Goal: Communication & Community: Answer question/provide support

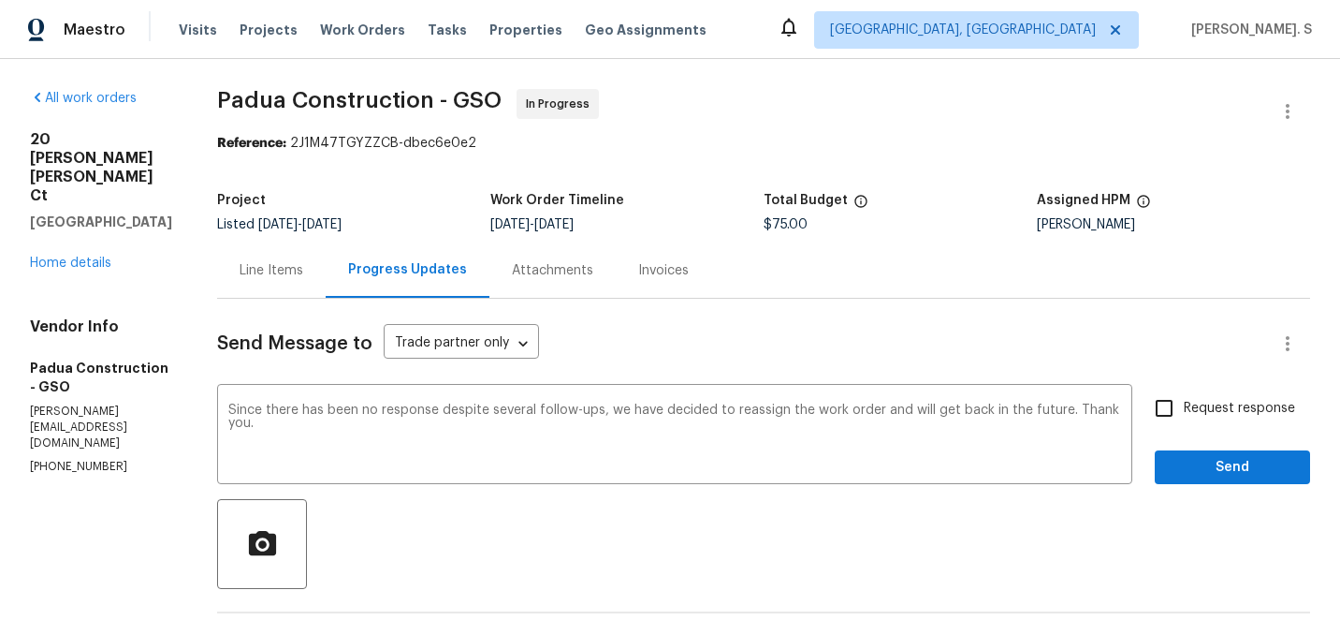
scroll to position [36, 0]
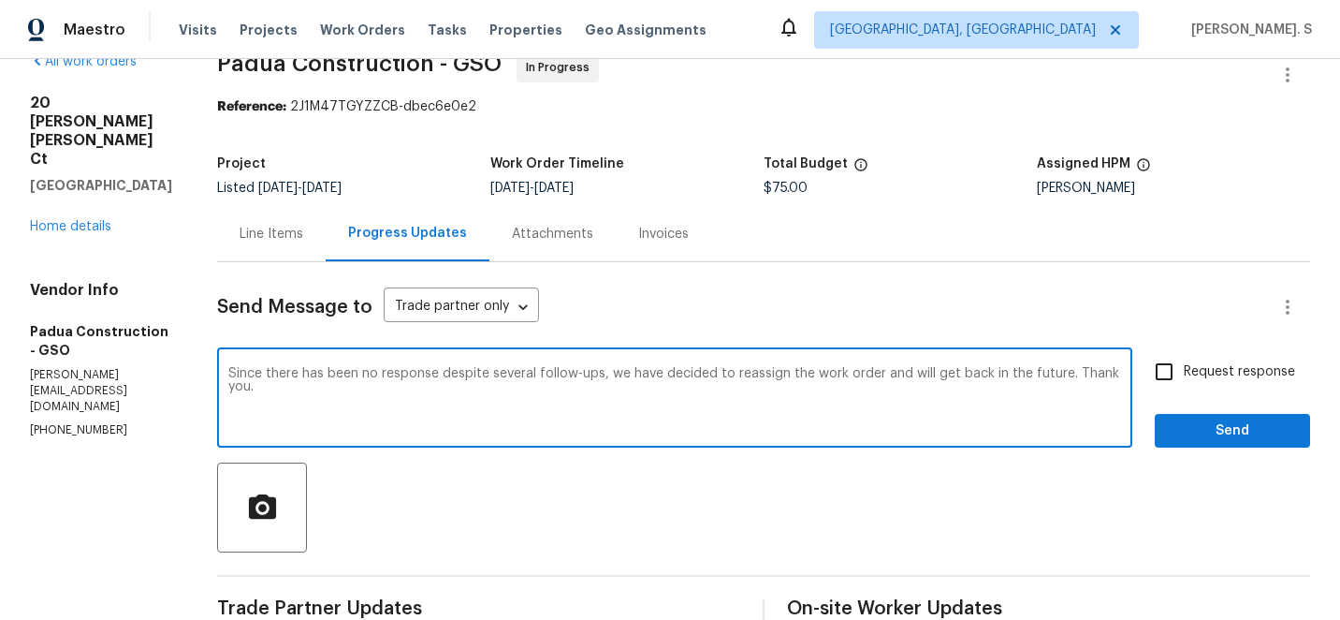
click at [1174, 365] on input "Request response" at bounding box center [1164, 371] width 39 height 39
checkbox input "true"
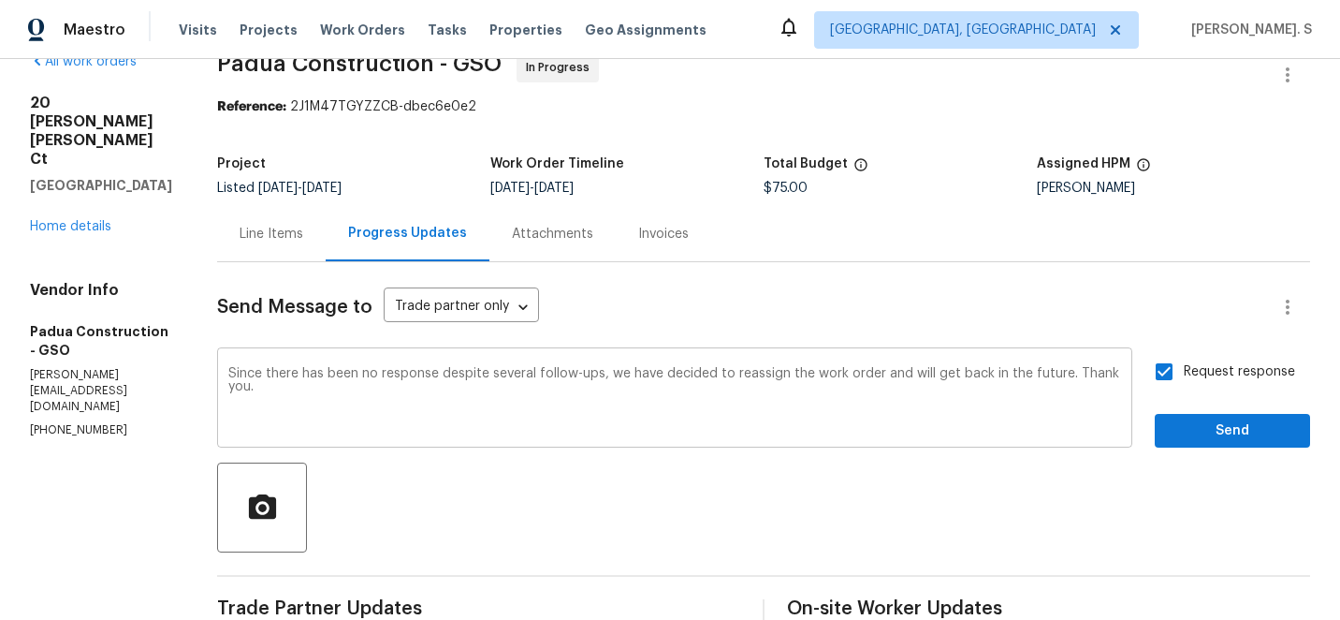
click at [947, 392] on textarea "Since there has been no response despite several follow-ups, we have decided to…" at bounding box center [674, 400] width 893 height 66
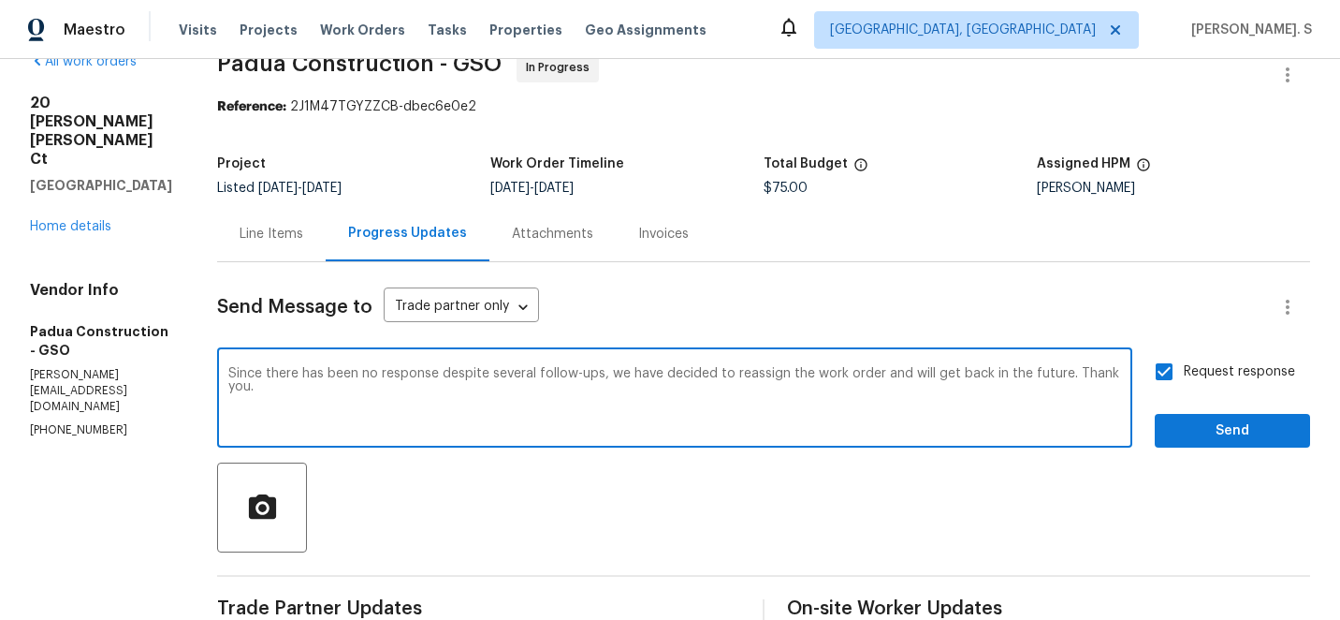
click at [947, 392] on textarea "Since there has been no response despite several follow-ups, we have decided to…" at bounding box center [674, 400] width 893 height 66
click at [1195, 427] on span "Send" at bounding box center [1232, 430] width 125 height 23
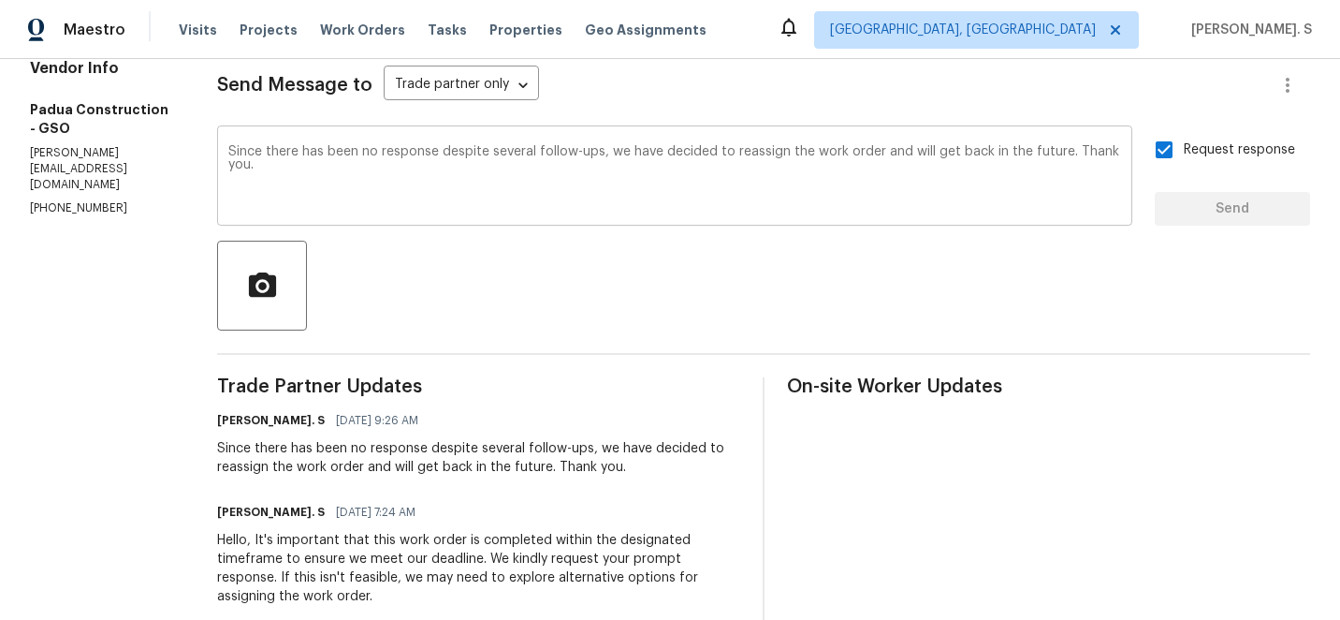
scroll to position [0, 0]
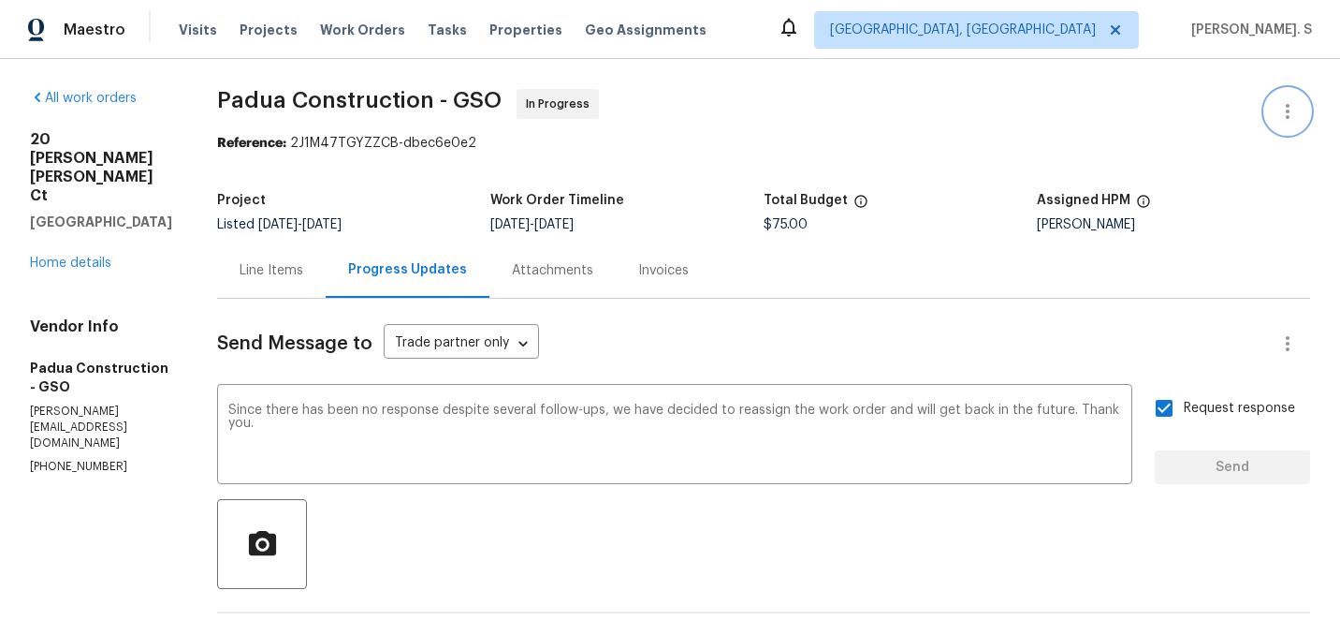
click at [1272, 122] on button "button" at bounding box center [1287, 111] width 45 height 45
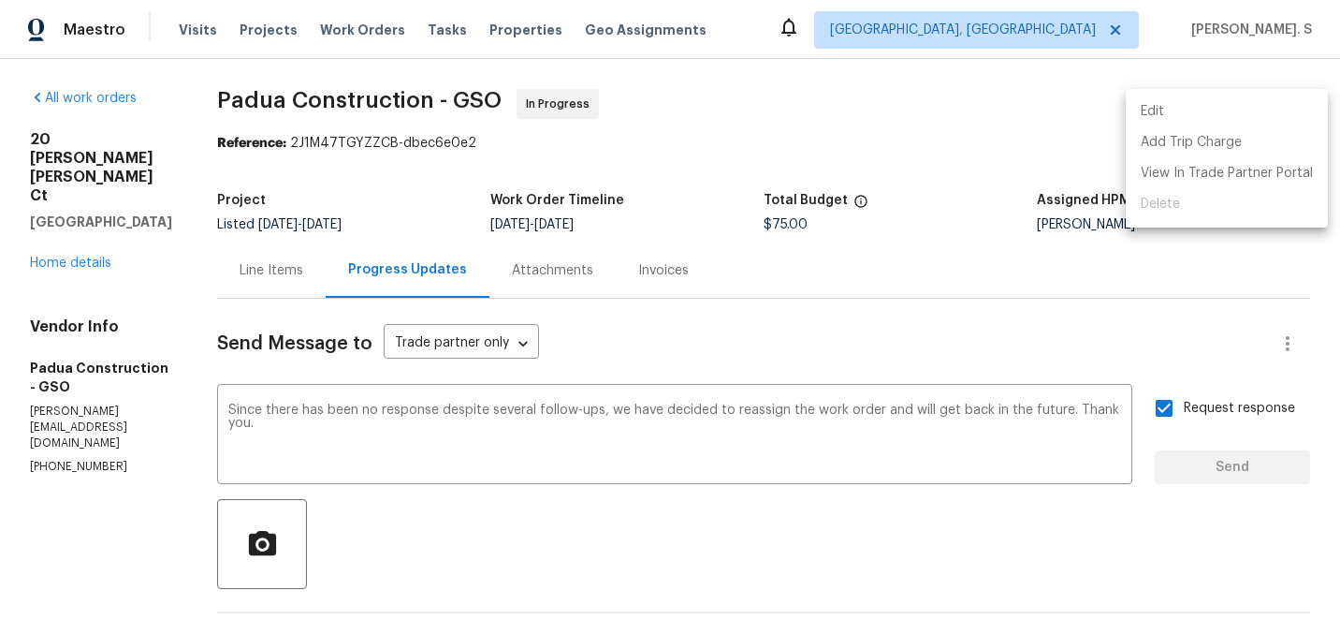
click at [1187, 109] on li "Edit" at bounding box center [1227, 111] width 202 height 31
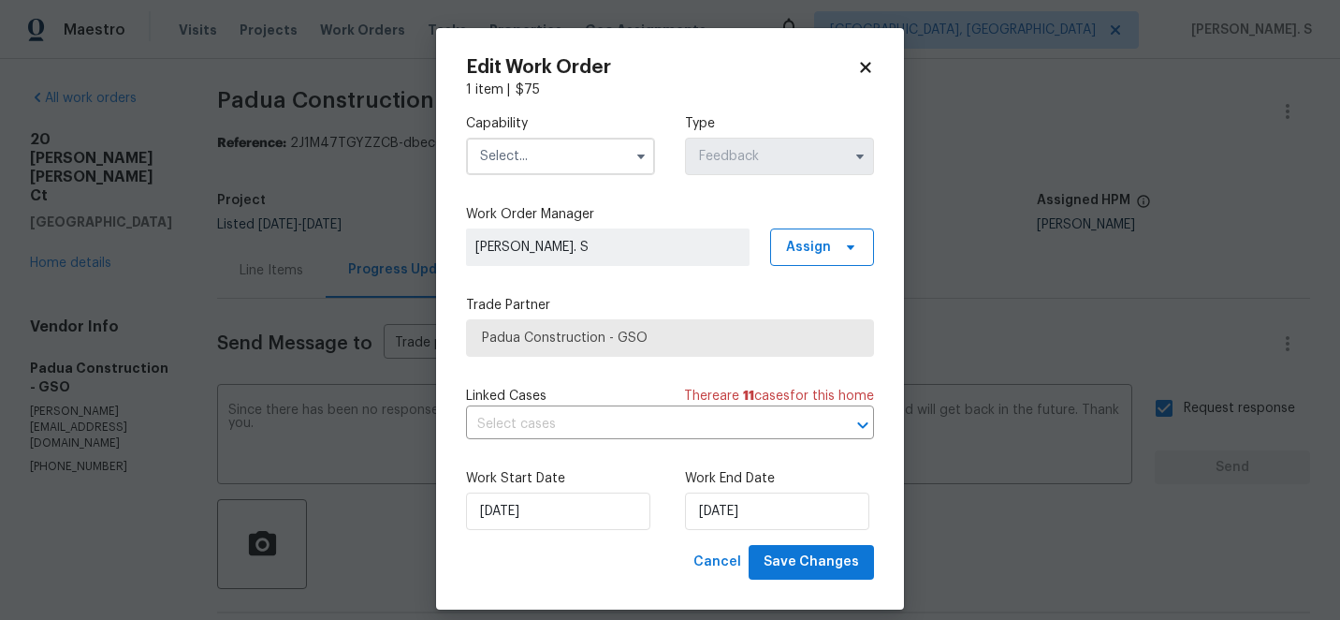
click at [574, 171] on input "text" at bounding box center [560, 156] width 189 height 37
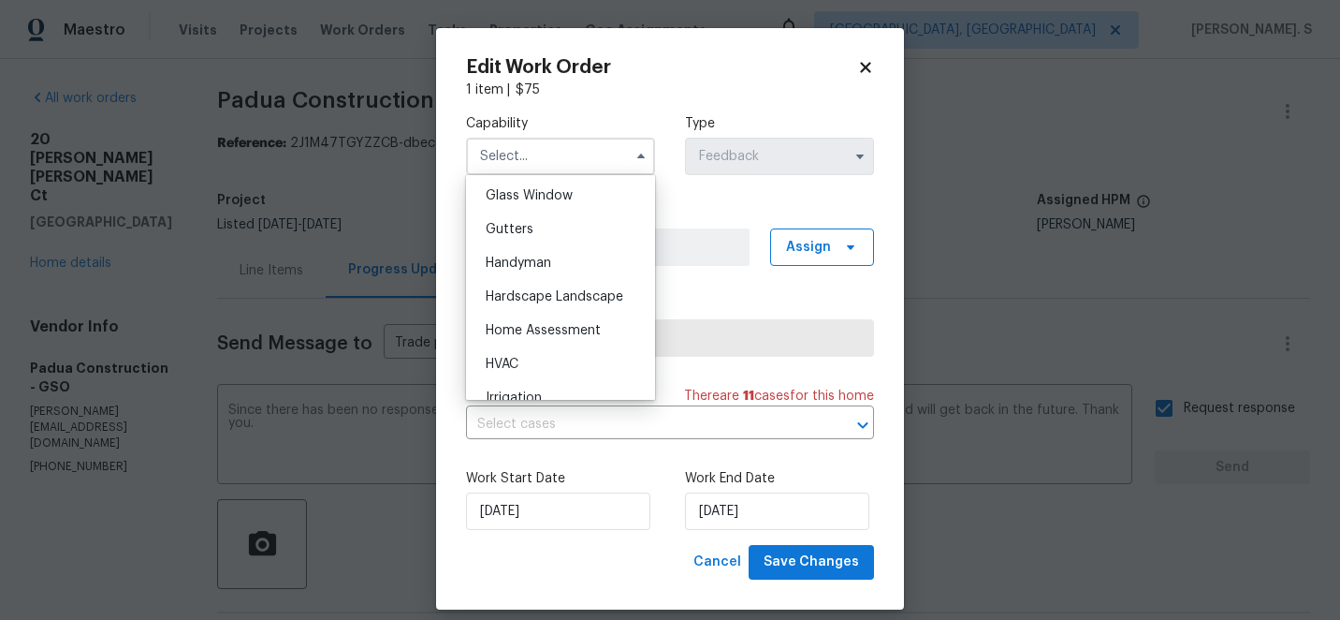
scroll to position [986, 0]
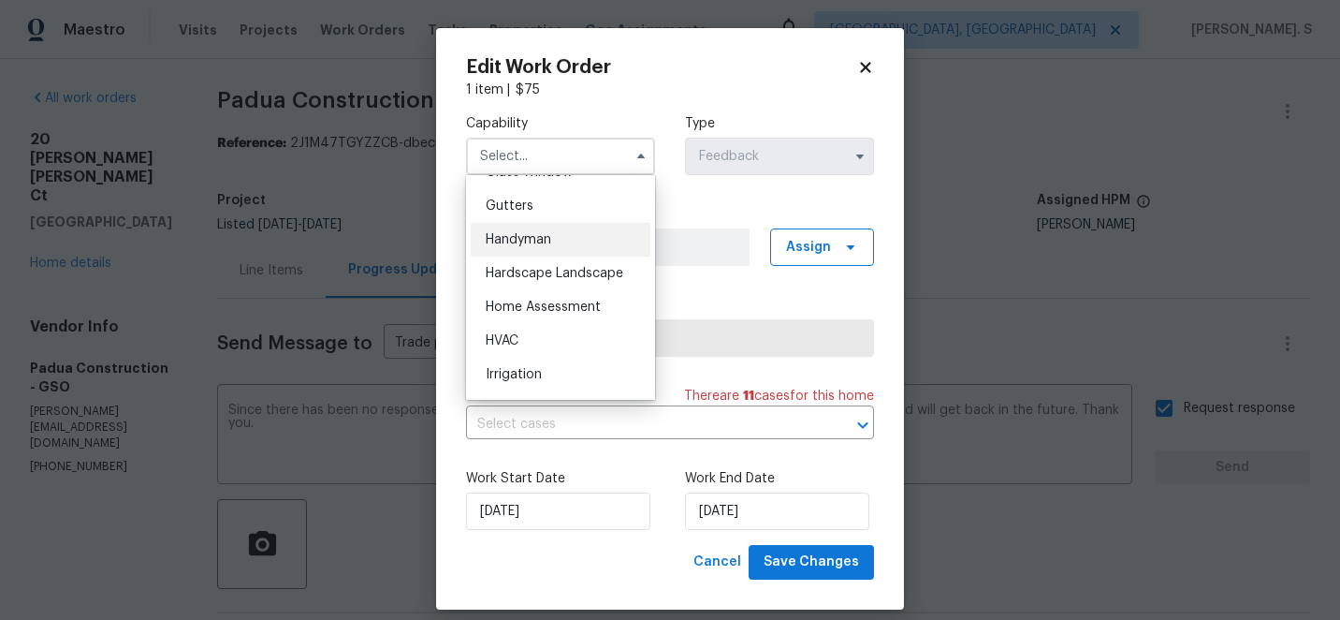
click at [562, 241] on div "Handyman" at bounding box center [561, 240] width 180 height 34
type input "Handyman"
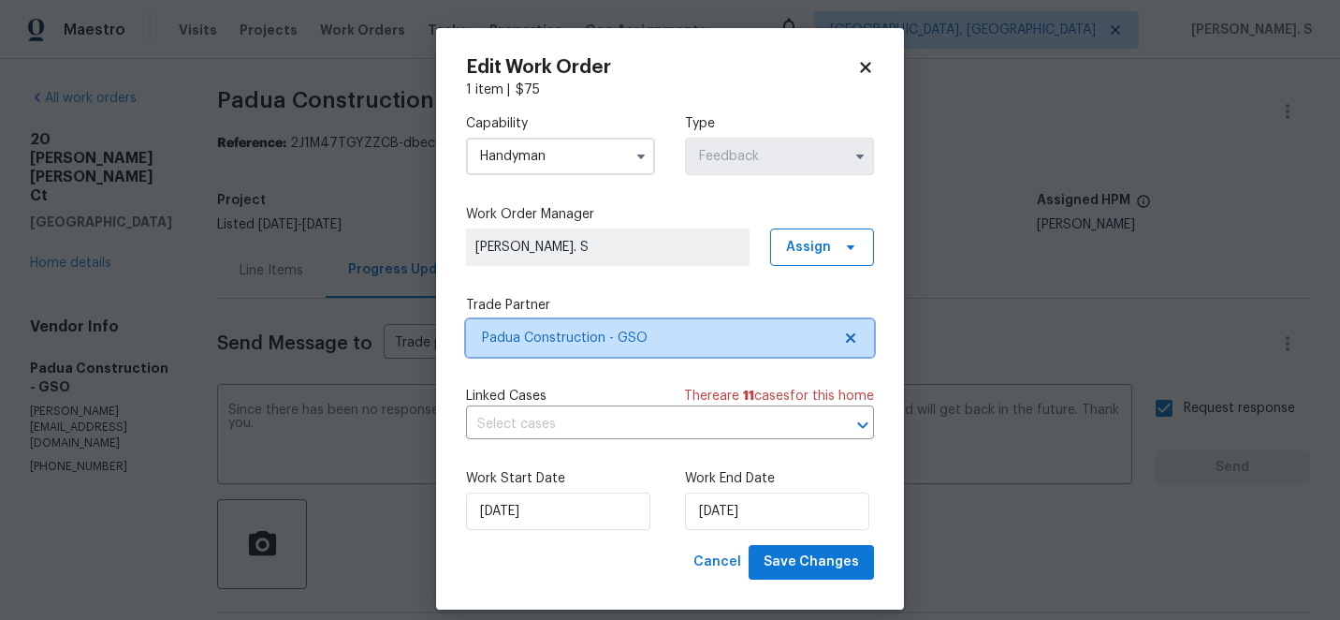
click at [849, 343] on icon at bounding box center [850, 337] width 15 height 15
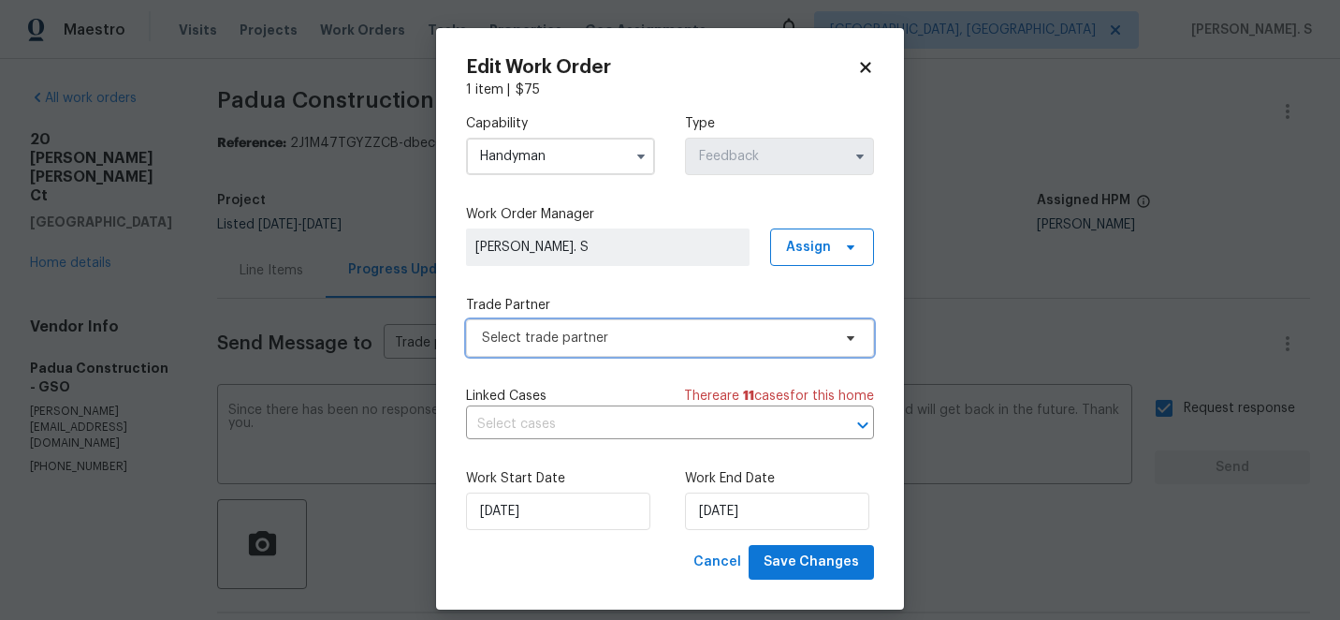
click at [849, 343] on icon at bounding box center [850, 337] width 15 height 15
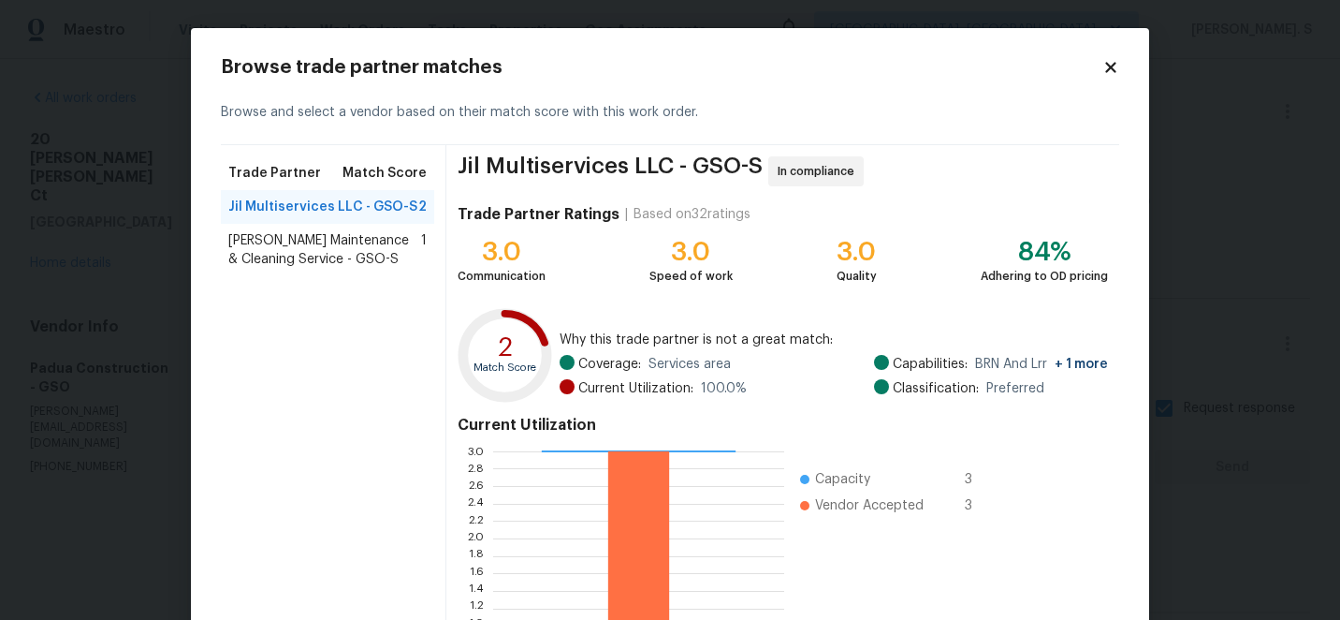
scroll to position [206, 0]
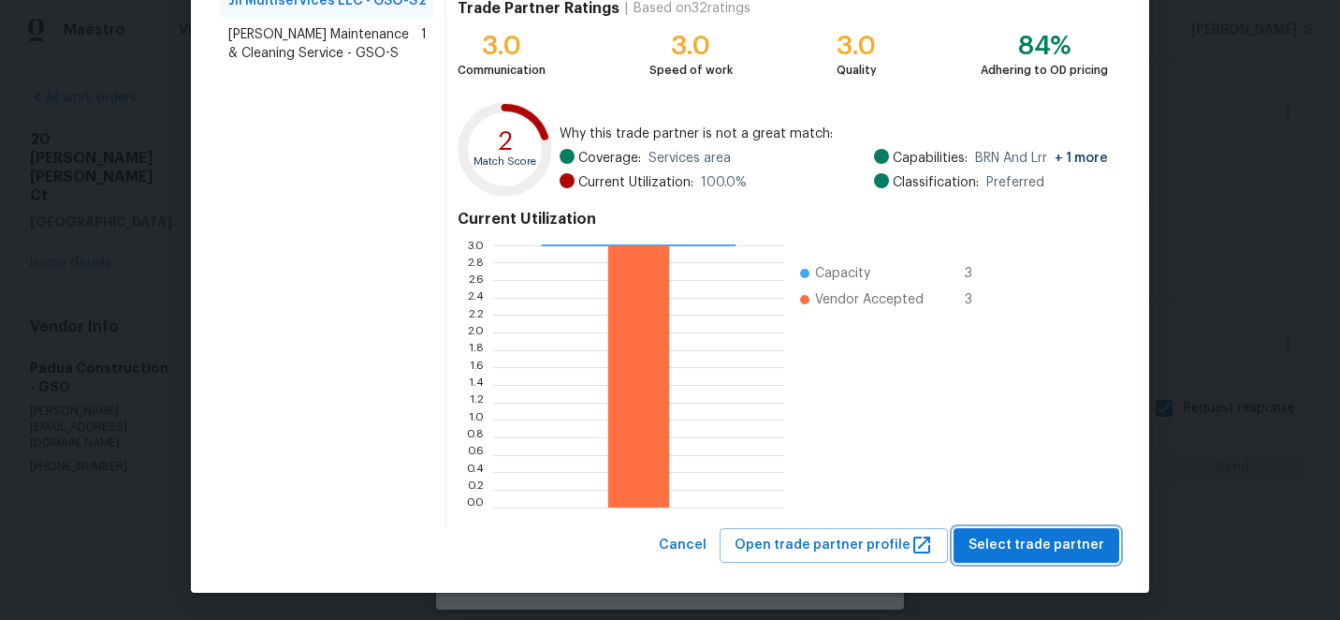
click at [1024, 530] on button "Select trade partner" at bounding box center [1037, 545] width 166 height 35
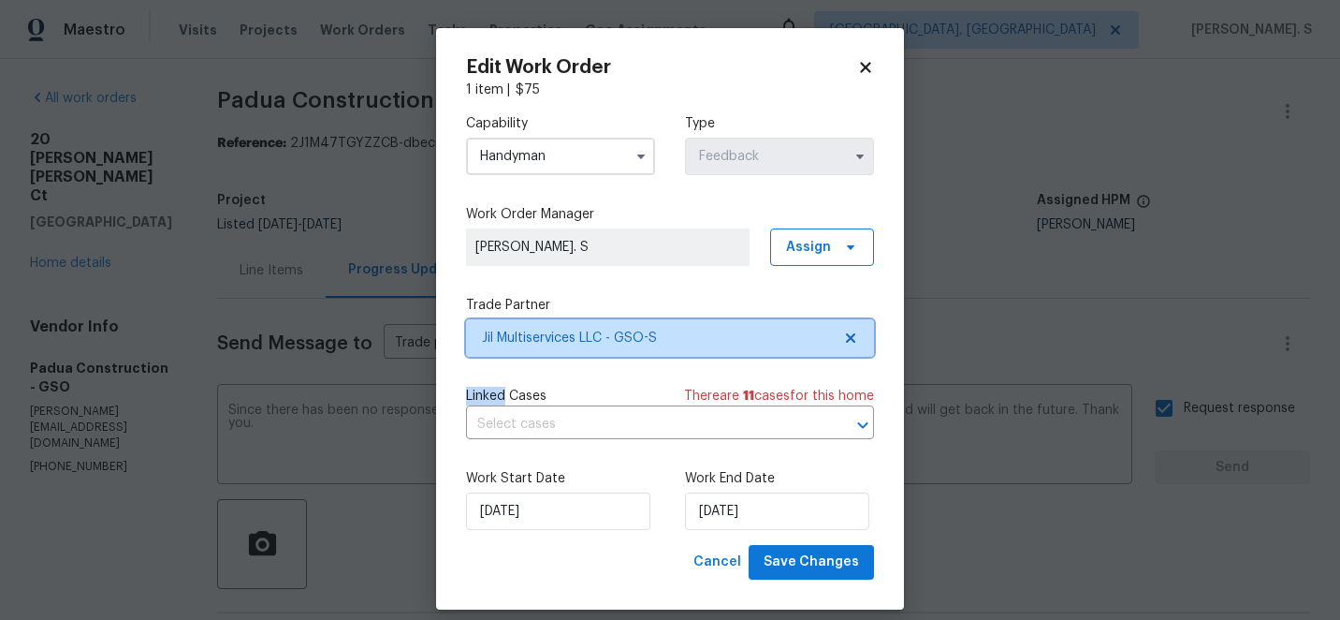
scroll to position [0, 0]
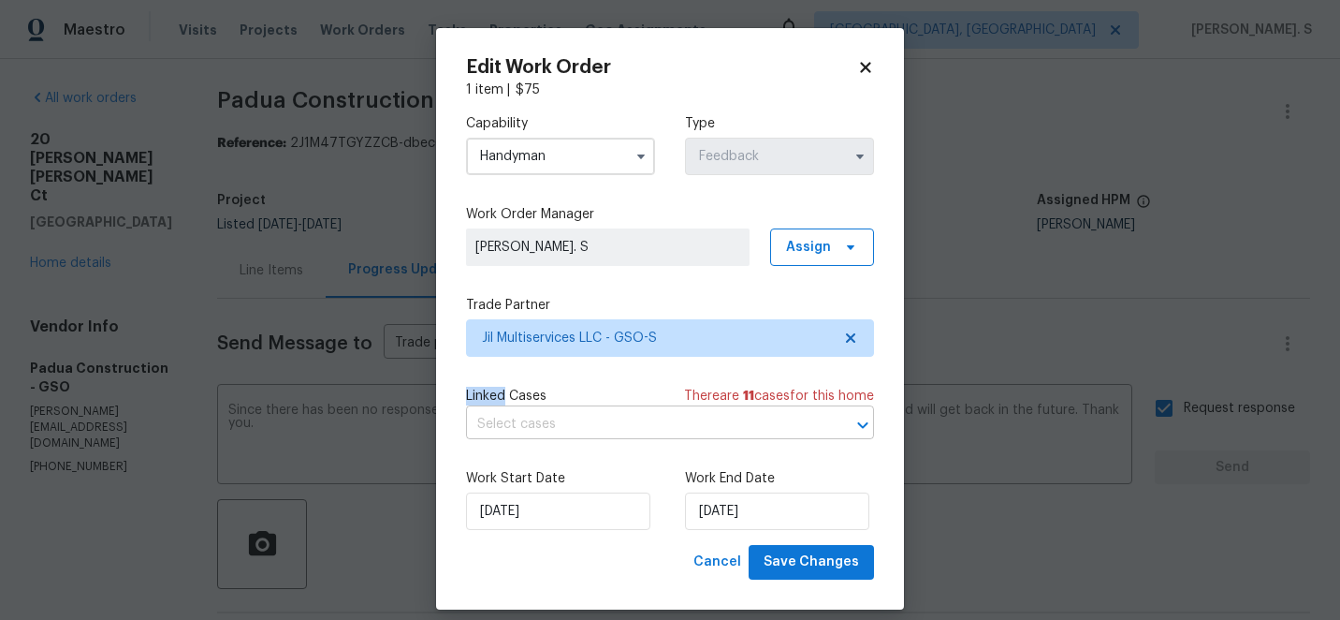
click at [615, 431] on input "text" at bounding box center [644, 424] width 356 height 29
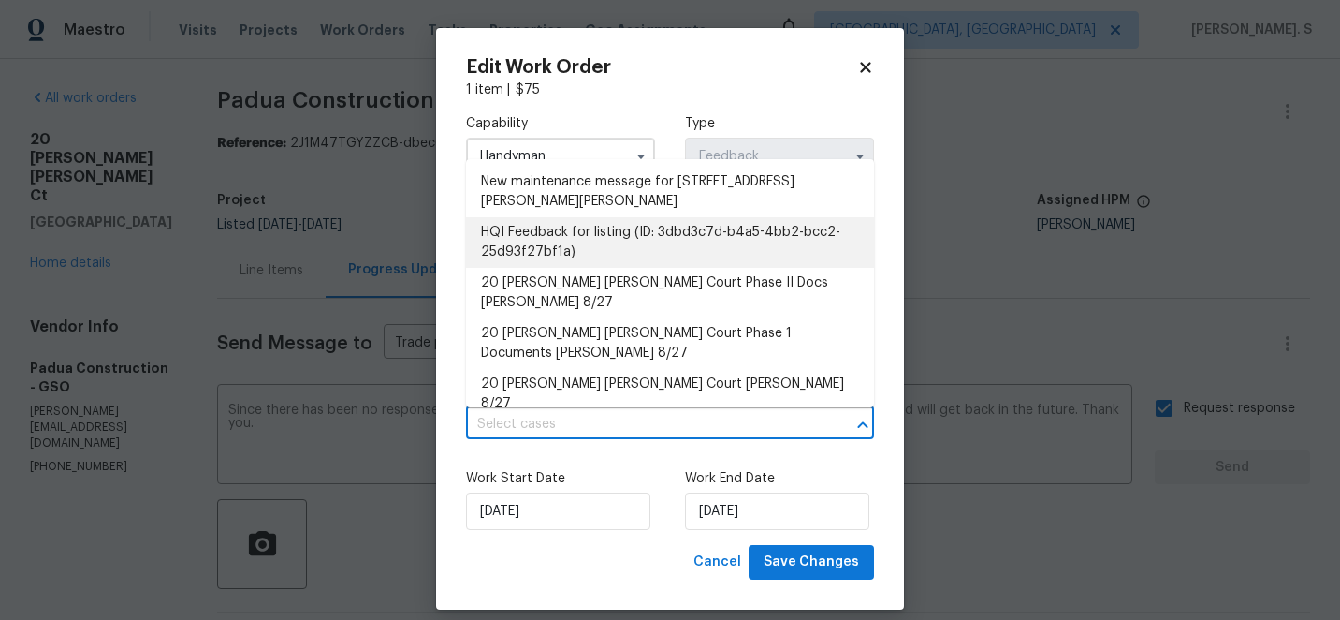
click at [628, 249] on li "HQI Feedback for listing (ID: 3dbd3c7d-b4a5-4bb2-bcc2-25d93f27bf1a)" at bounding box center [670, 242] width 408 height 51
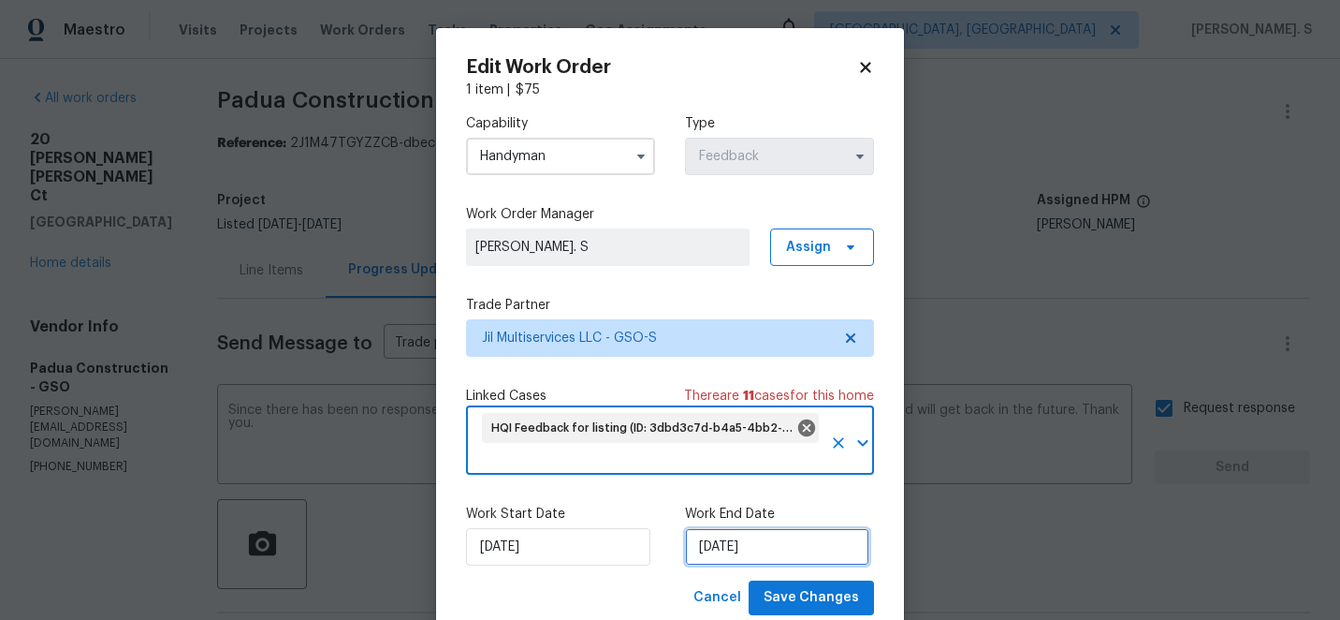
click at [740, 556] on input "[DATE]" at bounding box center [777, 546] width 184 height 37
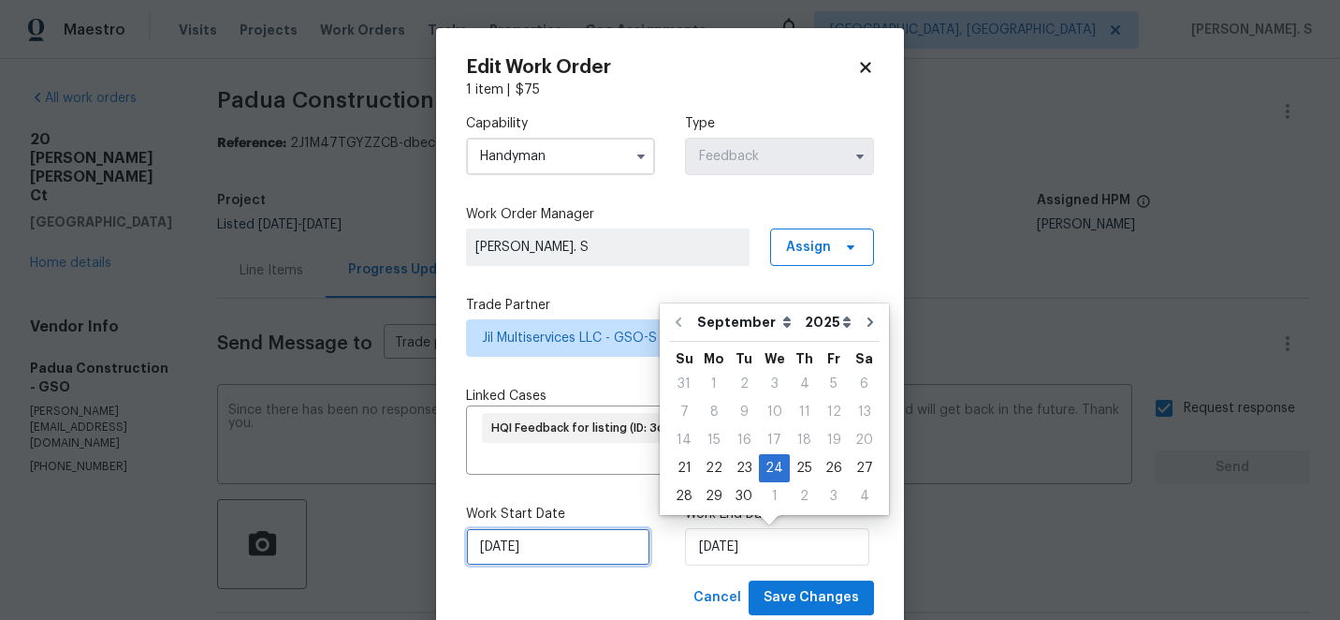
click at [553, 547] on input "9/21/2025" at bounding box center [558, 546] width 184 height 37
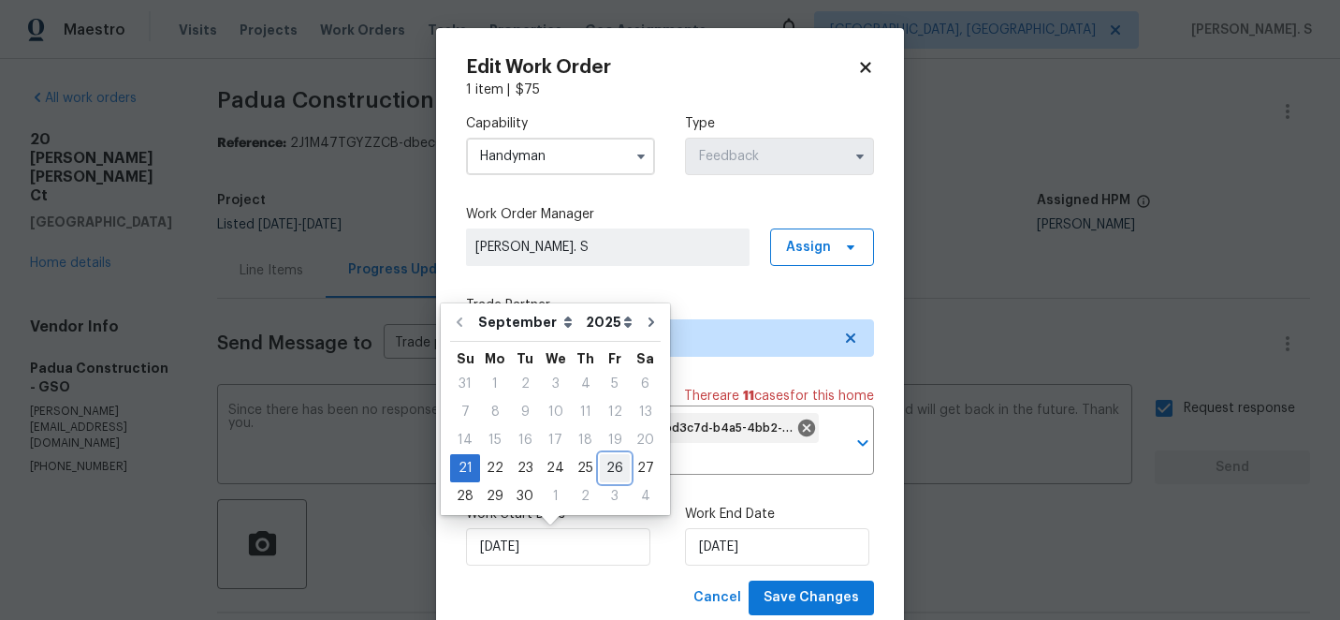
click at [602, 475] on div "26" at bounding box center [615, 468] width 30 height 26
type input "[DATE]"
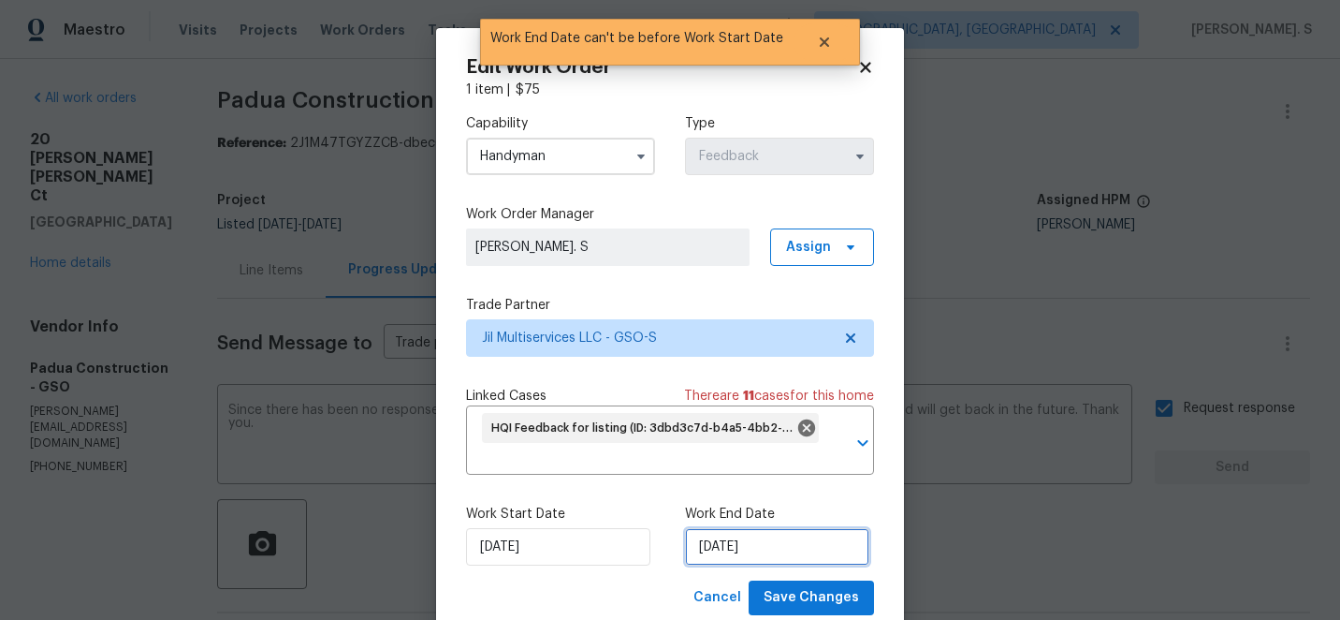
click at [707, 533] on input "[DATE]" at bounding box center [777, 546] width 184 height 37
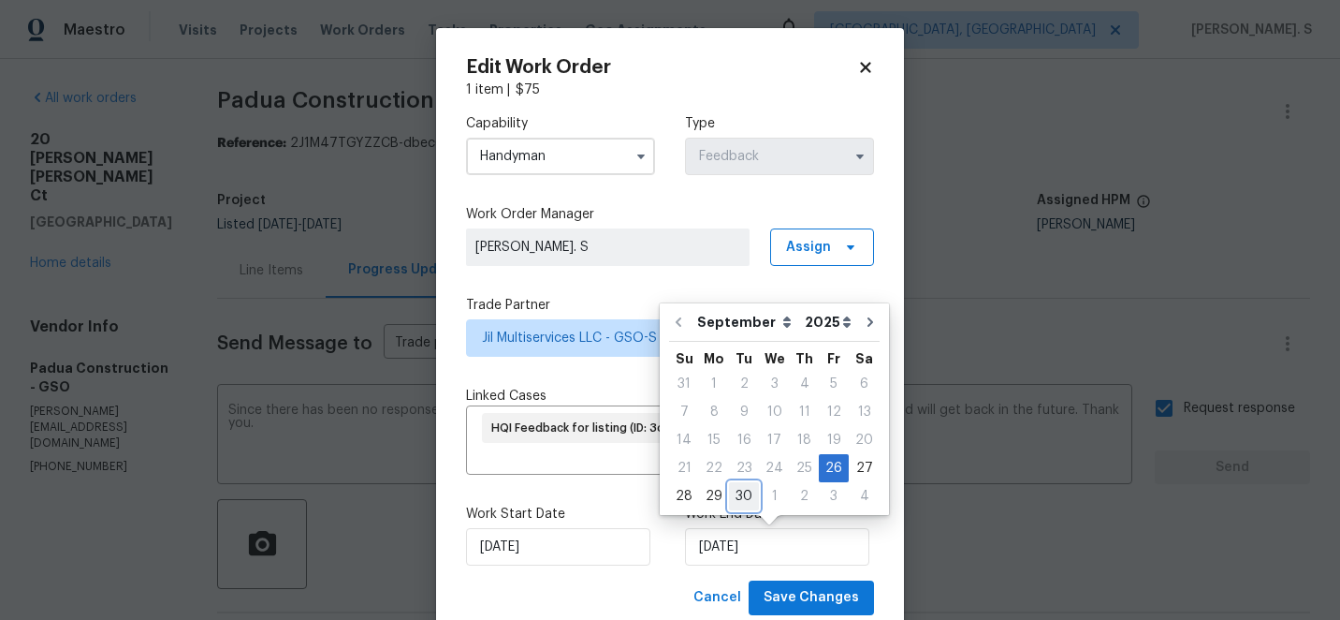
click at [740, 490] on div "30" at bounding box center [744, 496] width 30 height 26
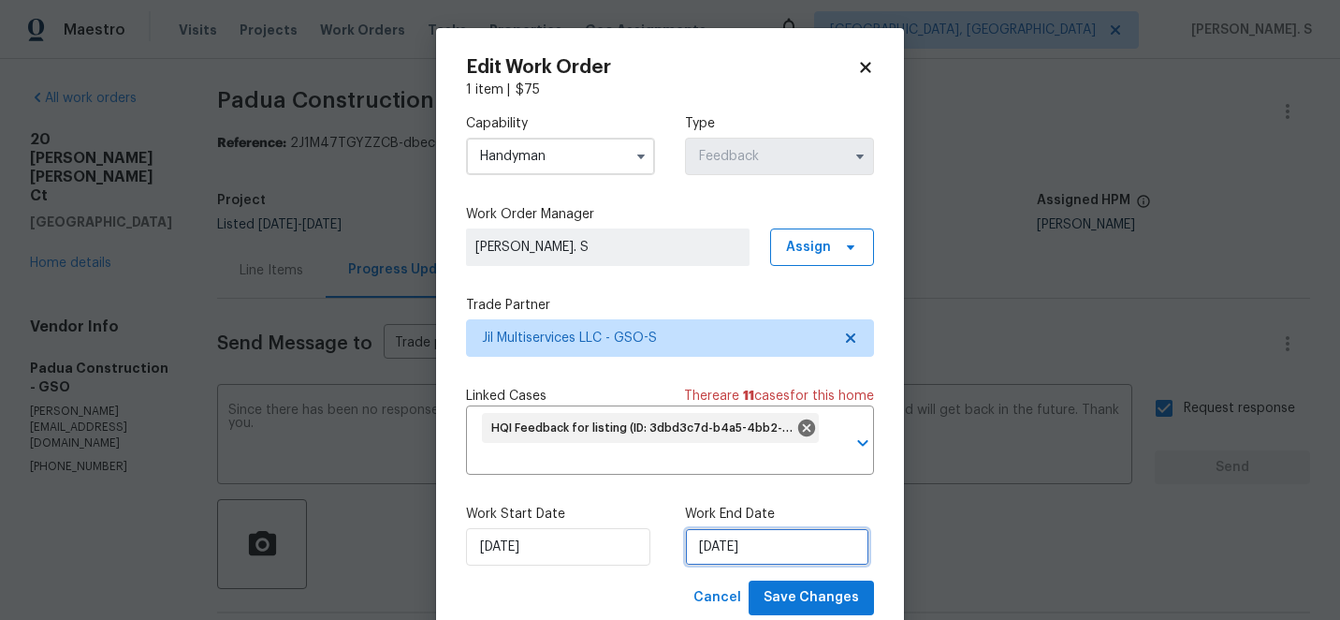
click at [733, 537] on input "9/30/2025" at bounding box center [777, 546] width 184 height 37
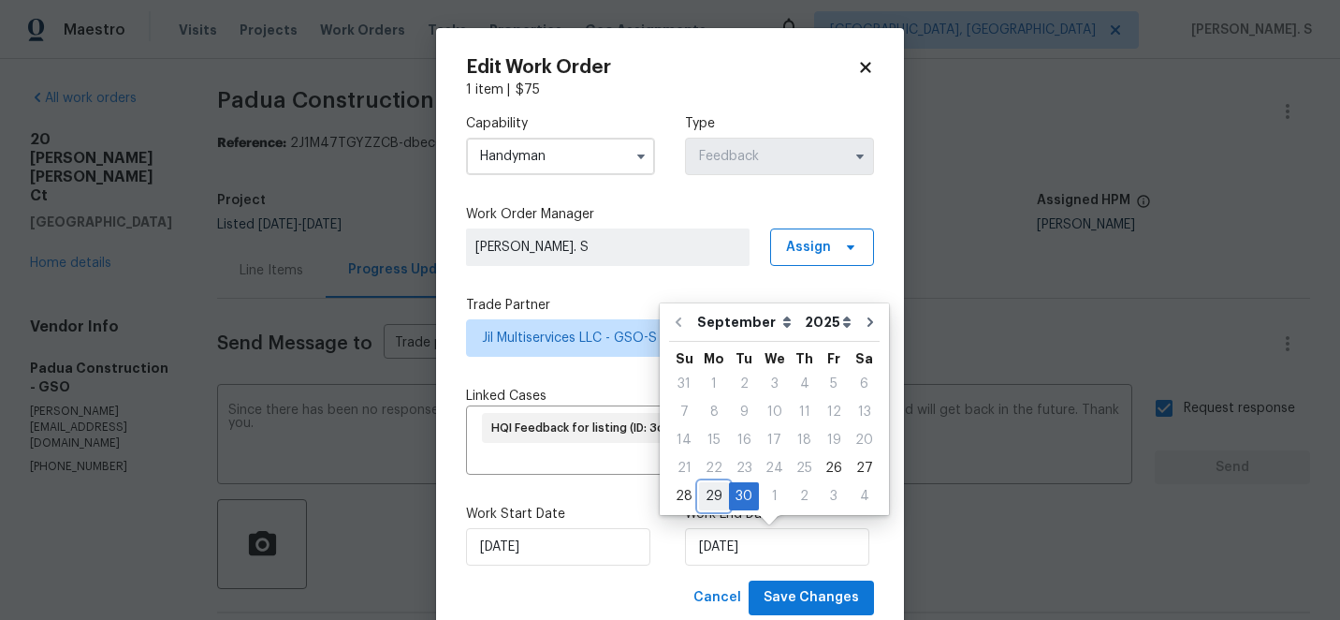
click at [712, 491] on div "29" at bounding box center [714, 496] width 30 height 26
type input "9/29/2025"
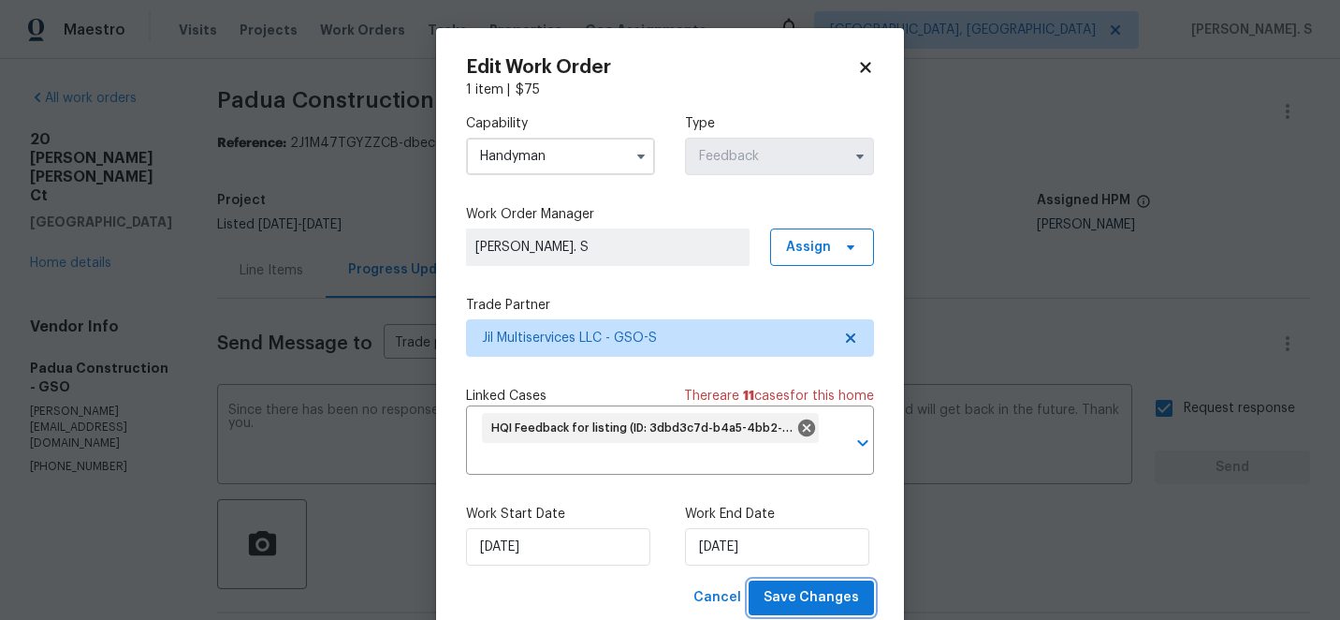
click at [825, 610] on button "Save Changes" at bounding box center [811, 597] width 125 height 35
click at [77, 234] on body "Maestro Visits Projects Work Orders Tasks Properties Geo Assignments Albuquerqu…" at bounding box center [670, 310] width 1340 height 620
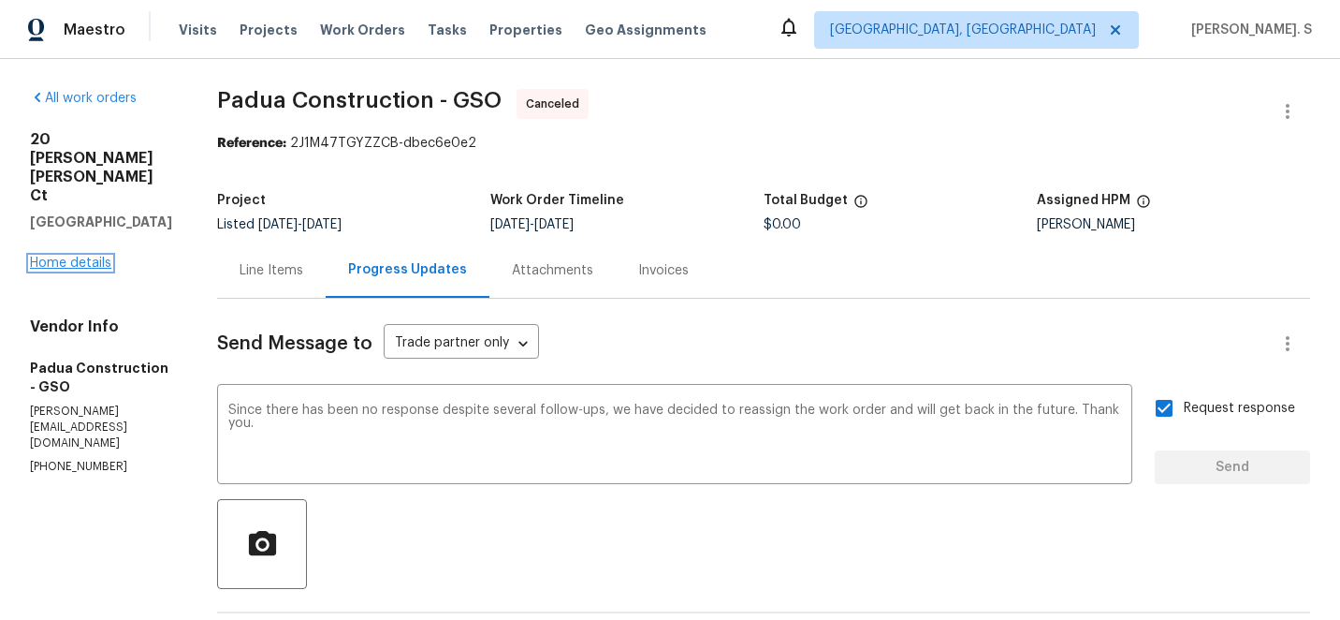
click at [61, 256] on link "Home details" at bounding box center [70, 262] width 81 height 13
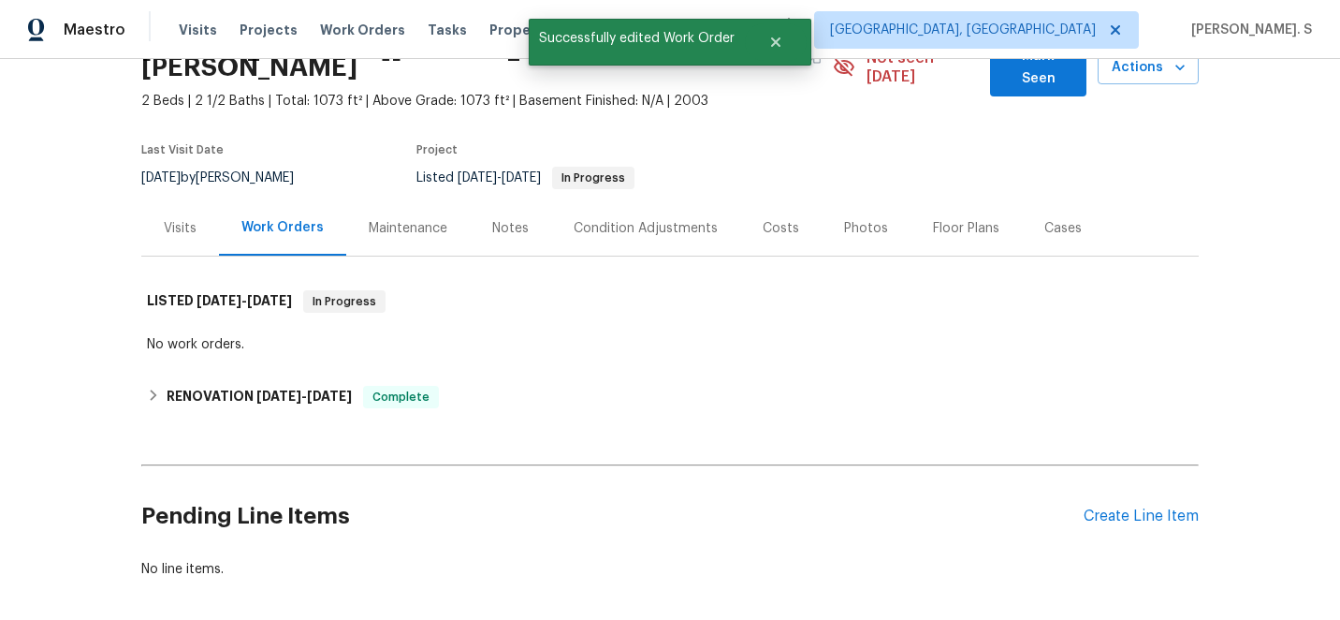
scroll to position [123, 0]
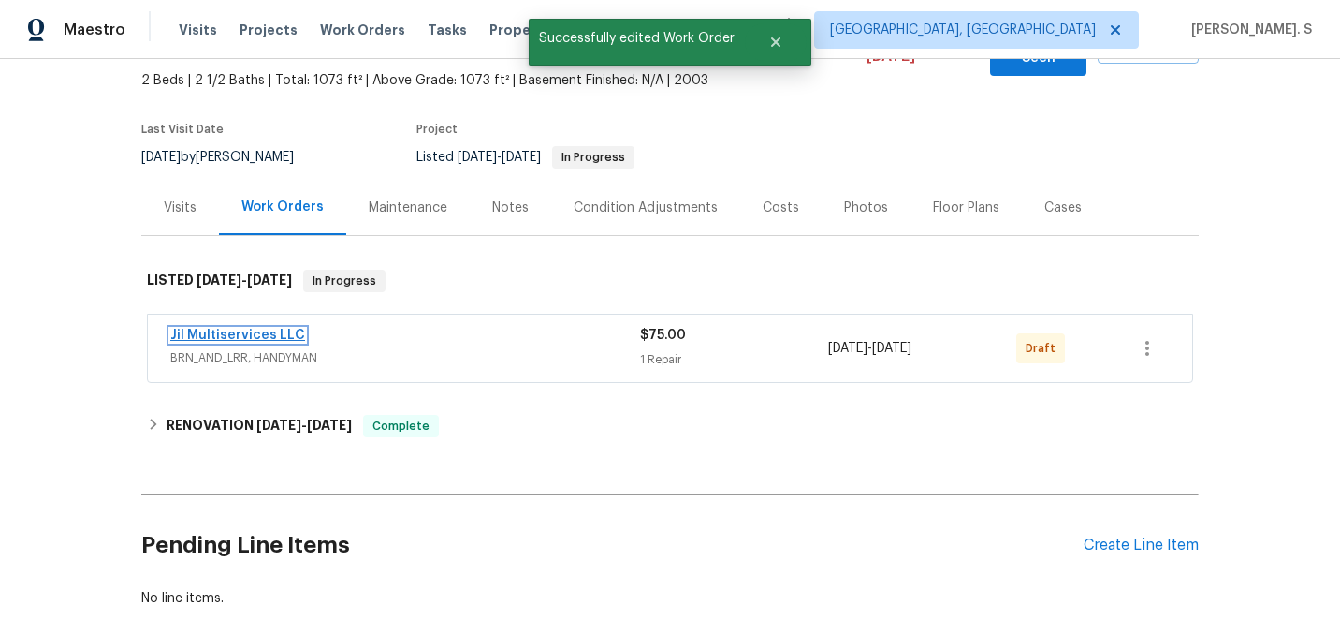
click at [250, 328] on link "Jil Multiservices LLC" at bounding box center [237, 334] width 135 height 13
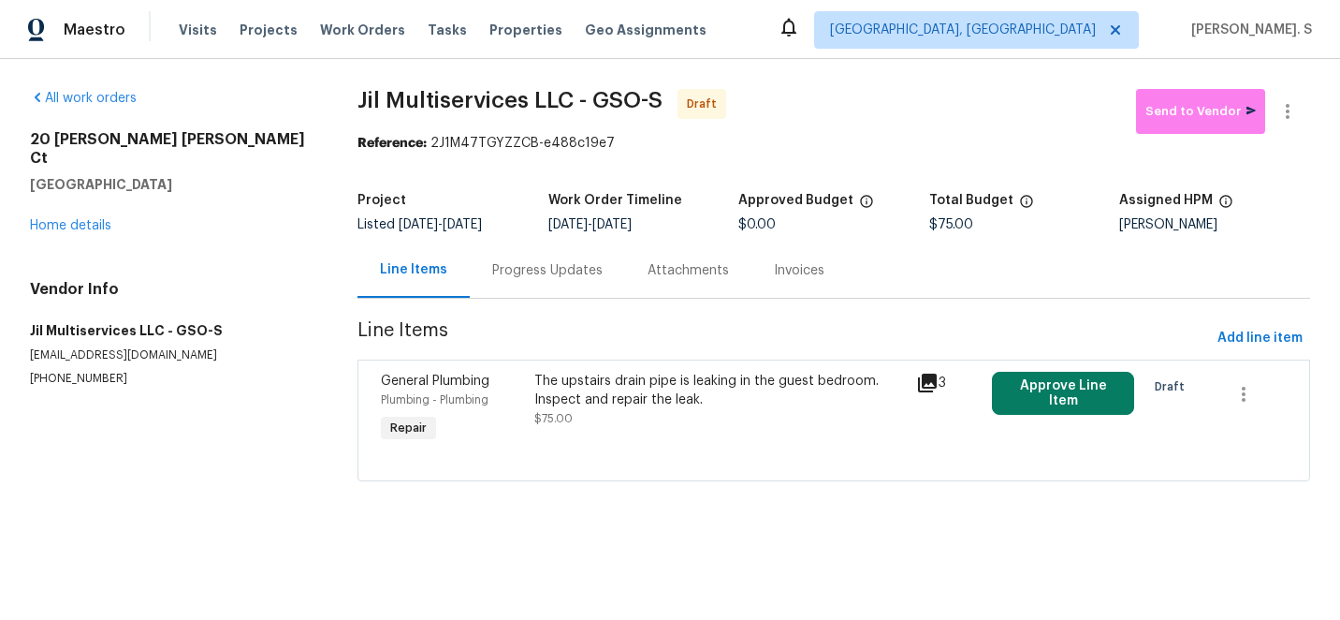
click at [721, 399] on div "The upstairs drain pipe is leaking in the guest bedroom. Inspect and repair the…" at bounding box center [719, 390] width 371 height 37
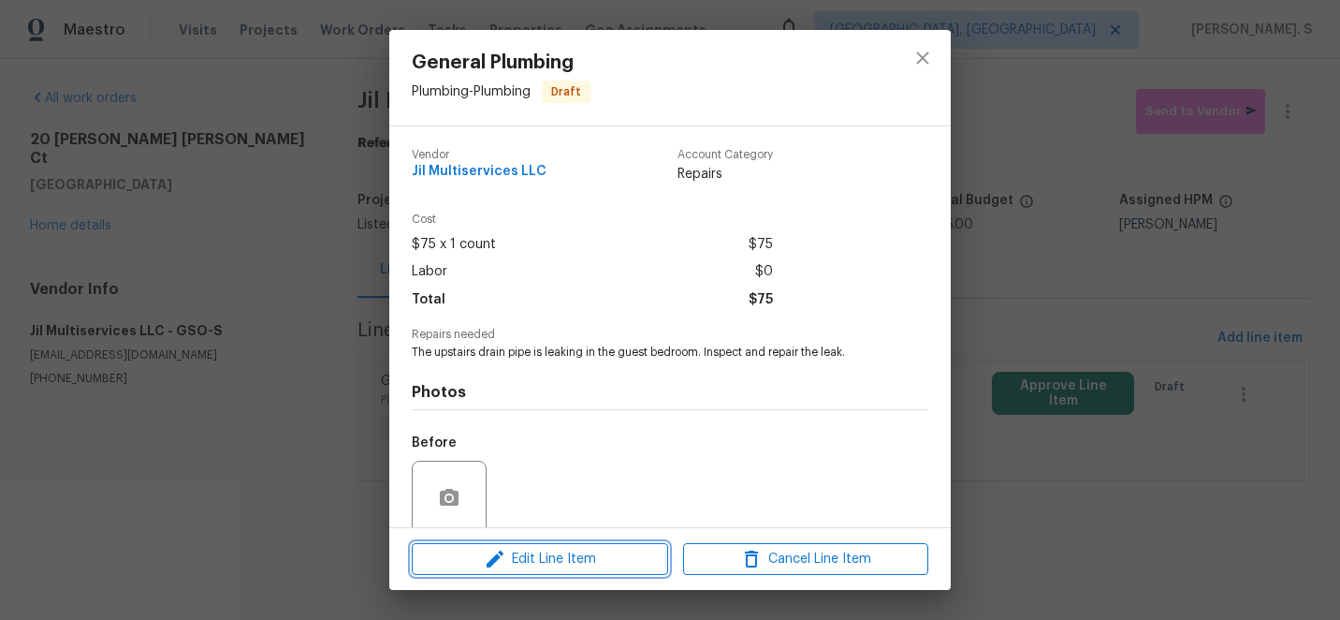
click at [597, 558] on span "Edit Line Item" at bounding box center [539, 558] width 245 height 23
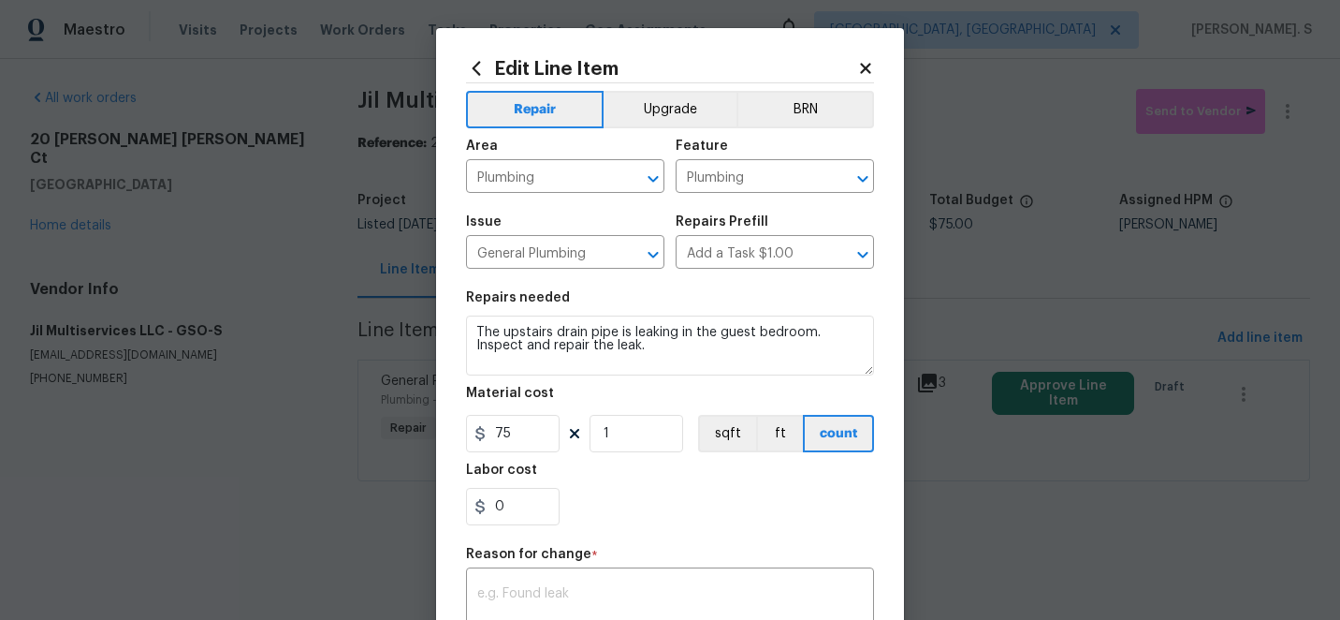
click at [543, 567] on div "Reason for change *" at bounding box center [670, 559] width 408 height 24
click at [543, 578] on div "x ​" at bounding box center [670, 606] width 408 height 69
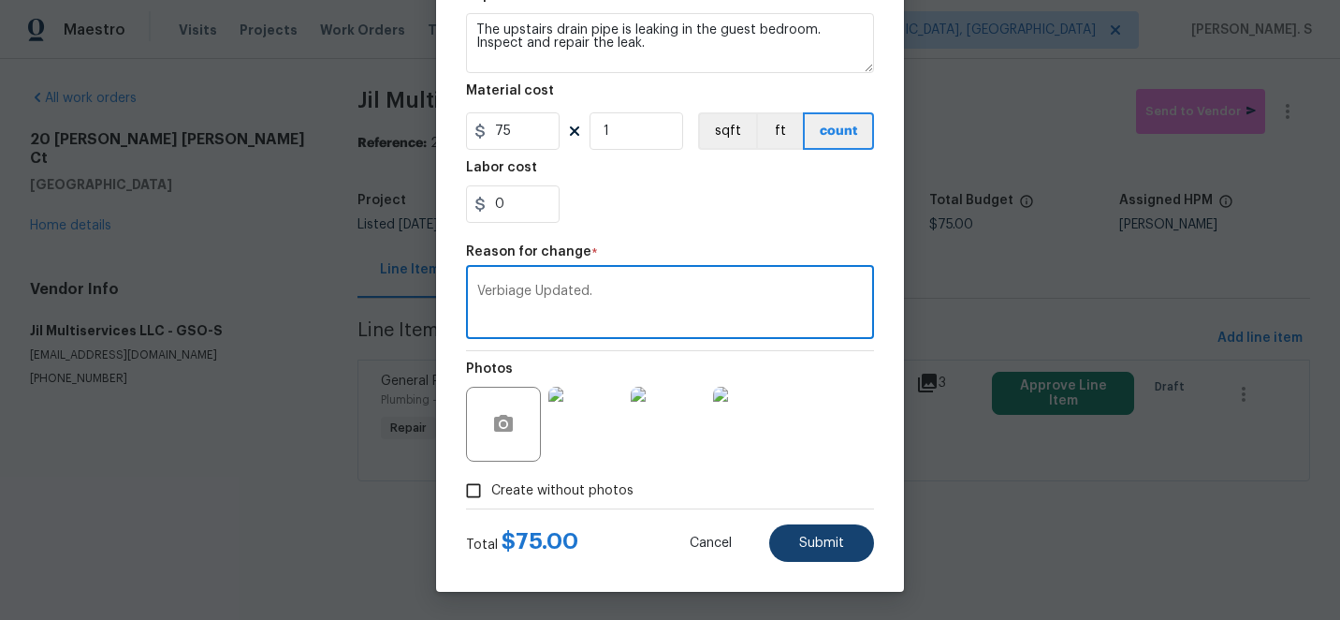
type textarea "Verbiage Updated."
click at [827, 548] on span "Submit" at bounding box center [821, 543] width 45 height 14
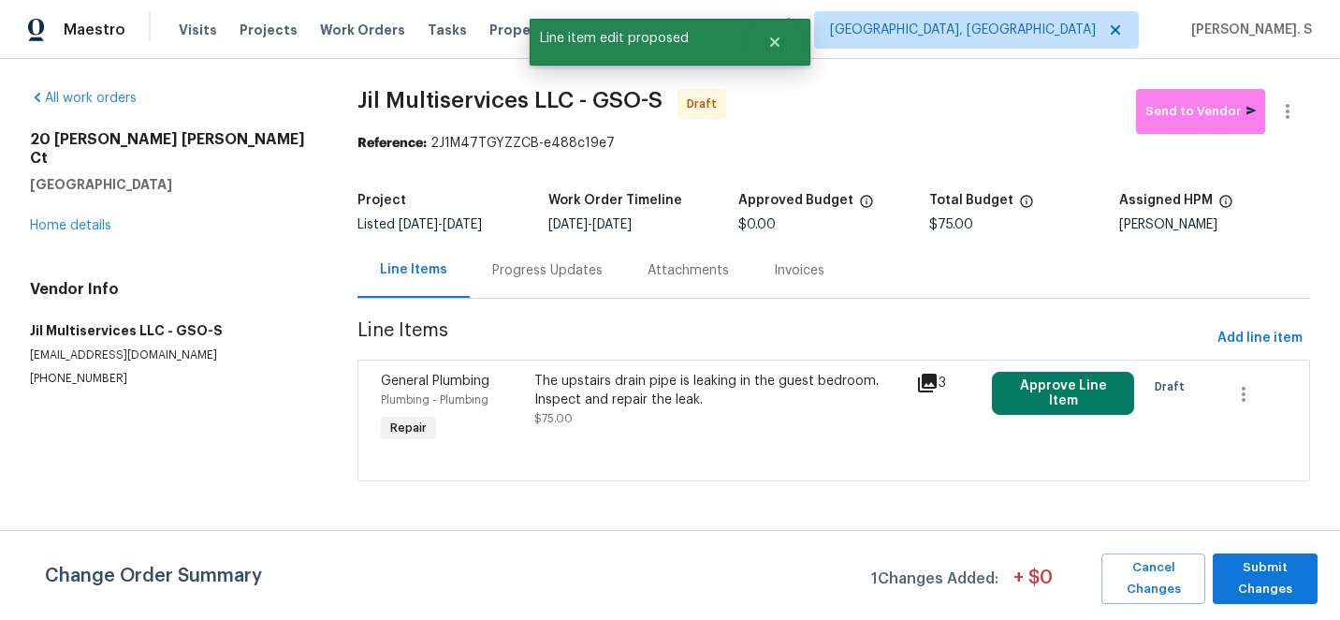
scroll to position [0, 0]
click at [1215, 577] on button "Submit Changes" at bounding box center [1265, 578] width 105 height 51
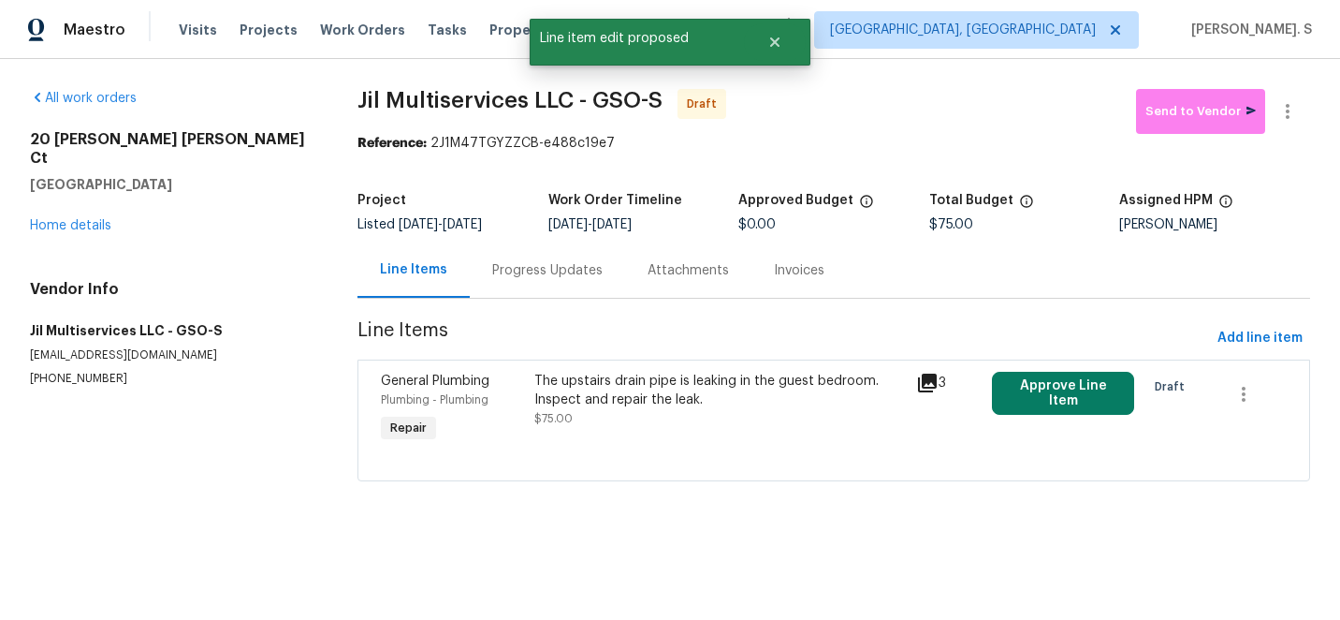
click at [555, 251] on div "Progress Updates" at bounding box center [547, 269] width 155 height 55
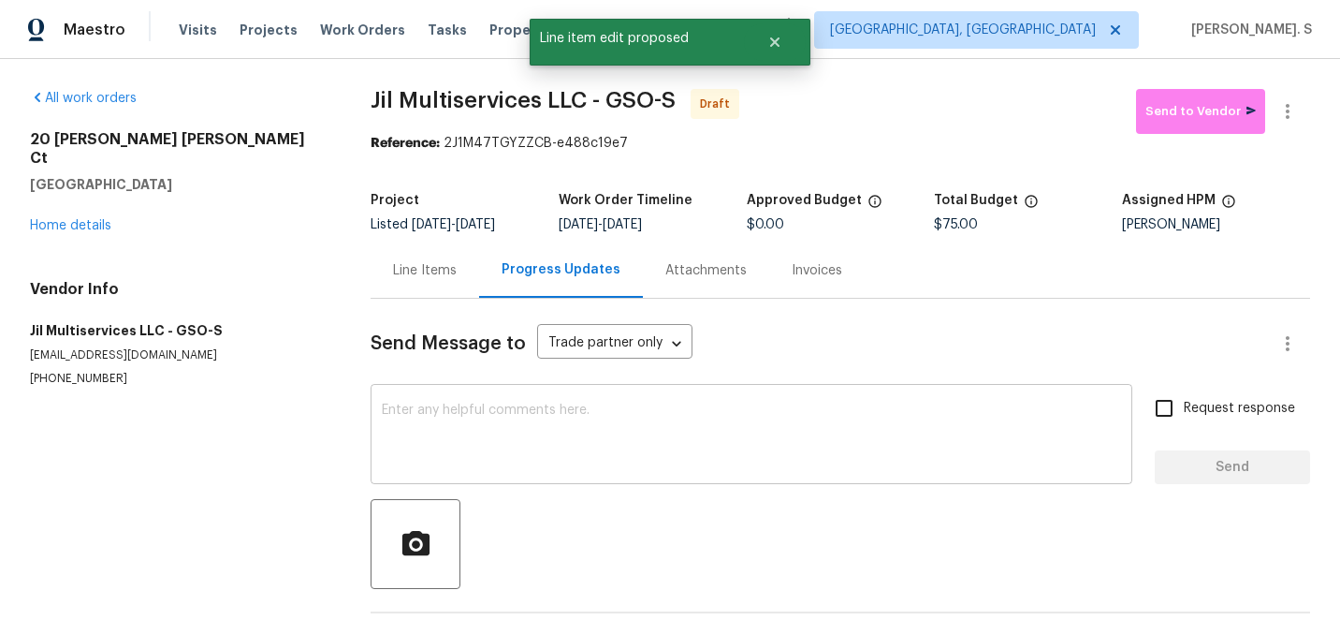
click at [553, 444] on textarea at bounding box center [751, 436] width 739 height 66
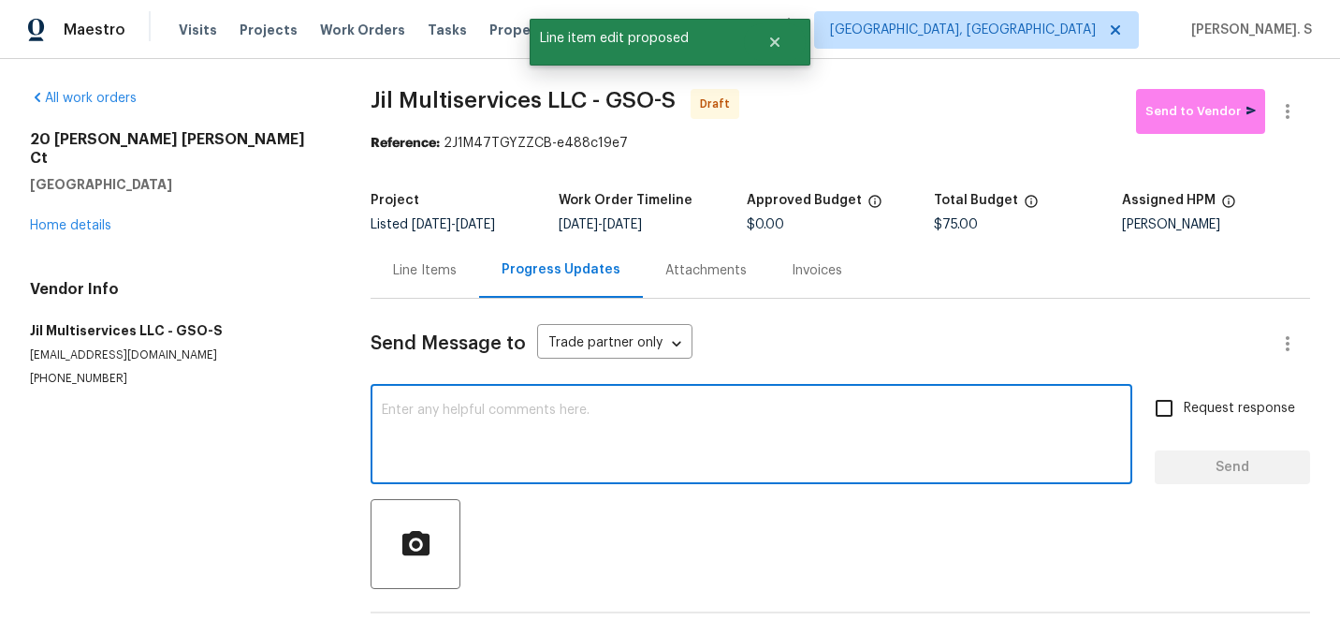
paste textarea "Hi this is Glory with Opendoor. I’m confirming you received the WO for the prop…"
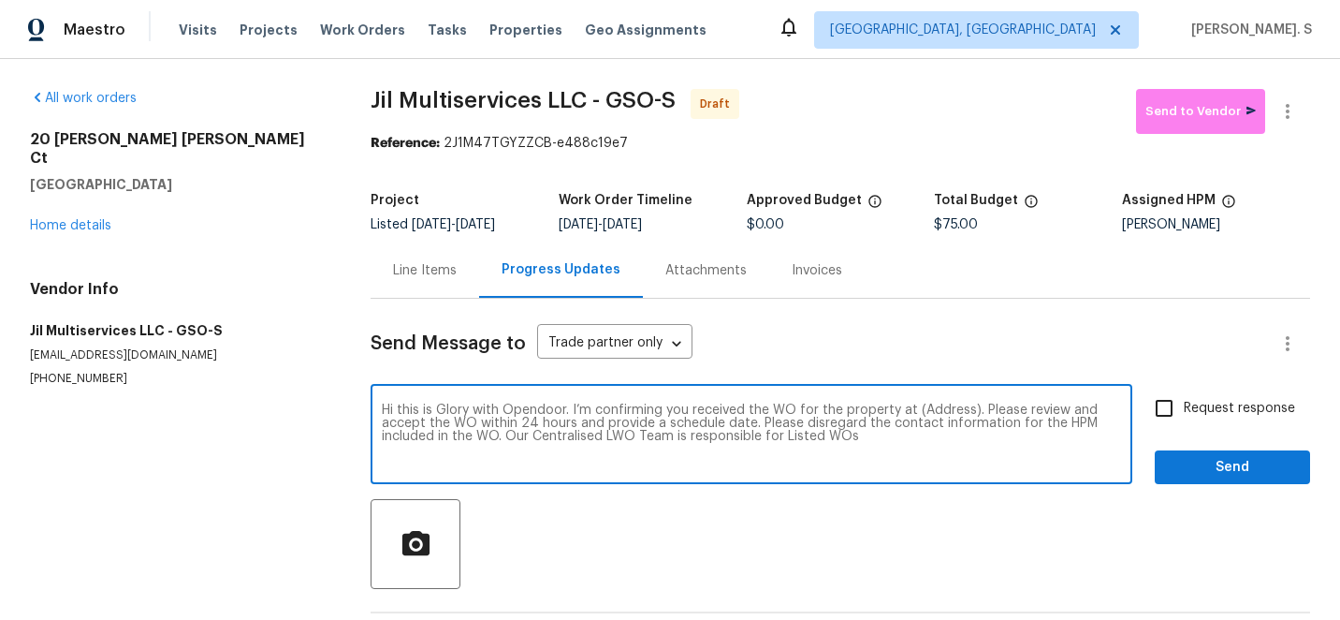
click at [934, 408] on textarea "Hi this is Glory with Opendoor. I’m confirming you received the WO for the prop…" at bounding box center [751, 436] width 739 height 66
paste textarea "20 Peggy Sue Ct, Greensboro, NC 27407"
type textarea "Hi this is Glory with Opendoor. I’m confirming you received the WO for the prop…"
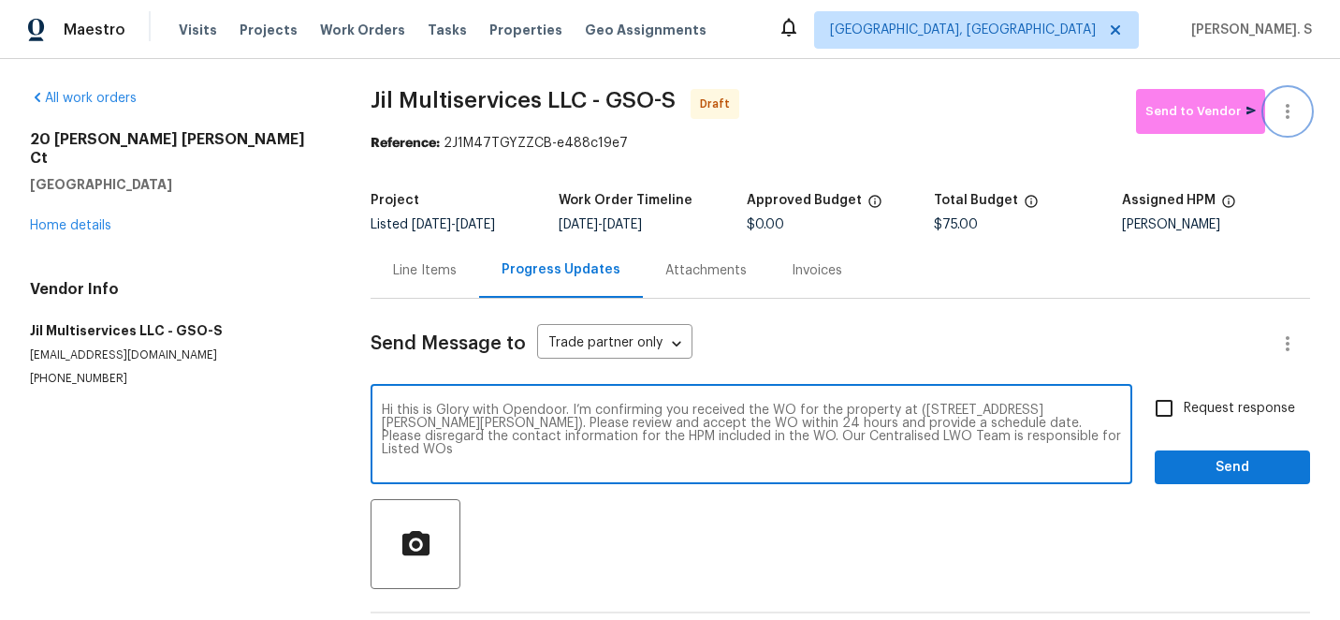
click at [1285, 110] on icon "button" at bounding box center [1287, 111] width 22 height 22
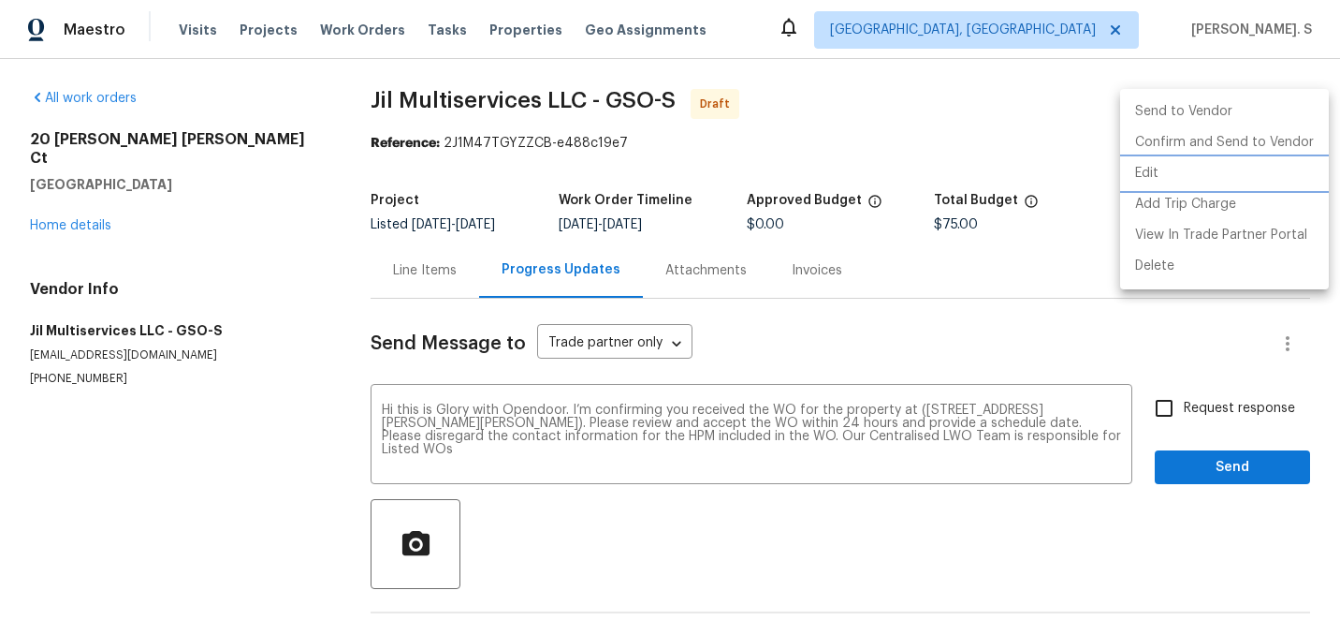
click at [1164, 176] on li "Edit" at bounding box center [1224, 173] width 209 height 31
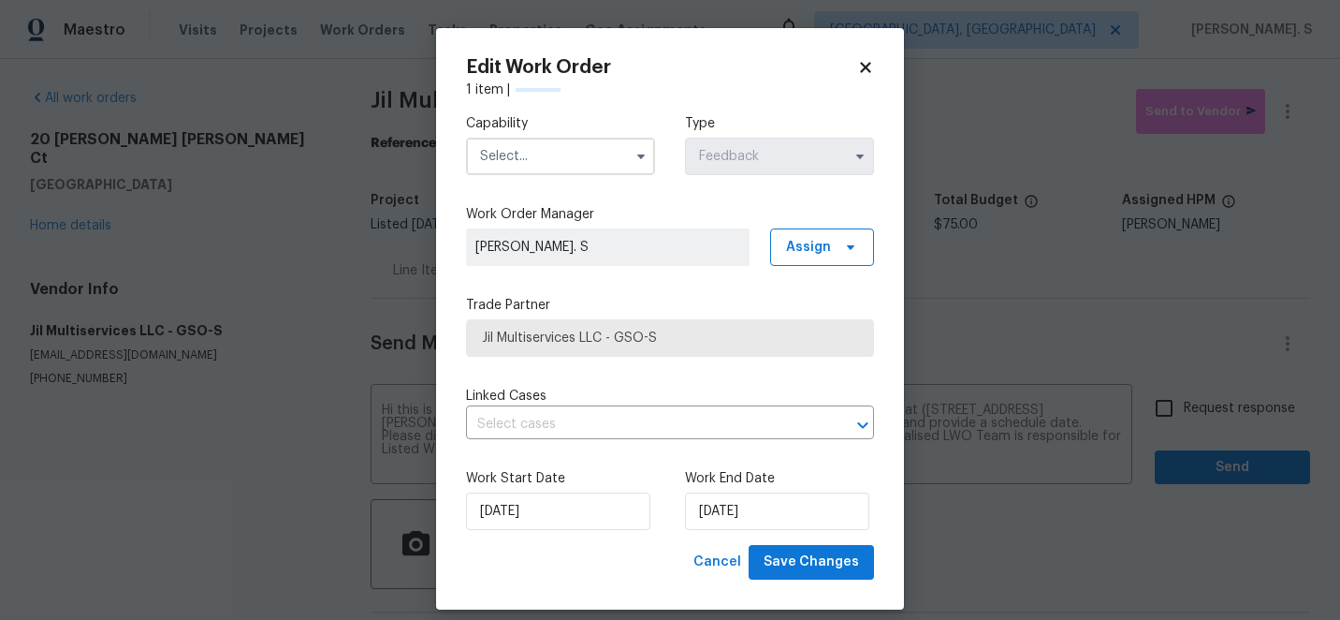
click at [476, 212] on label "Work Order Manager" at bounding box center [670, 214] width 408 height 19
click at [536, 164] on input "text" at bounding box center [560, 156] width 189 height 37
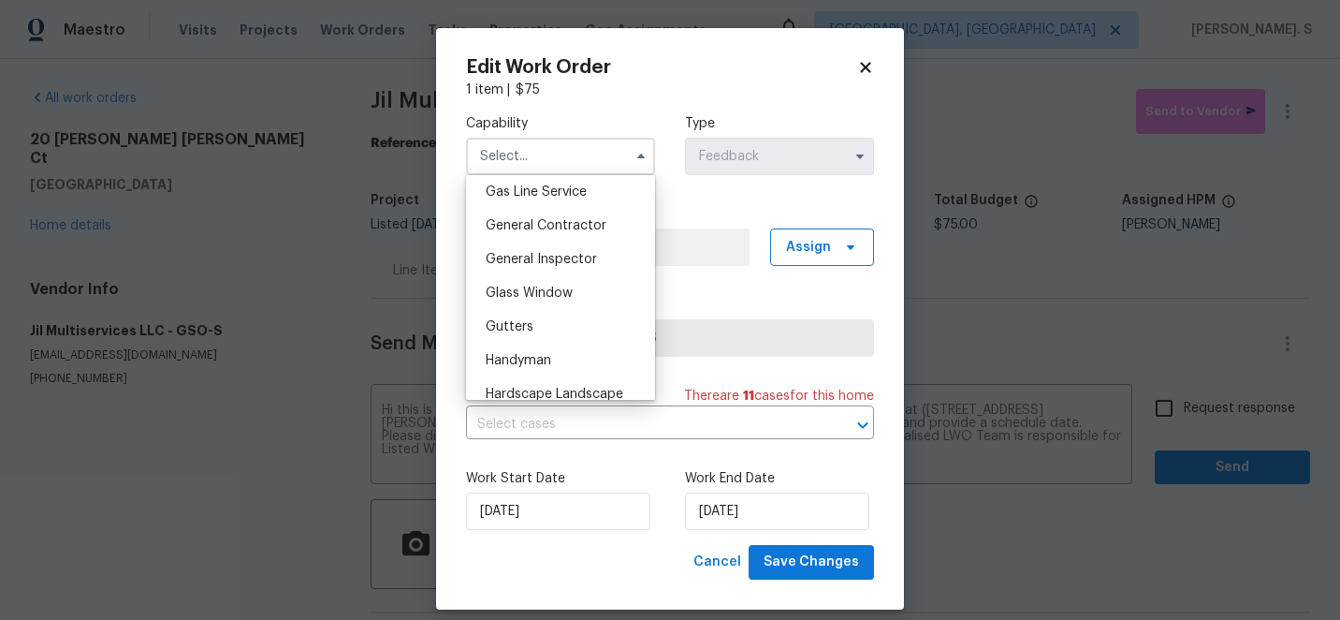
scroll to position [865, 0]
click at [549, 363] on span "Handyman" at bounding box center [519, 361] width 66 height 13
type input "Handyman"
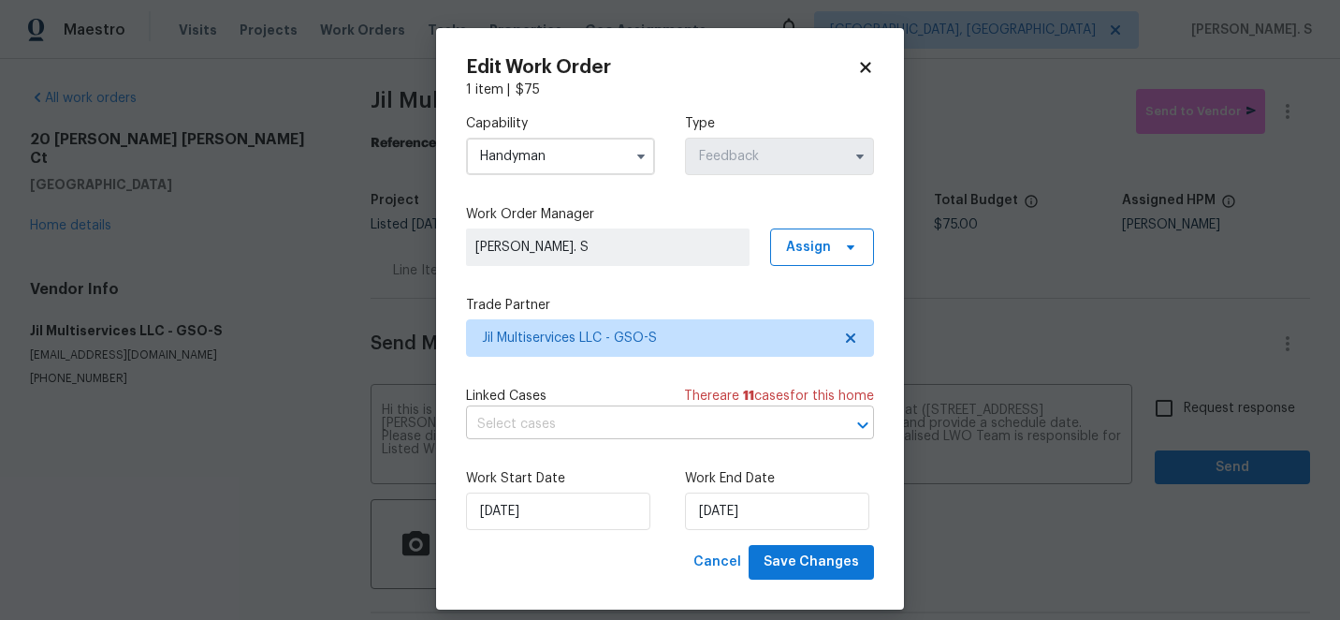
click at [617, 416] on input "text" at bounding box center [644, 424] width 356 height 29
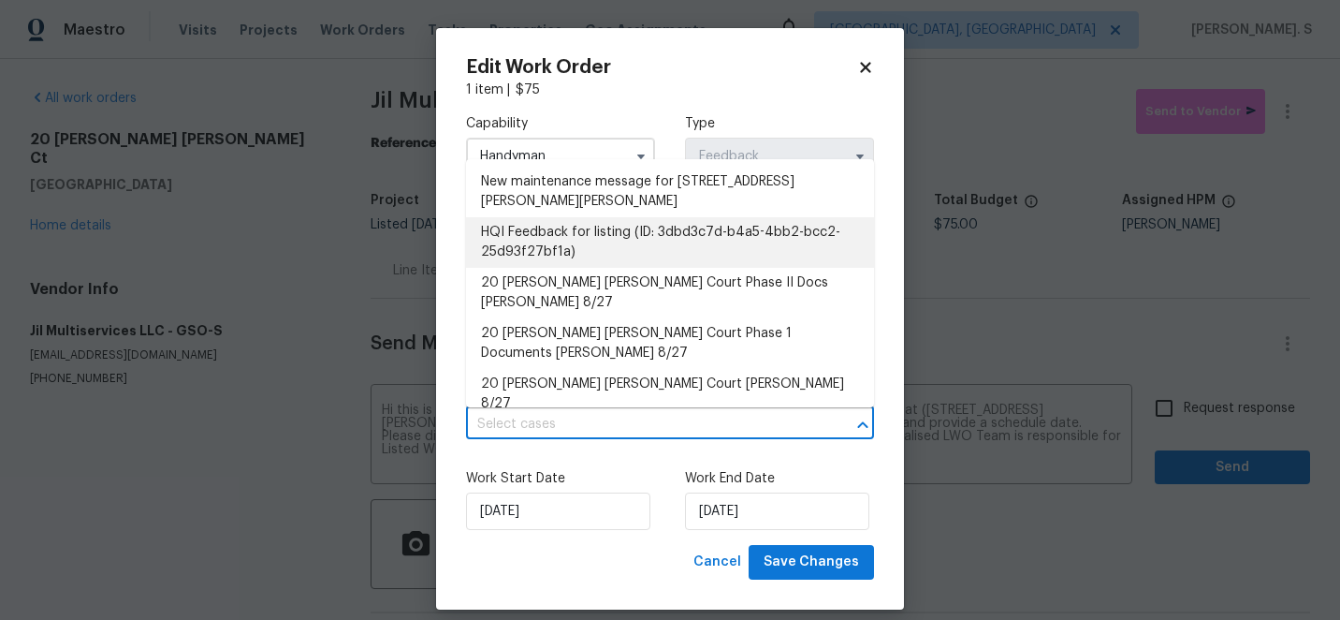
click at [598, 260] on li "HQI Feedback for listing (ID: 3dbd3c7d-b4a5-4bb2-bcc2-25d93f27bf1a)" at bounding box center [670, 242] width 408 height 51
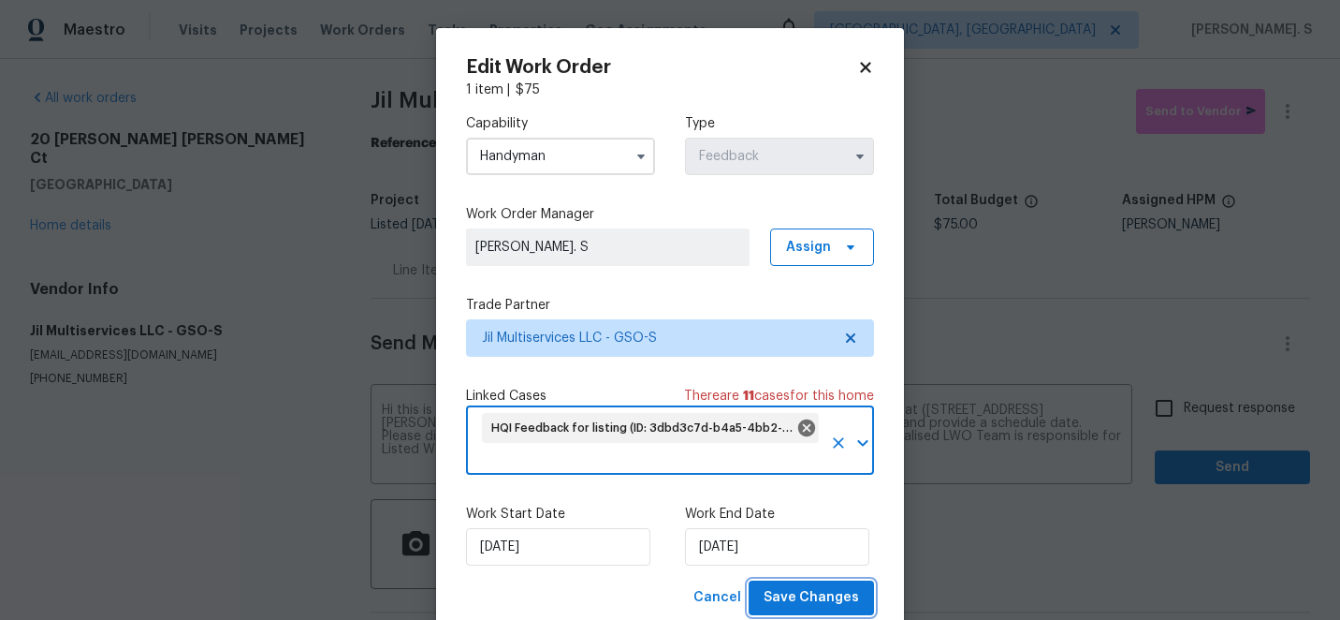
click at [820, 588] on span "Save Changes" at bounding box center [811, 597] width 95 height 23
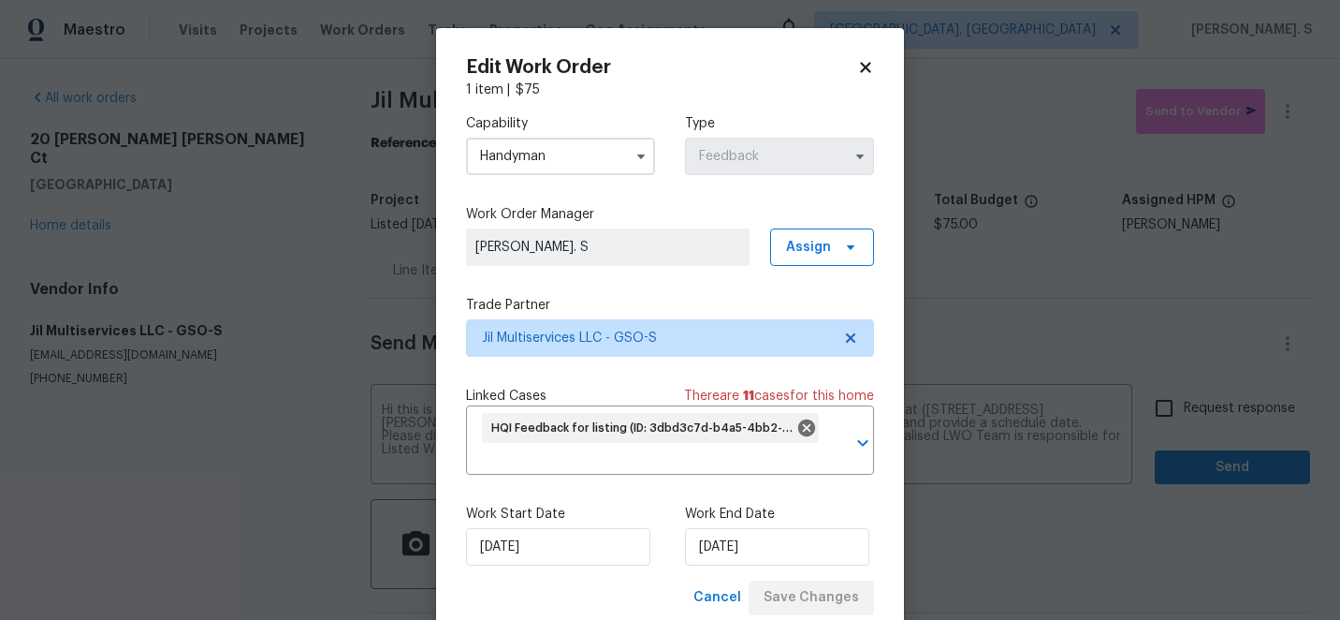
click at [1183, 395] on body "Maestro Visits Projects Work Orders Tasks Properties Geo Assignments Albuquerqu…" at bounding box center [670, 310] width 1340 height 620
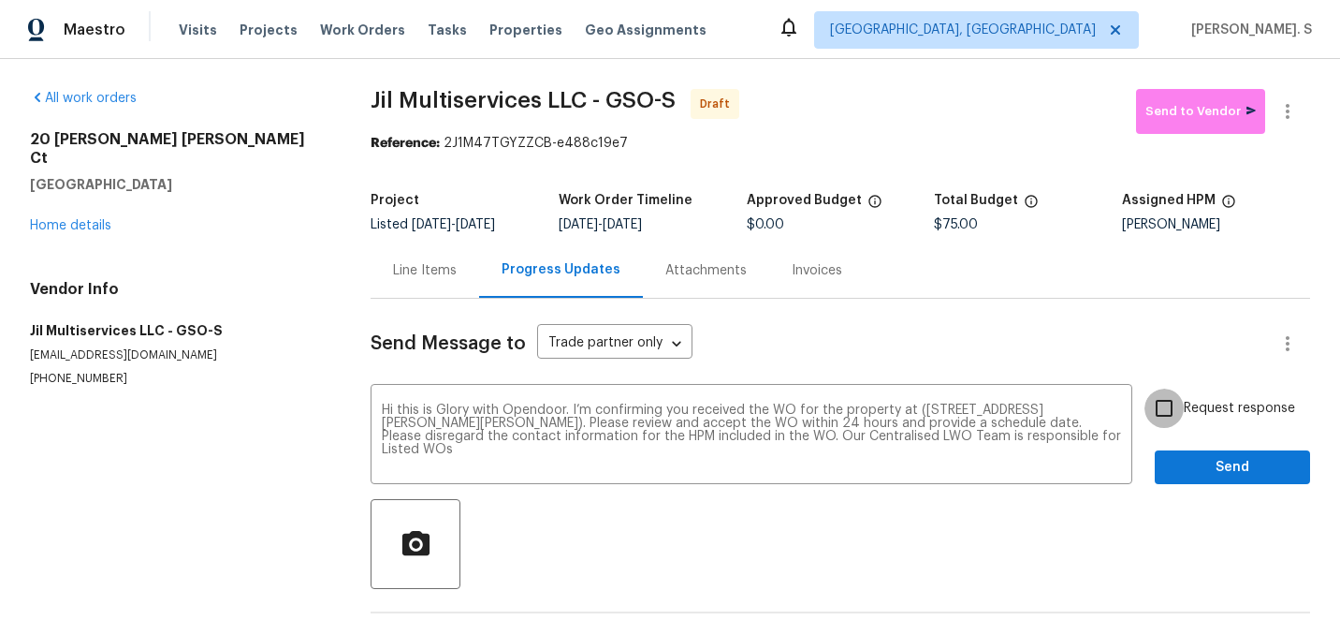
click at [1183, 395] on input "Request response" at bounding box center [1164, 407] width 39 height 39
checkbox input "true"
click at [1183, 473] on span "Send" at bounding box center [1232, 467] width 125 height 23
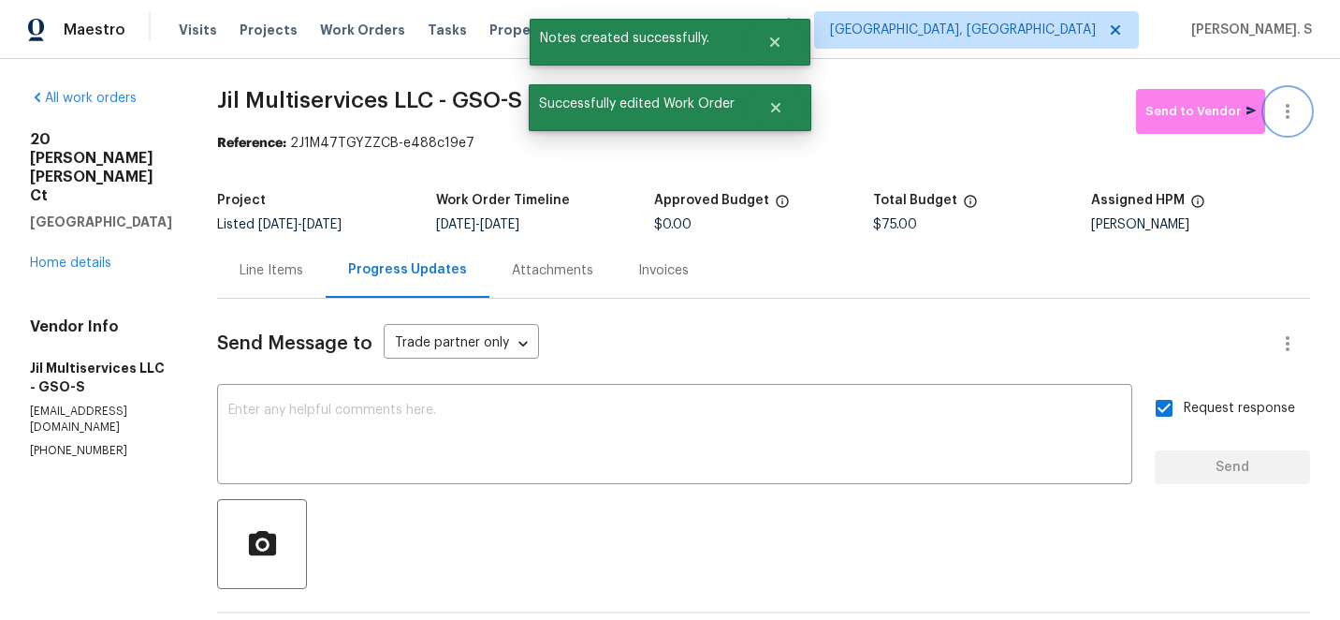
click at [1288, 117] on icon "button" at bounding box center [1288, 111] width 4 height 15
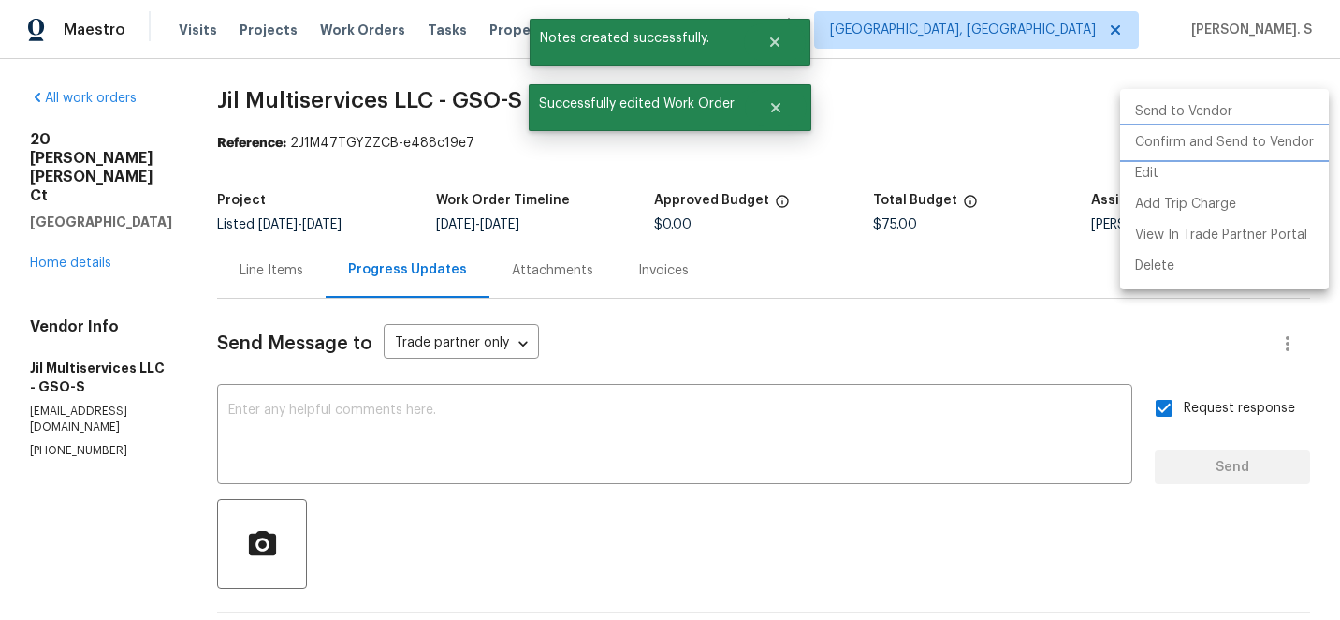
click at [1226, 156] on li "Confirm and Send to Vendor" at bounding box center [1224, 142] width 209 height 31
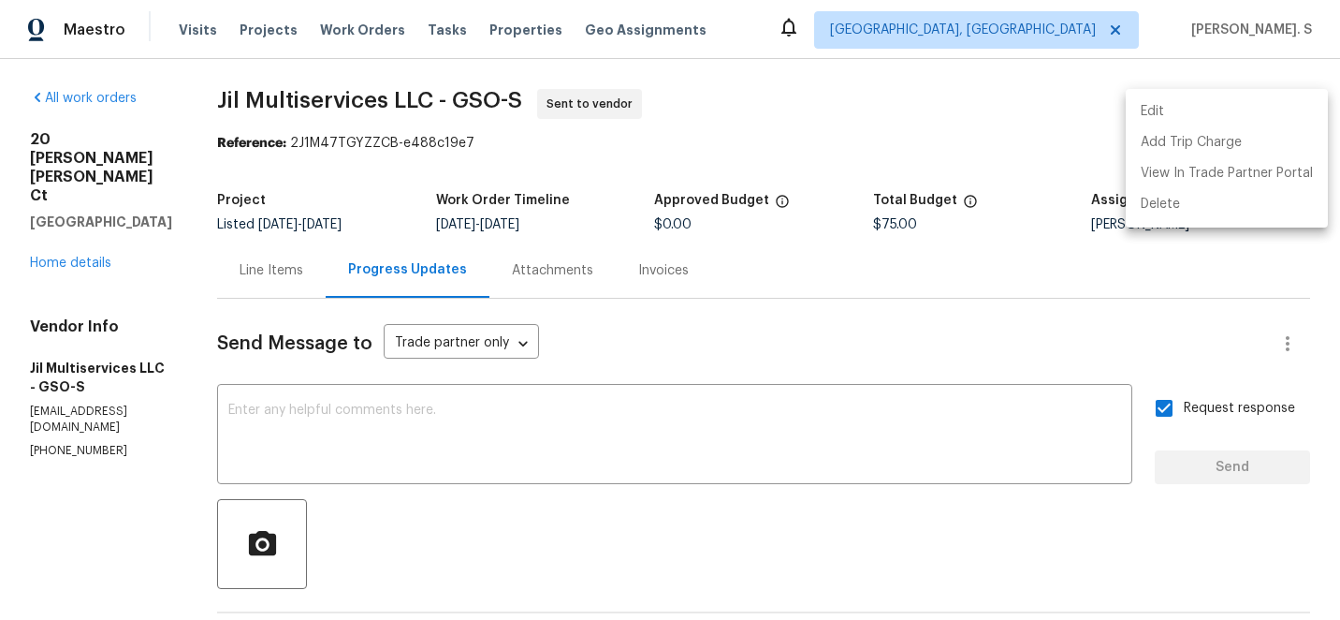
click at [438, 79] on div at bounding box center [670, 310] width 1340 height 620
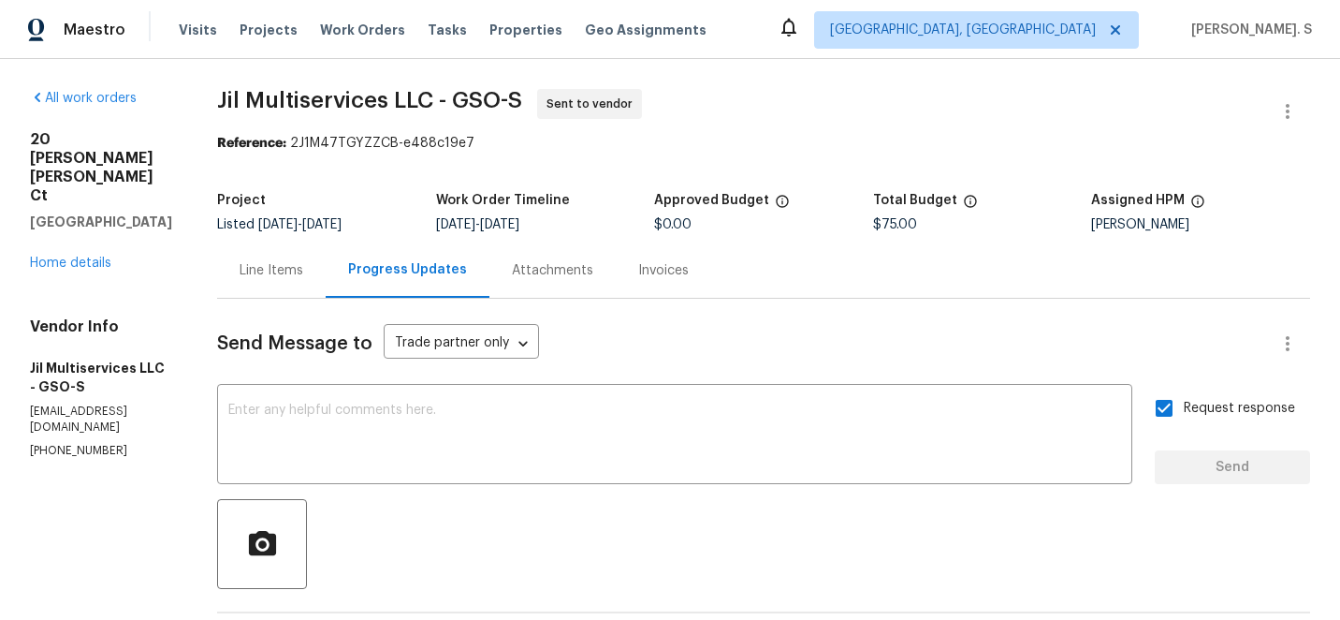
click at [438, 79] on div "Edit Add Trip Charge View In Trade Partner Portal Delete" at bounding box center [670, 310] width 1340 height 620
click at [438, 79] on div "All work orders 20 Peggy Sue Ct Greensboro, NC 27407 Home details Vendor Info J…" at bounding box center [670, 451] width 1340 height 784
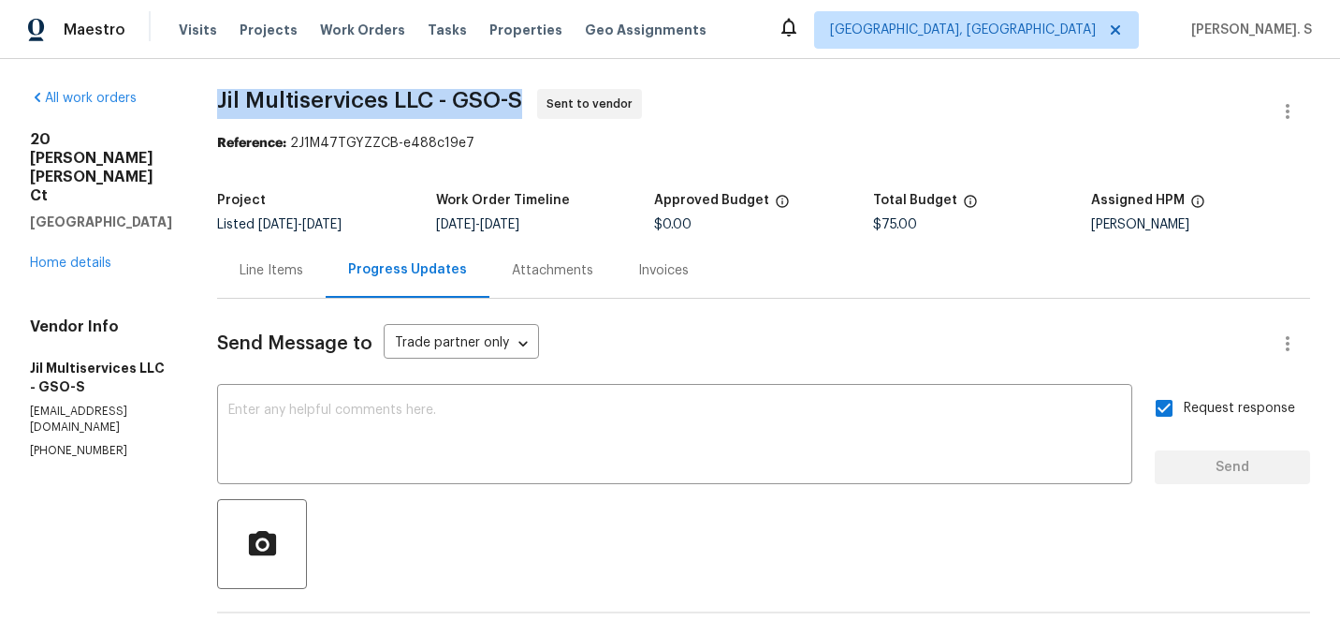
copy span "Jil Multiservices LLC - GSO-S"
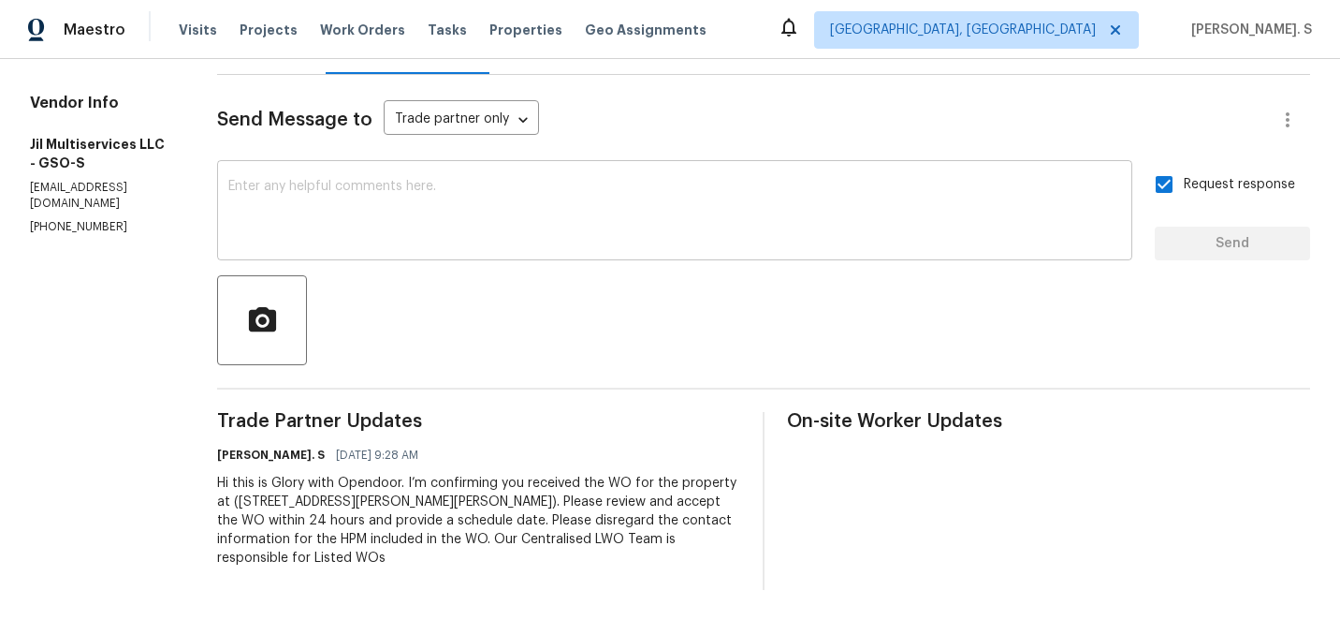
click at [624, 229] on textarea at bounding box center [674, 213] width 893 height 66
paste textarea "The Work Orders must include before-photos (both close-up and wide-angle) and a…"
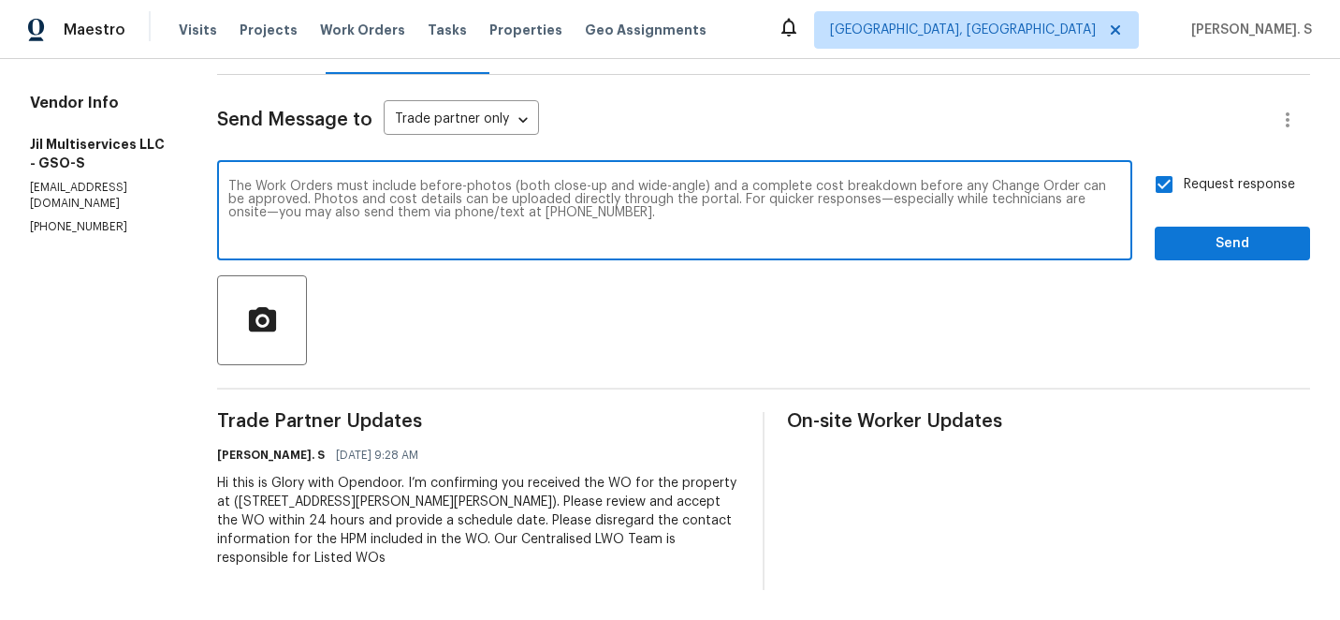
type textarea "The Work Orders must include before-photos (both close-up and wide-angle) and a…"
click at [1189, 230] on button "Send" at bounding box center [1232, 243] width 155 height 35
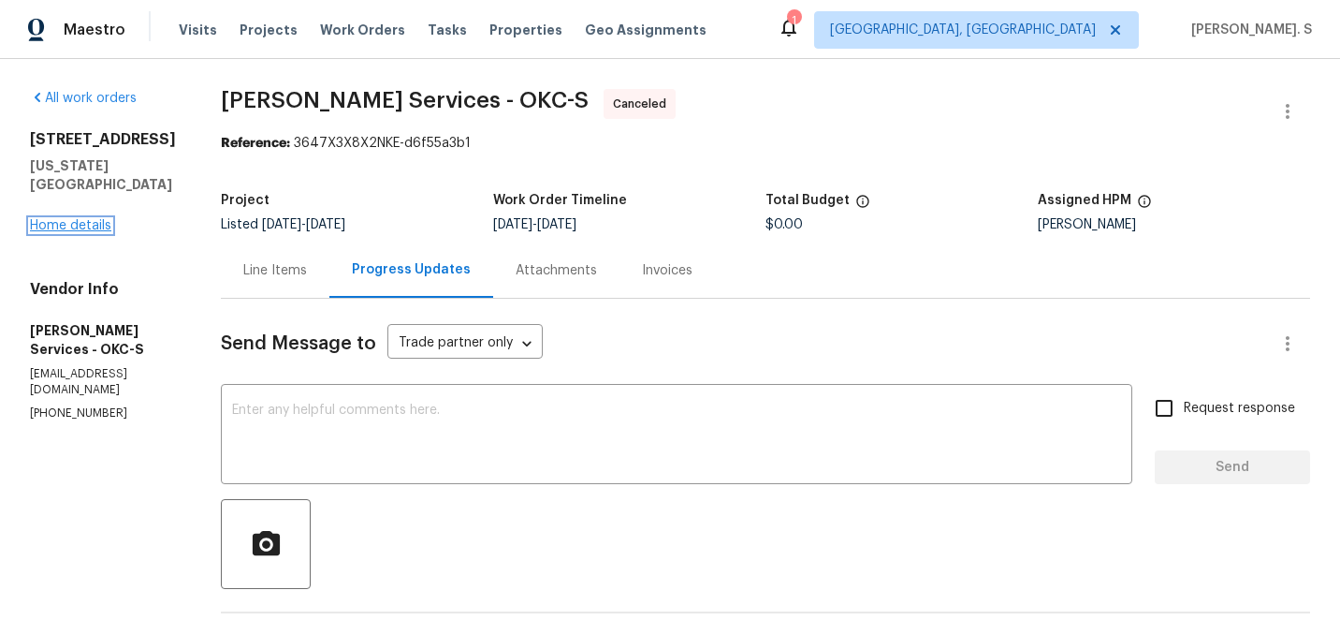
click at [95, 232] on link "Home details" at bounding box center [70, 225] width 81 height 13
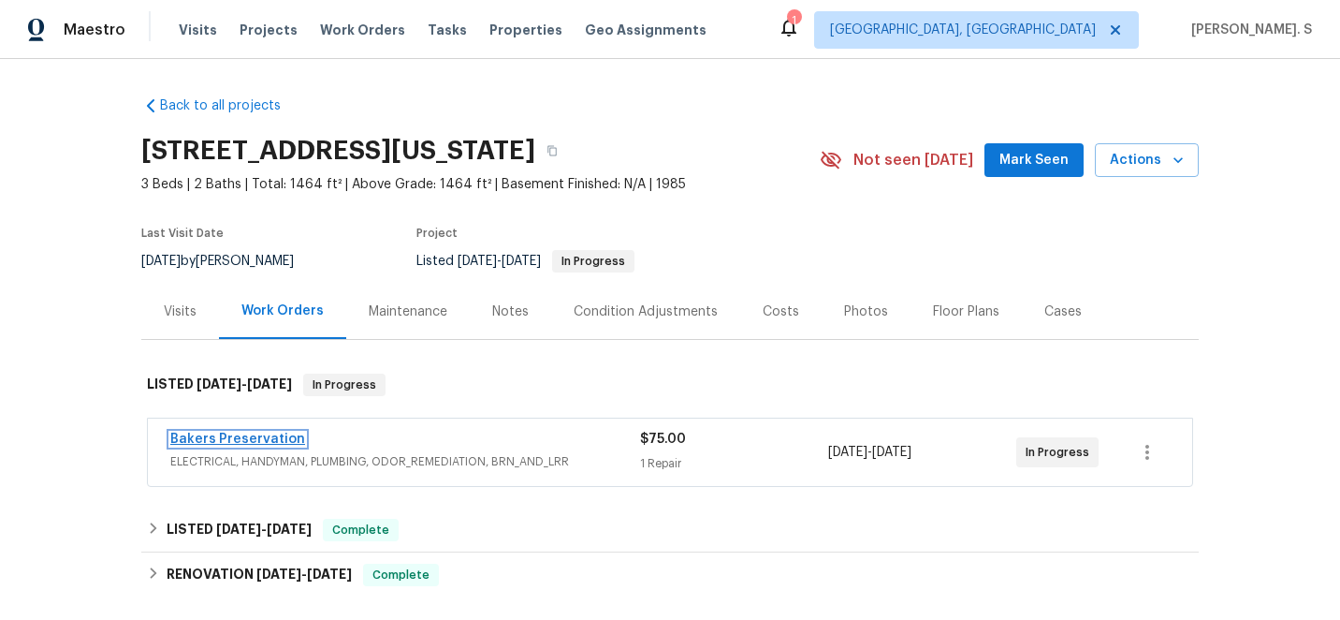
click at [265, 434] on link "Bakers Preservation" at bounding box center [237, 438] width 135 height 13
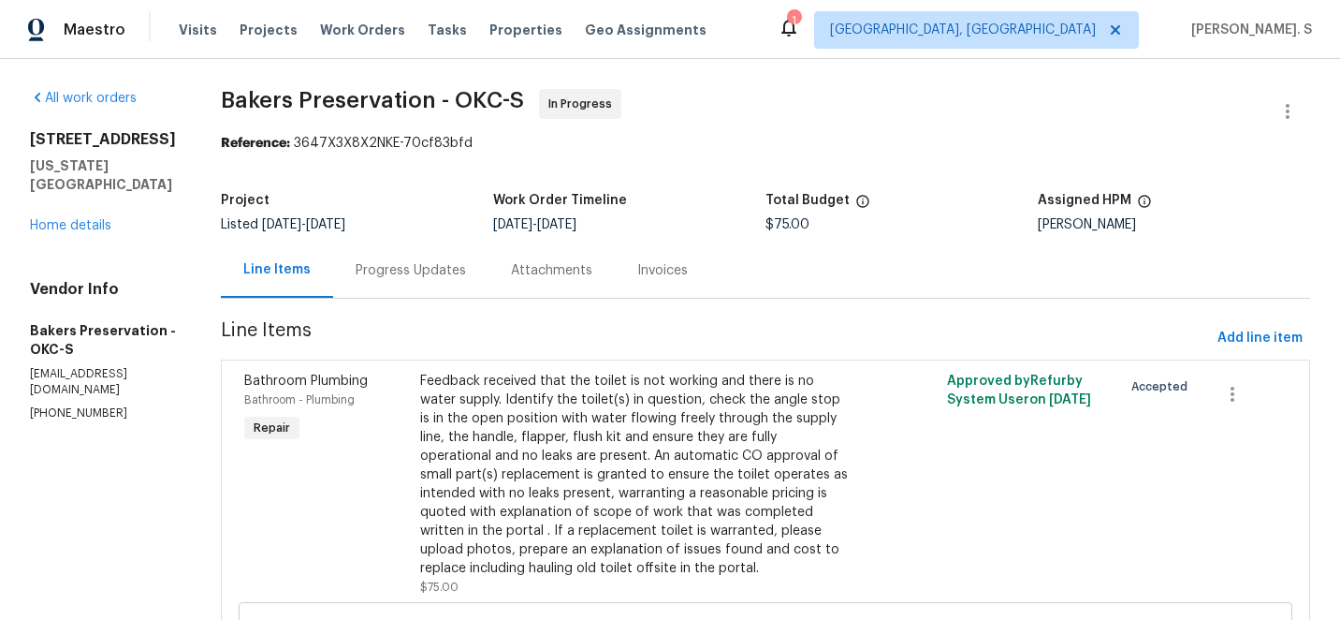
click at [410, 283] on div "Progress Updates" at bounding box center [410, 269] width 155 height 55
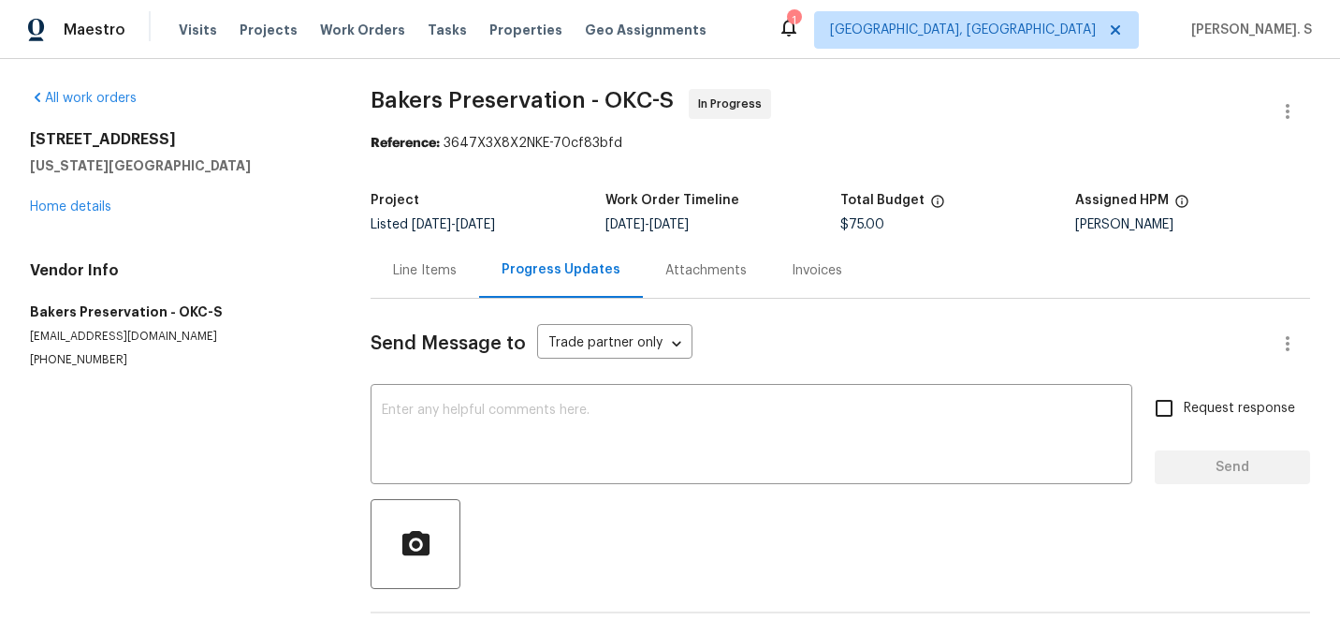
click at [465, 394] on div "x ​" at bounding box center [752, 435] width 762 height 95
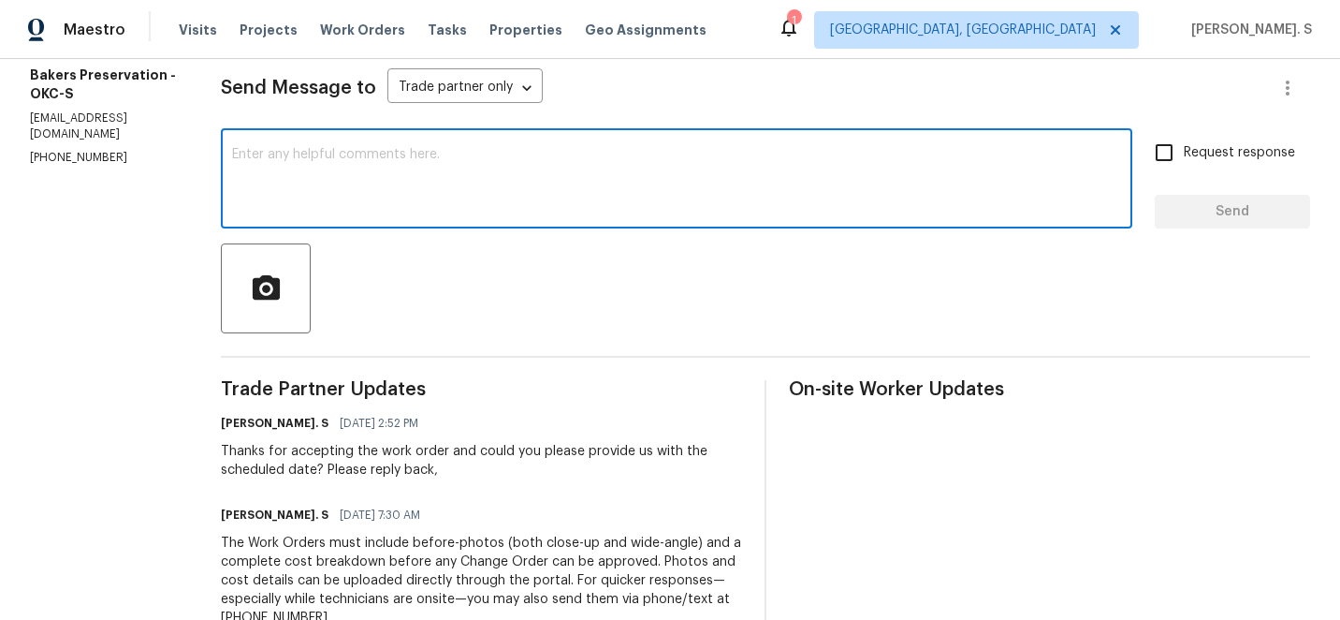
scroll to position [262, 0]
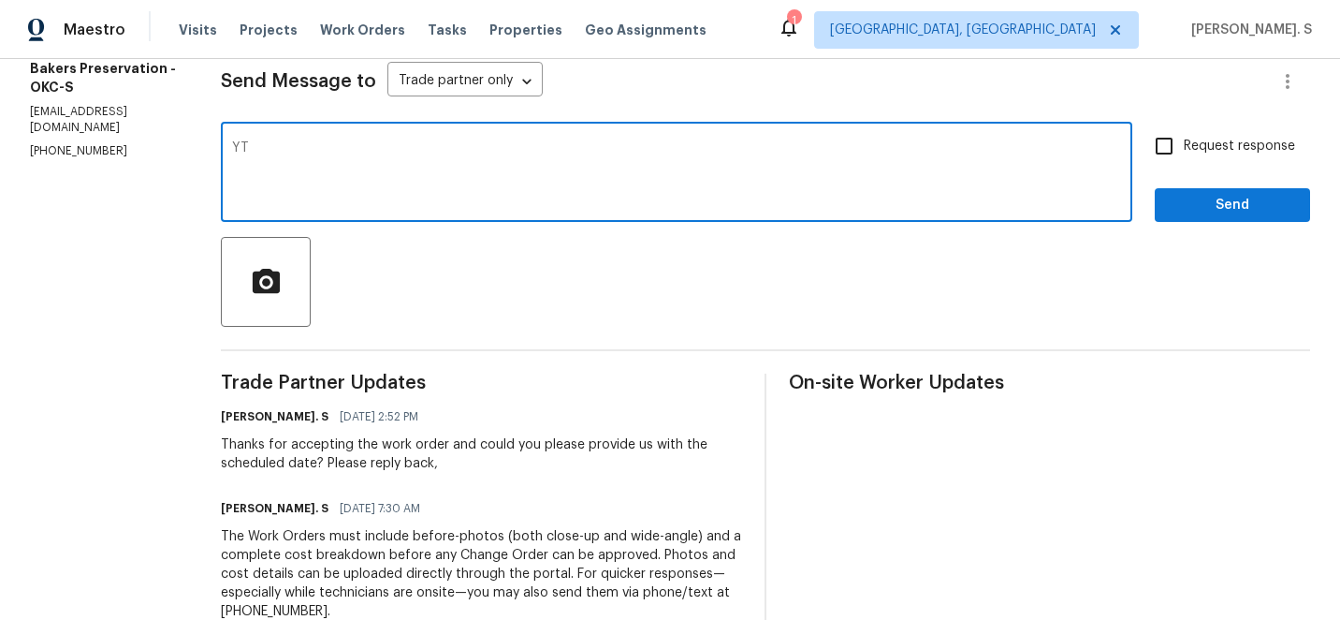
type textarea "Y"
paste textarea "May we have an update on the progress of the work order?"
type textarea "May we have an update on the progress of the work order? Please reply back."
click at [1182, 134] on input "Request response" at bounding box center [1164, 145] width 39 height 39
checkbox input "true"
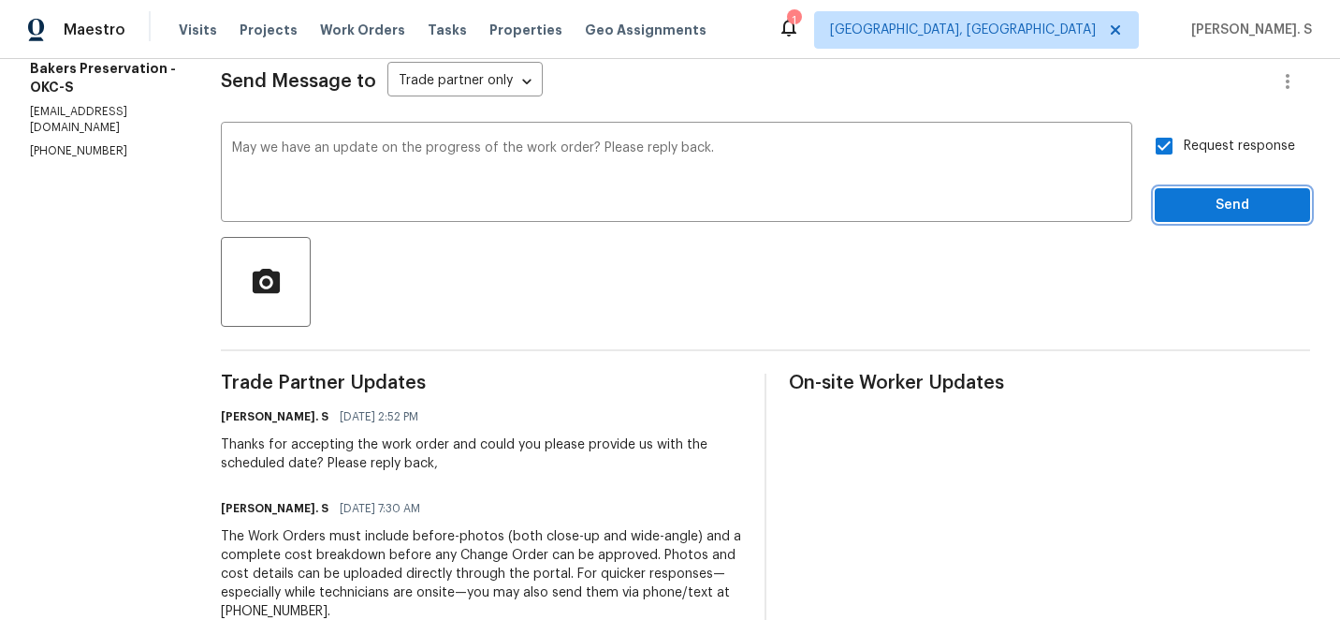
click at [1199, 197] on span "Send" at bounding box center [1232, 205] width 125 height 23
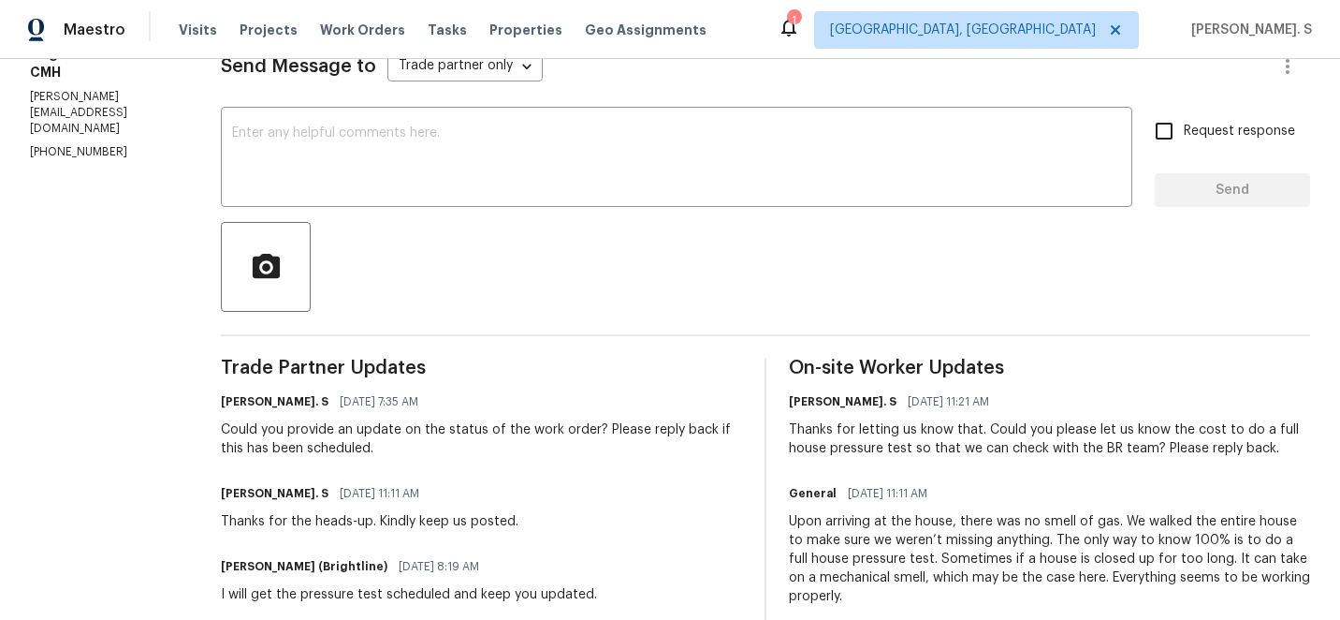
scroll to position [212, 0]
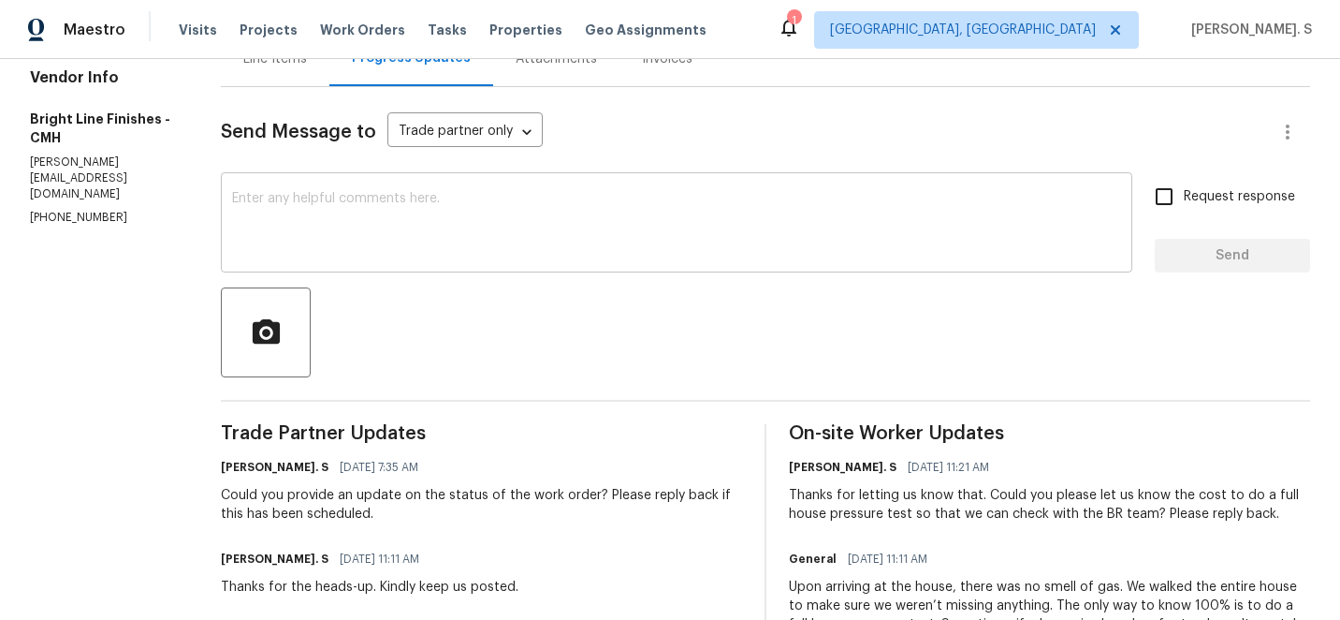
click at [384, 259] on div "x ​" at bounding box center [677, 224] width 912 height 95
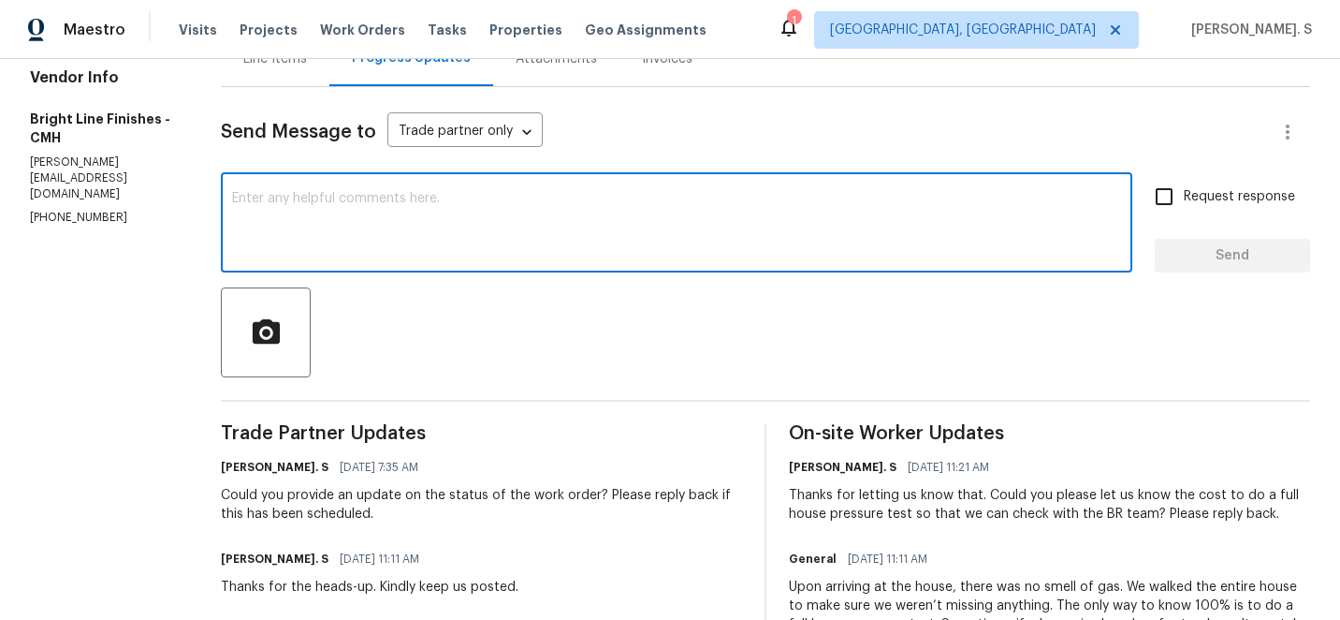
paste textarea "Hello, It's important that this work order is completed within the designated t…"
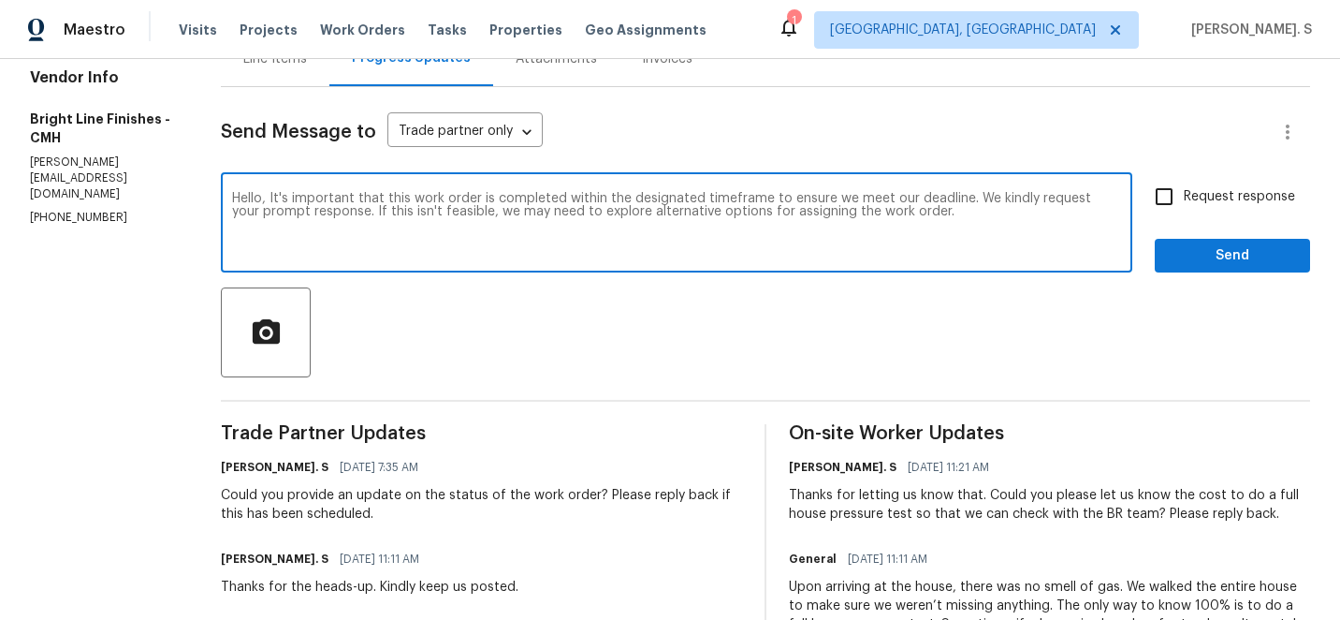
type textarea "Hello, It's important that this work order is completed within the designated t…"
click at [1154, 221] on div "Hello, It's important that this work order is completed within the designated t…" at bounding box center [765, 224] width 1089 height 95
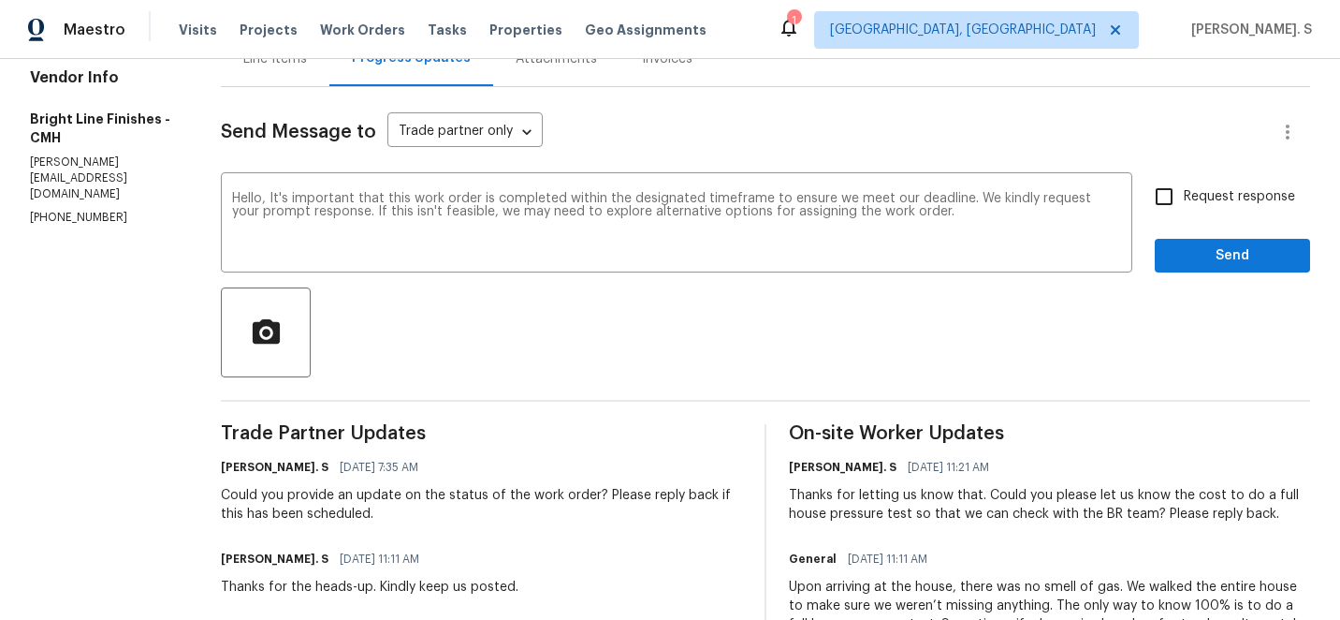
click at [1193, 208] on label "Request response" at bounding box center [1220, 196] width 151 height 39
click at [1184, 208] on input "Request response" at bounding box center [1164, 196] width 39 height 39
checkbox input "true"
click at [1195, 269] on button "Send" at bounding box center [1232, 256] width 155 height 35
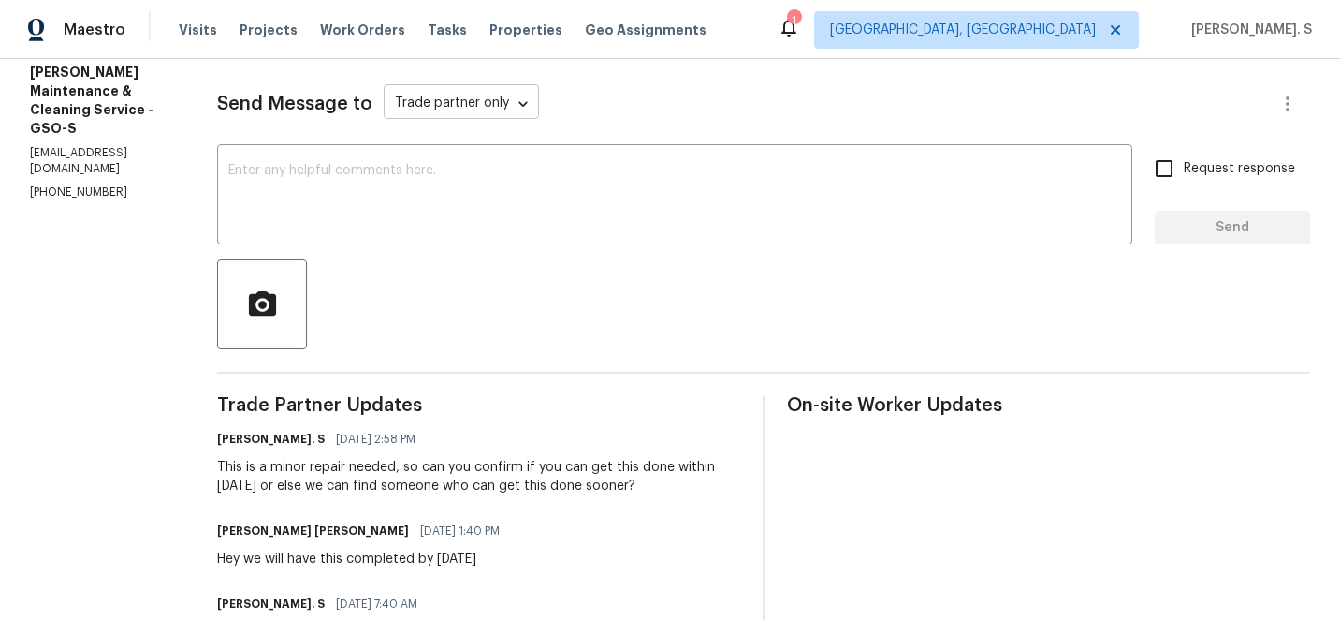
scroll to position [305, 0]
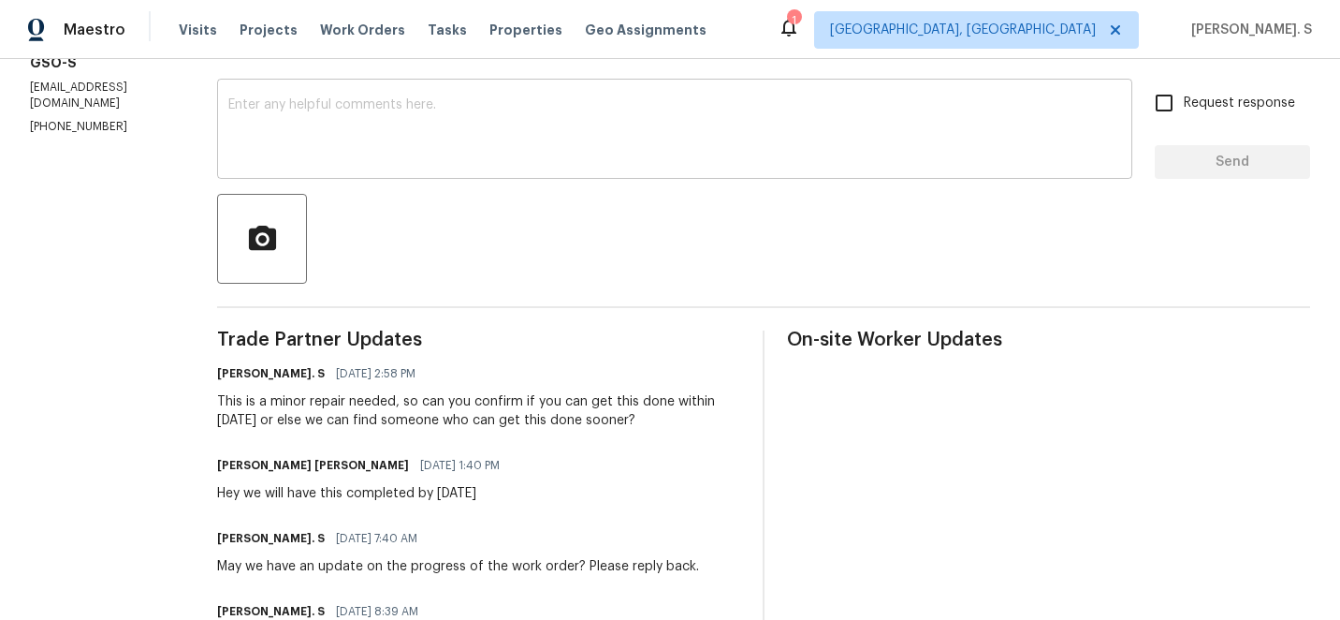
click at [602, 137] on textarea at bounding box center [674, 131] width 893 height 66
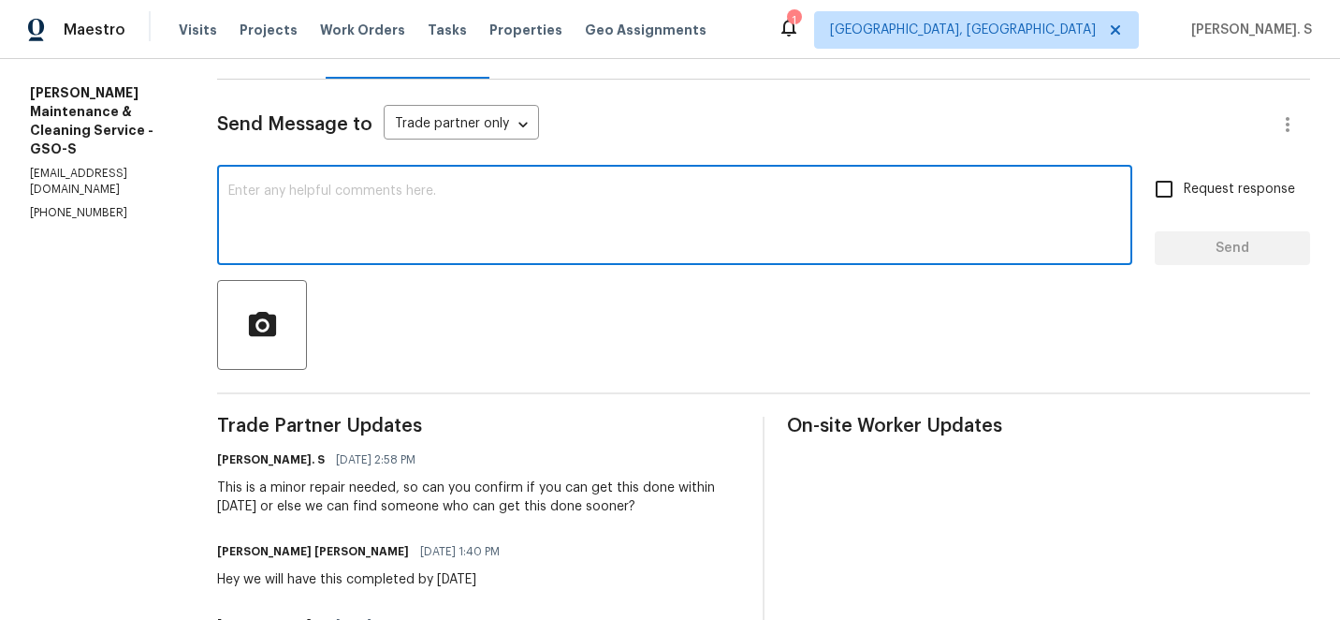
scroll to position [114, 0]
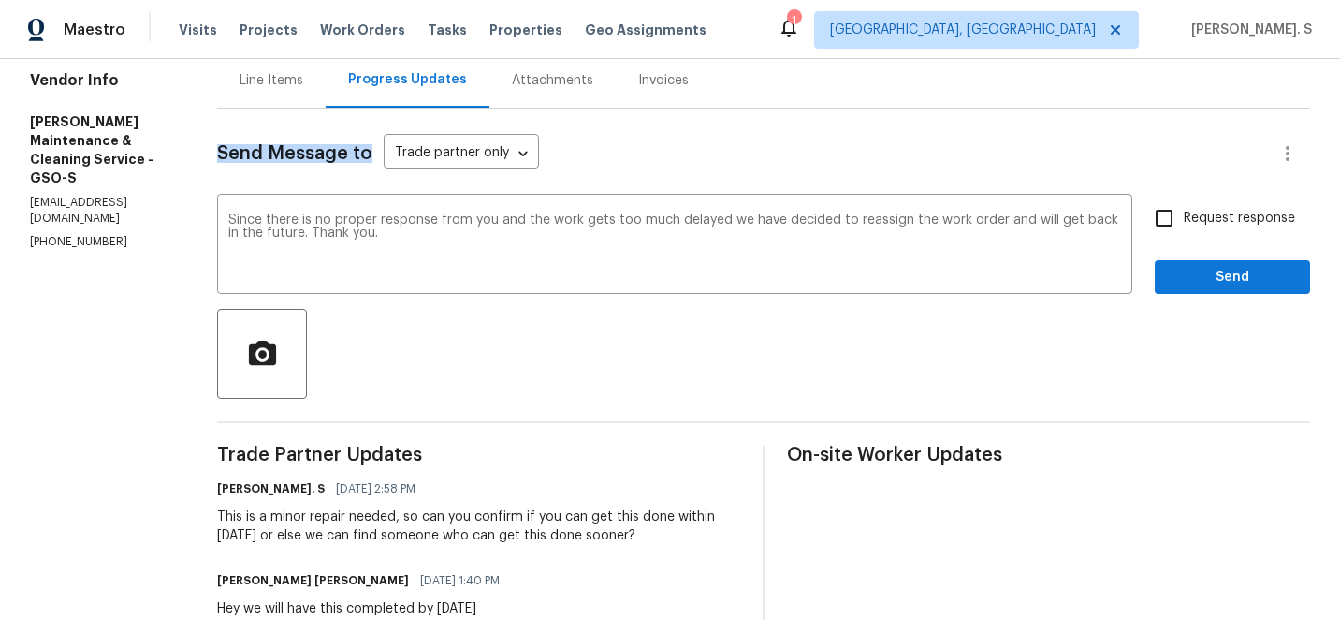
scroll to position [202, 0]
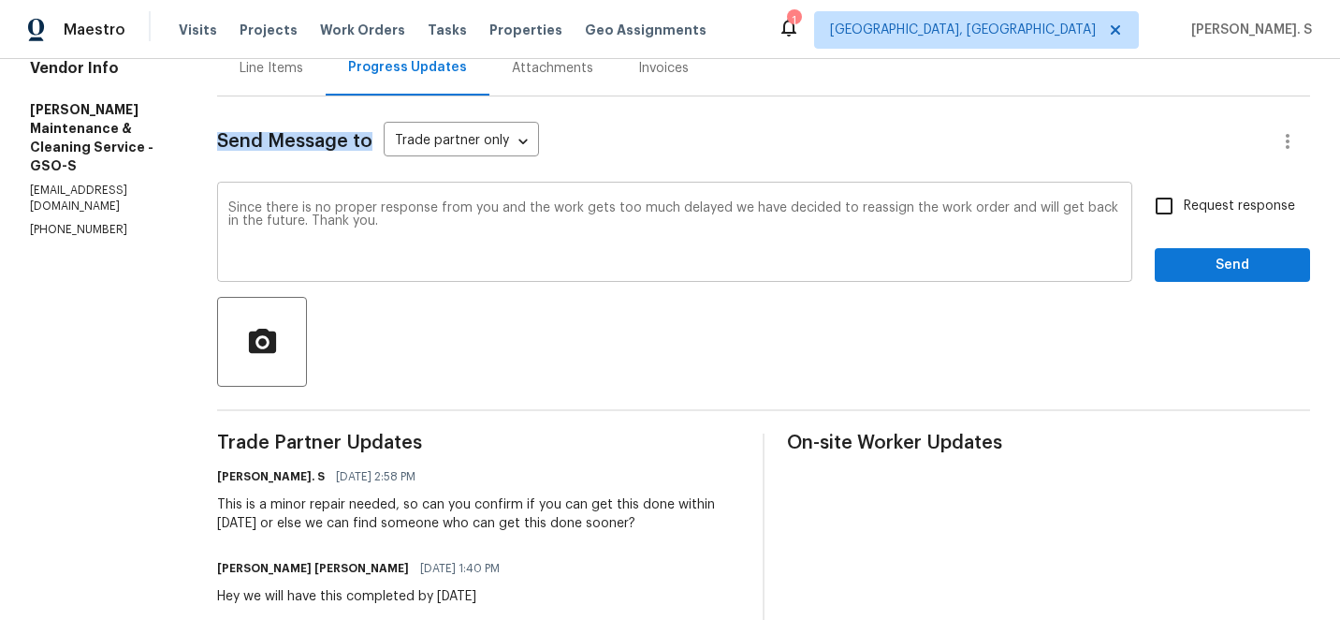
click at [824, 209] on textarea "Since there is no proper response from you and the work gets too much delayed w…" at bounding box center [674, 234] width 893 height 66
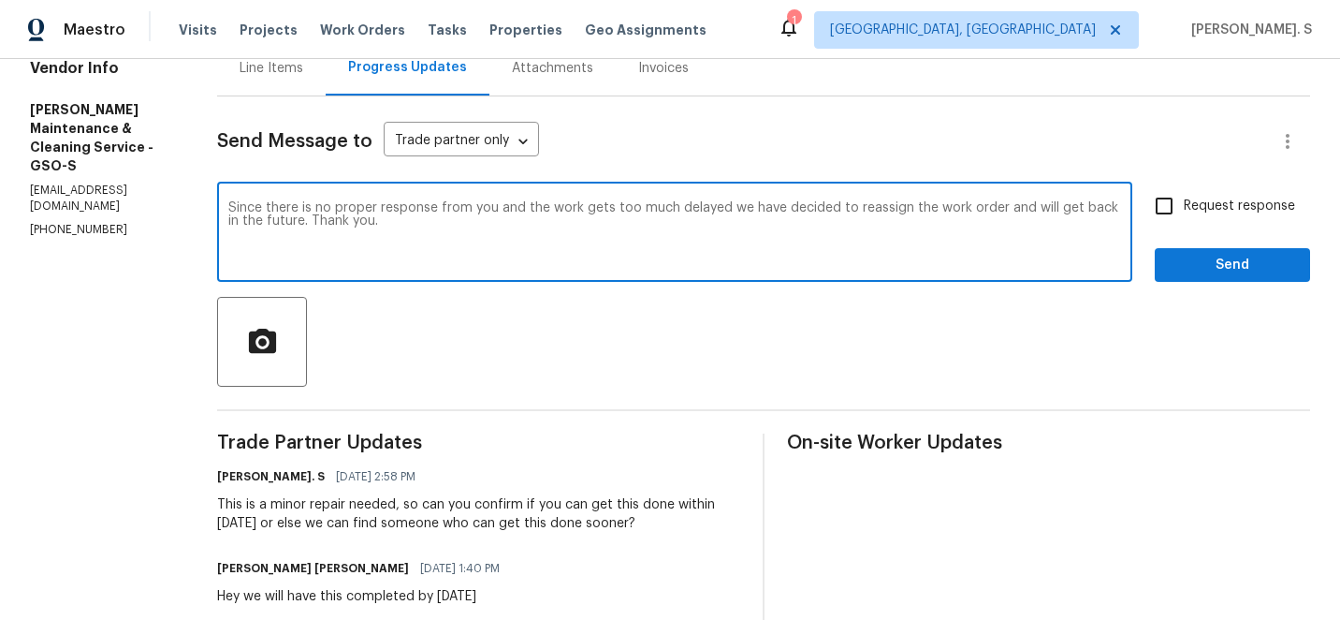
scroll to position [0, 0]
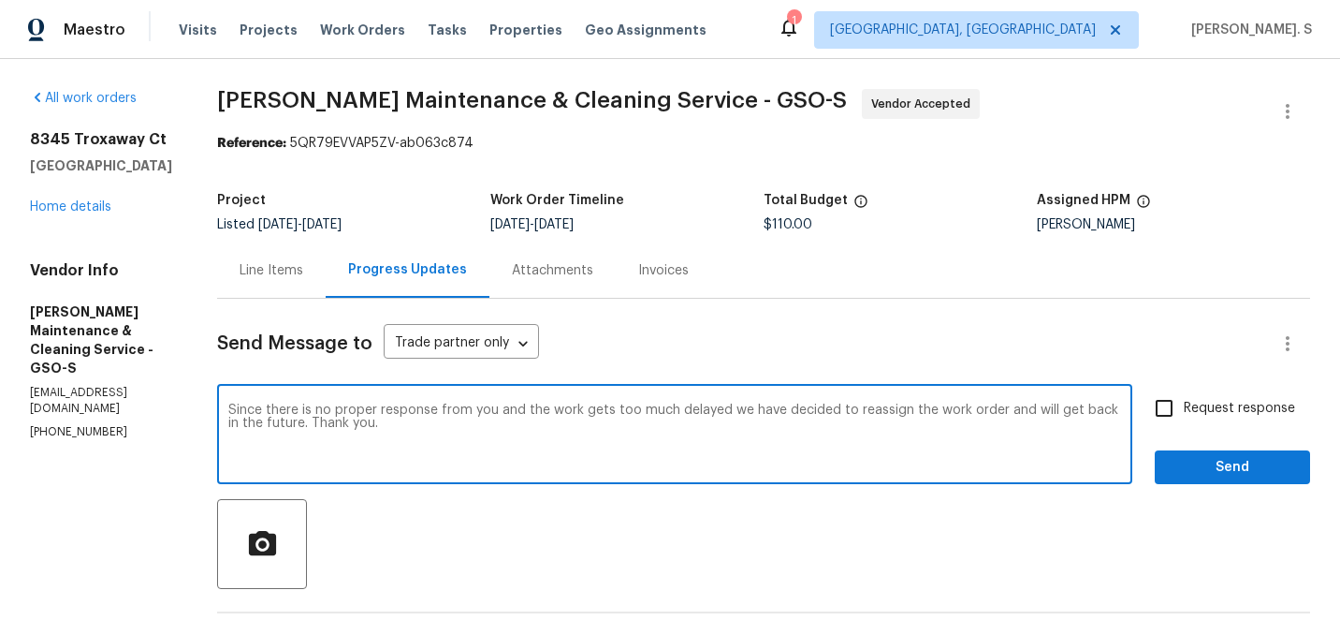
click at [0, 0] on span "," at bounding box center [0, 0] width 0 height 0
click at [664, 428] on textarea "Since there is no proper response from you and the work gets too much delayed, …" at bounding box center [674, 436] width 893 height 66
type textarea "Since there is no proper response from you and the work gets too much delayed, …"
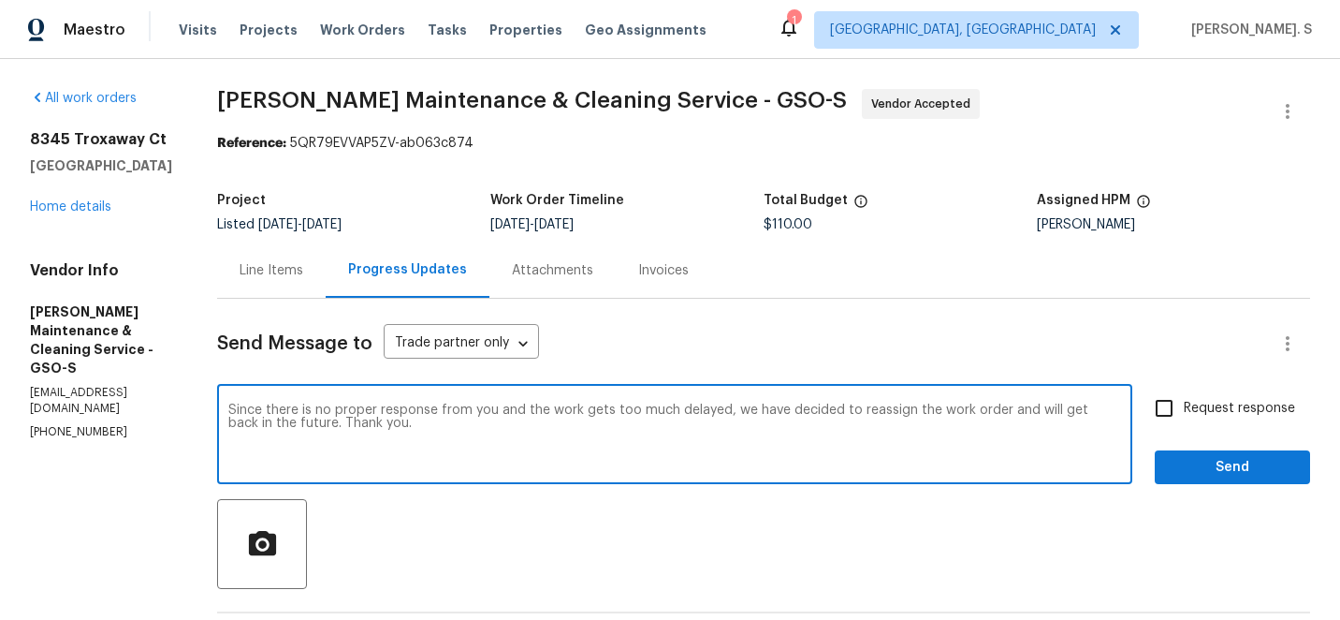
click at [1207, 413] on span "Request response" at bounding box center [1239, 409] width 111 height 20
click at [1184, 413] on input "Request response" at bounding box center [1164, 407] width 39 height 39
checkbox input "true"
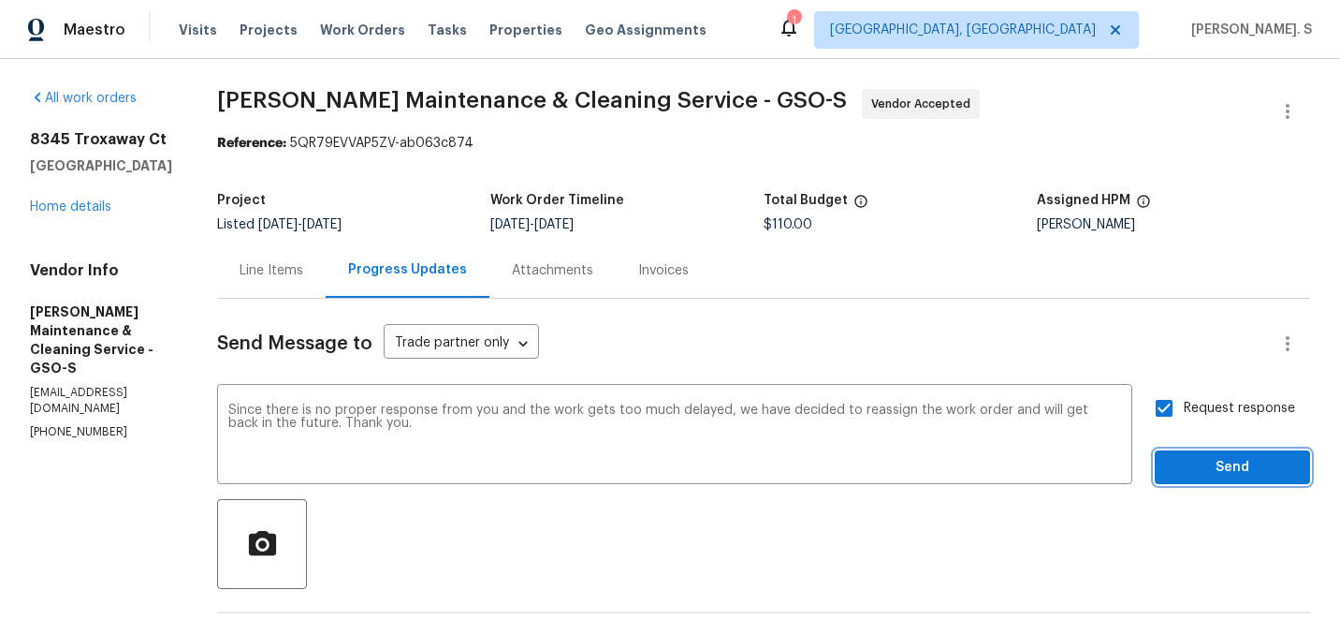
click at [1195, 478] on button "Send" at bounding box center [1232, 467] width 155 height 35
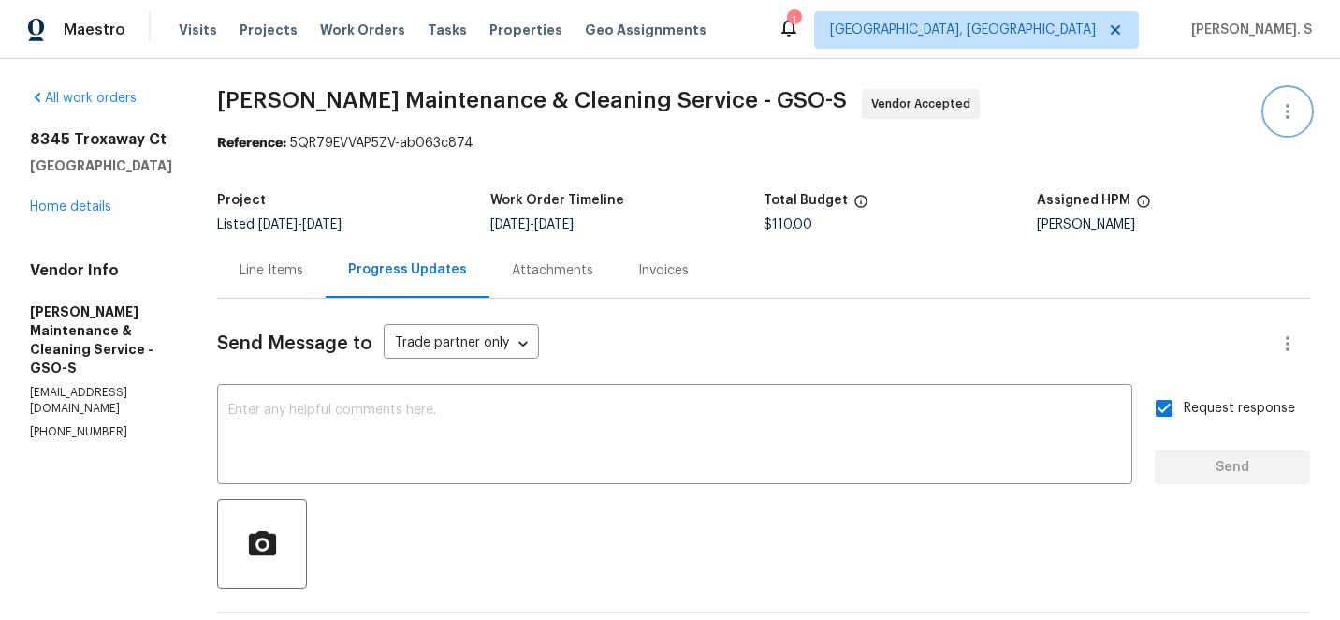
click at [1285, 93] on button "button" at bounding box center [1287, 111] width 45 height 45
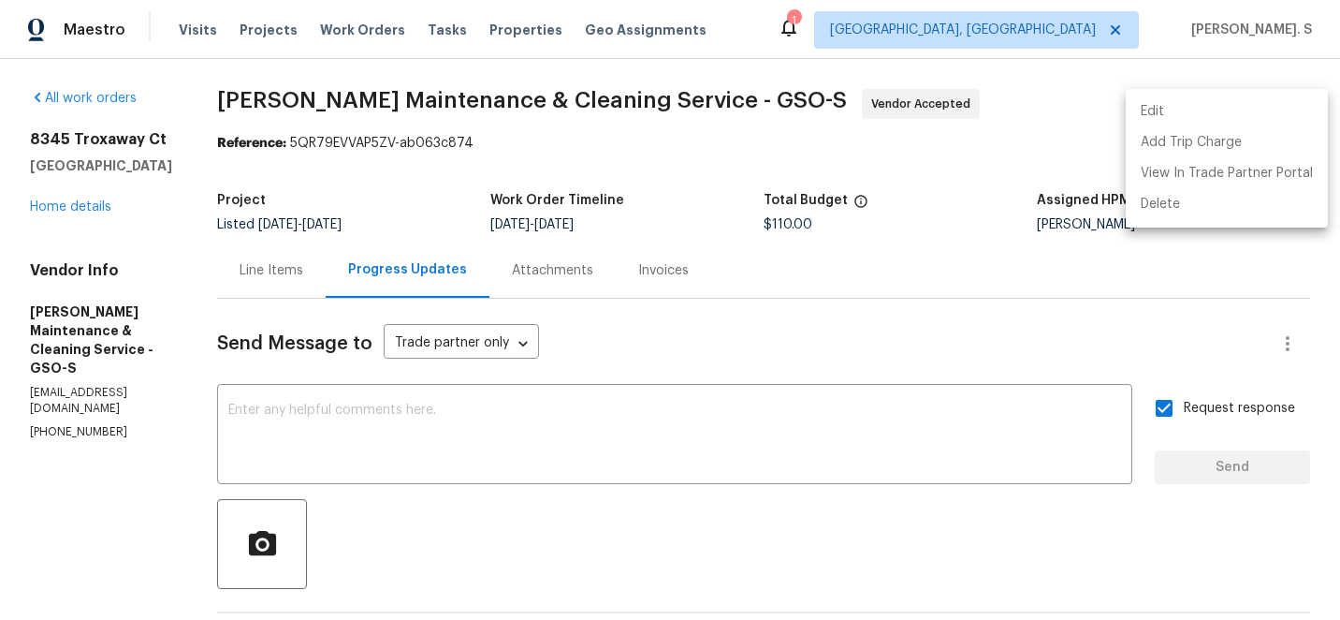
click at [1242, 87] on div at bounding box center [670, 310] width 1340 height 620
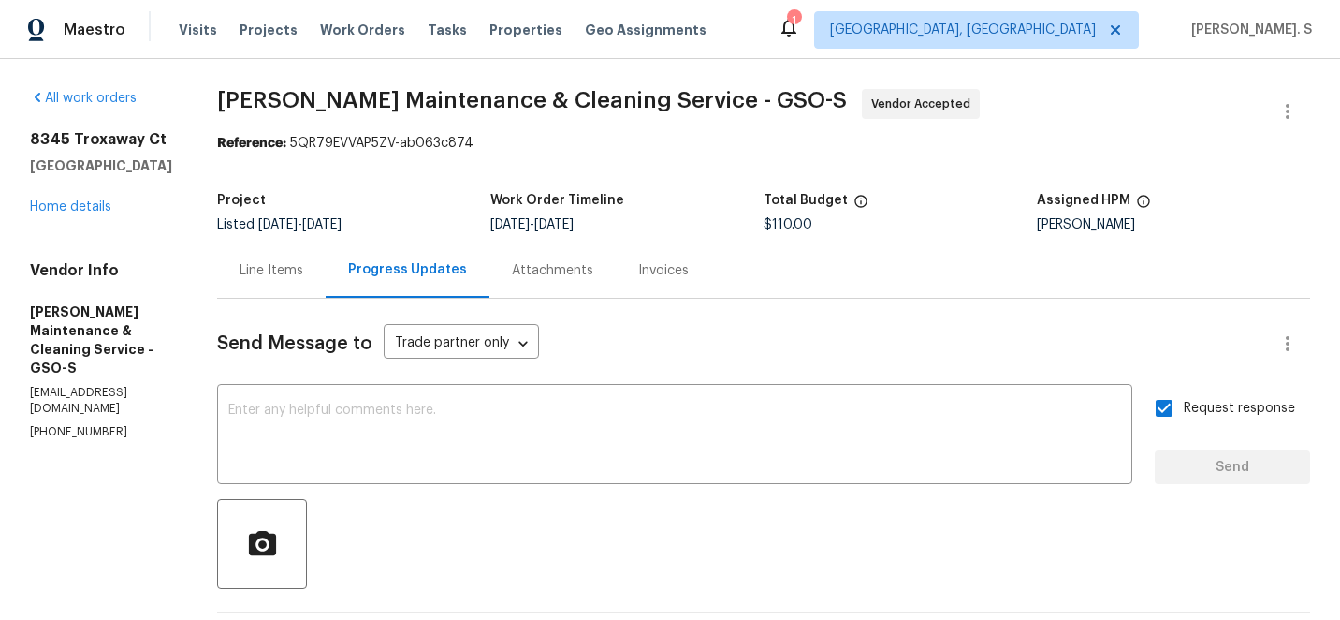
click at [1218, 105] on span "Baker's Maintenance & Cleaning Service - GSO-S Vendor Accepted" at bounding box center [741, 111] width 1048 height 45
click at [1280, 100] on icon "button" at bounding box center [1287, 111] width 22 height 22
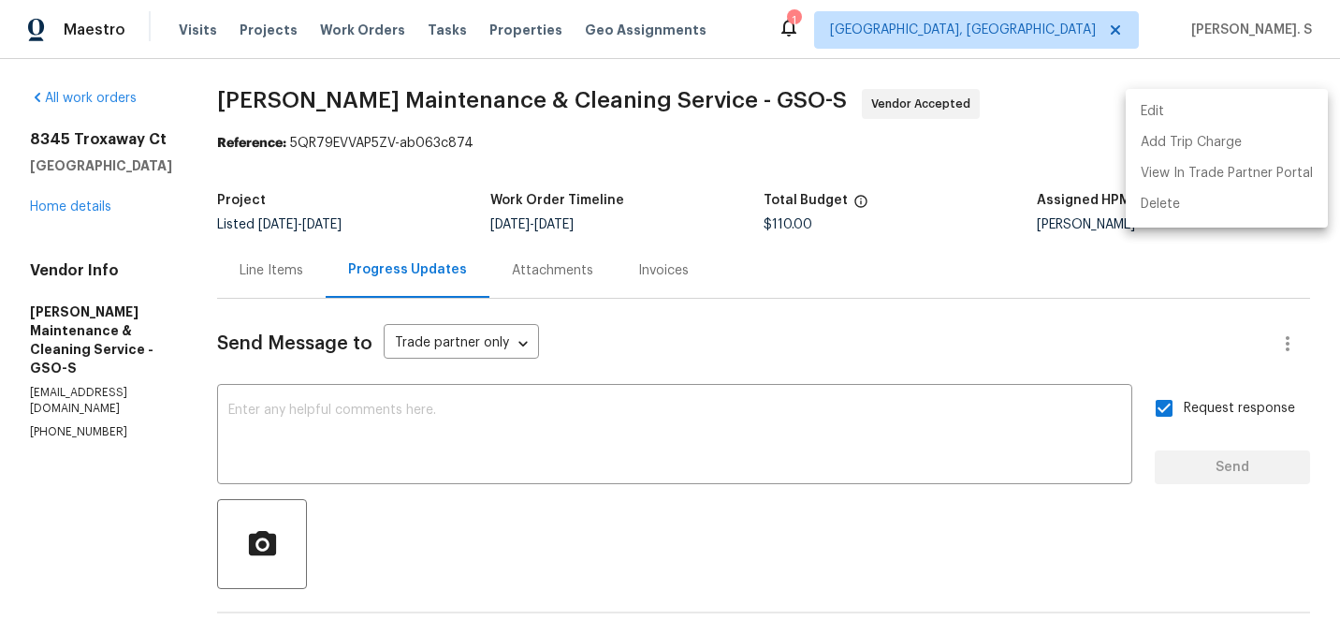
click at [1229, 106] on li "Edit" at bounding box center [1227, 111] width 202 height 31
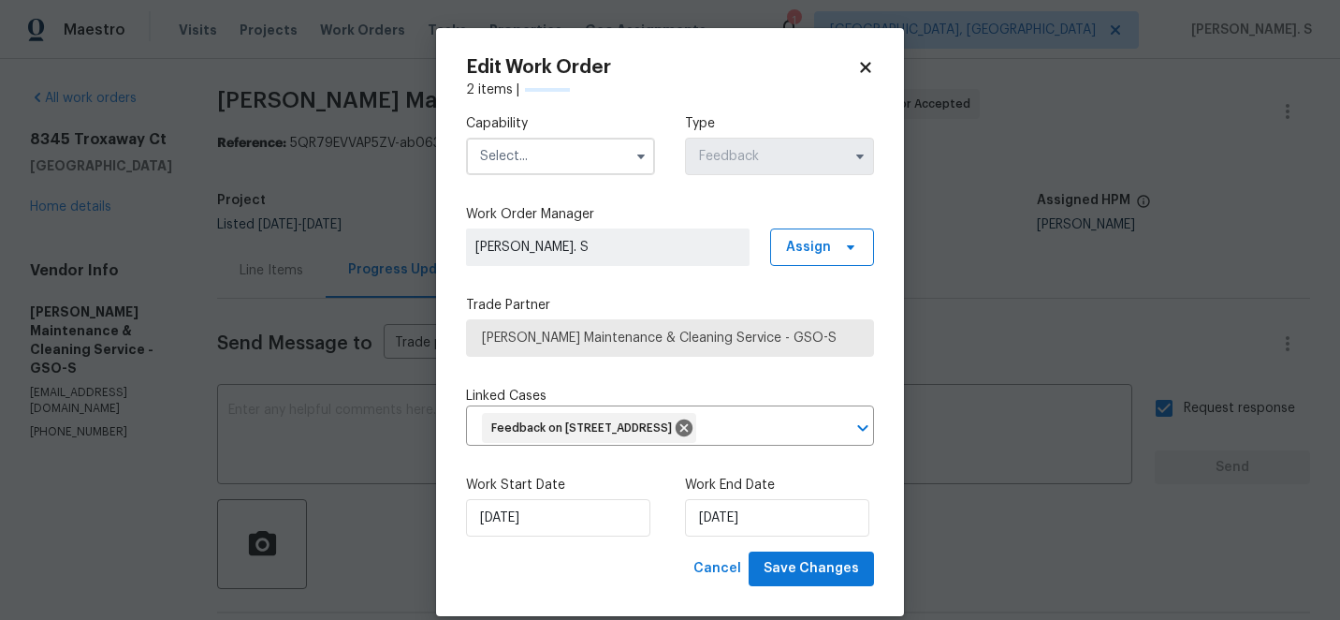
click at [567, 160] on input "text" at bounding box center [560, 156] width 189 height 37
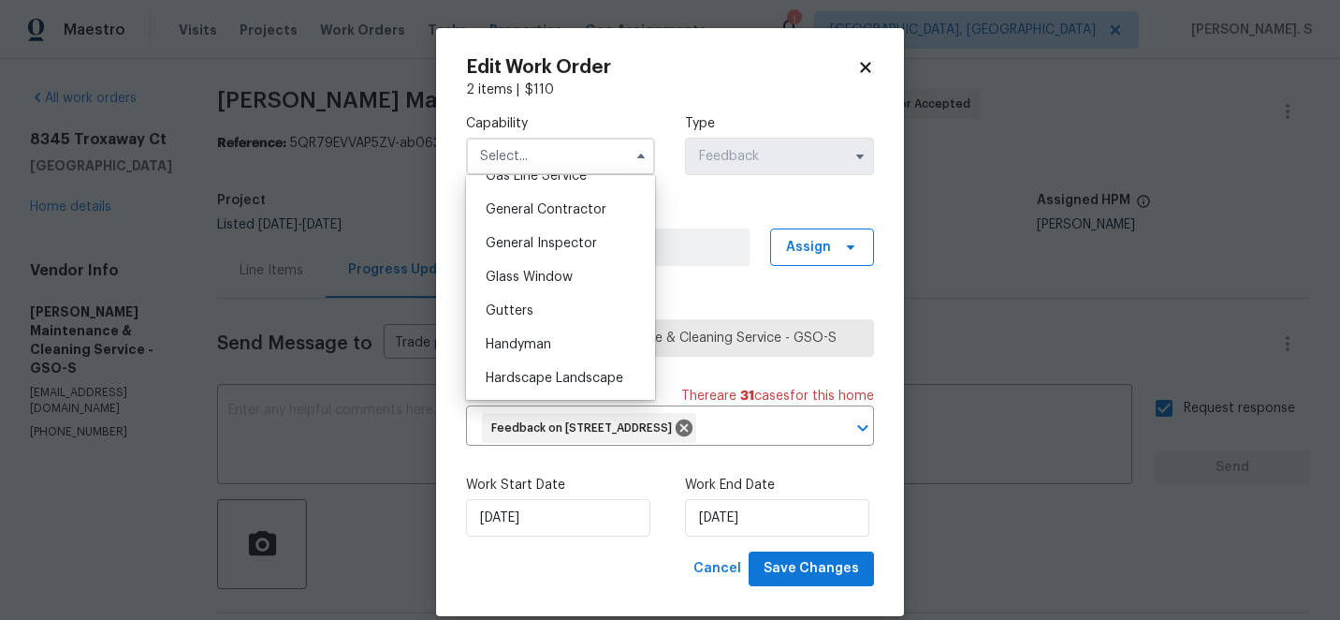
scroll to position [947, 0]
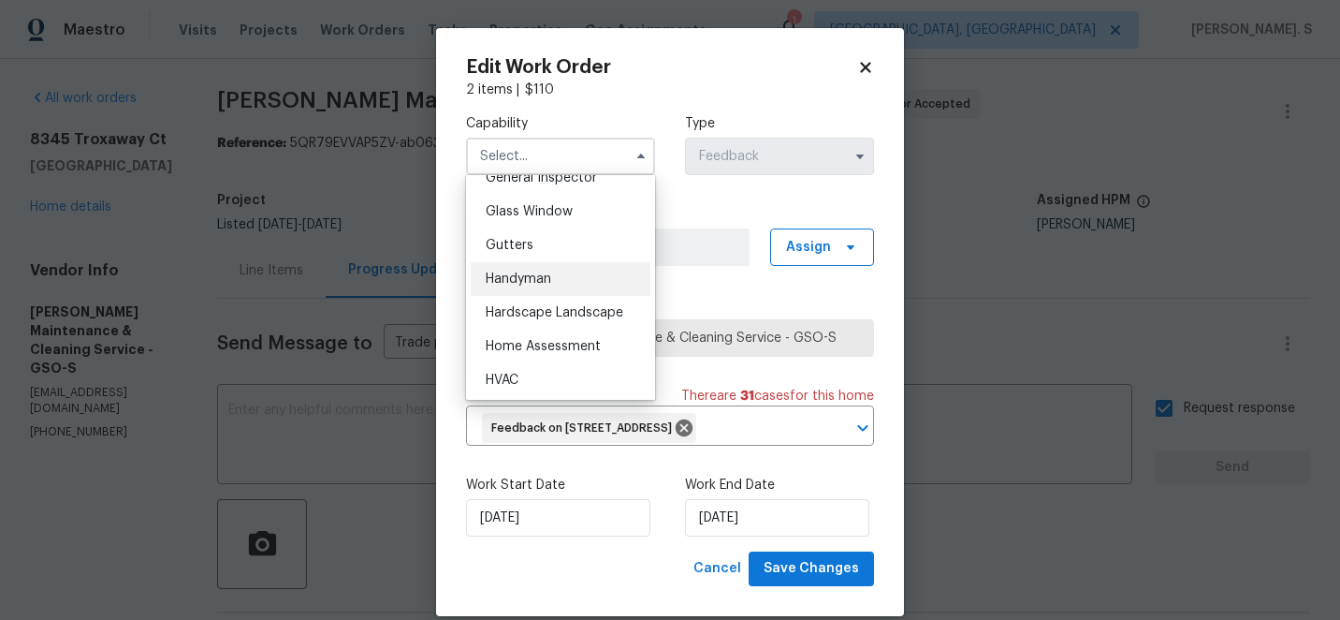
click at [567, 280] on div "Handyman" at bounding box center [561, 279] width 180 height 34
type input "Handyman"
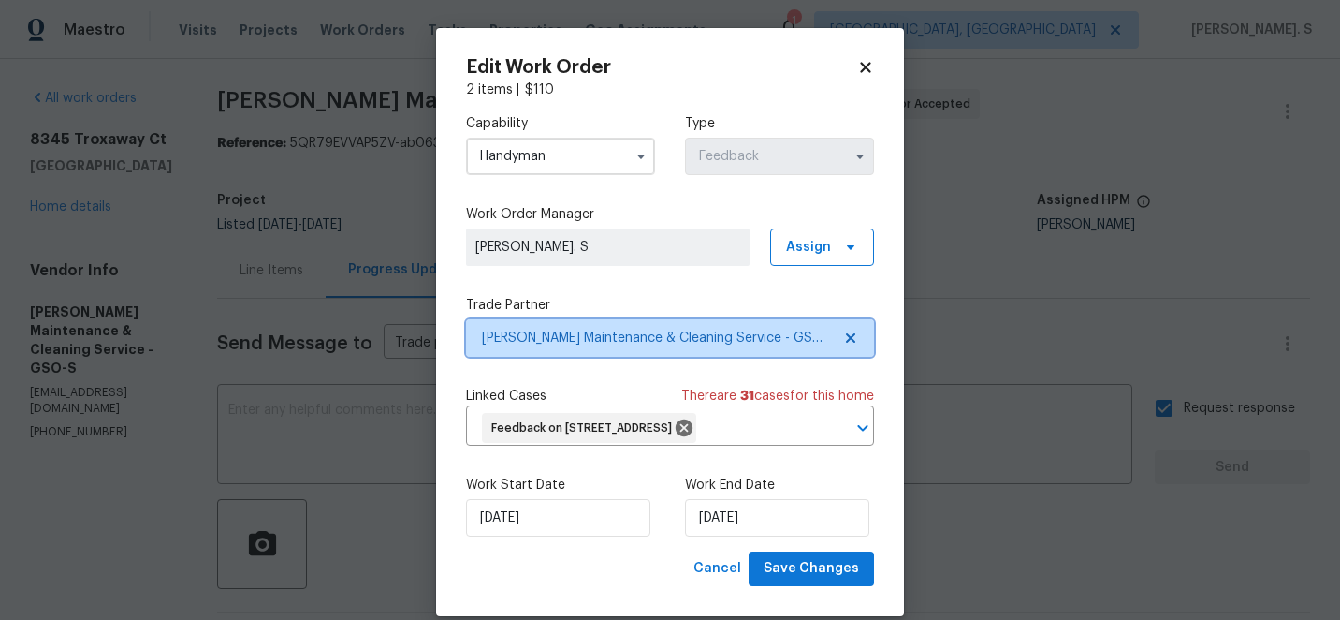
click at [847, 335] on icon at bounding box center [850, 337] width 9 height 9
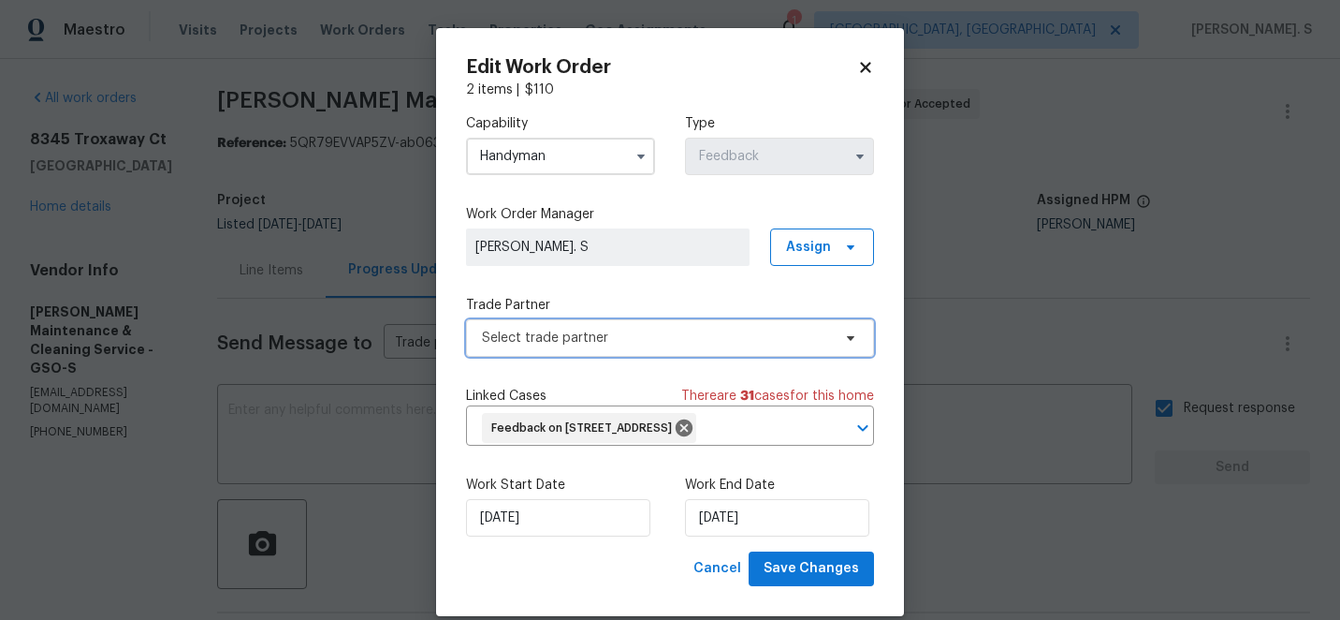
click at [847, 336] on icon at bounding box center [850, 338] width 7 height 5
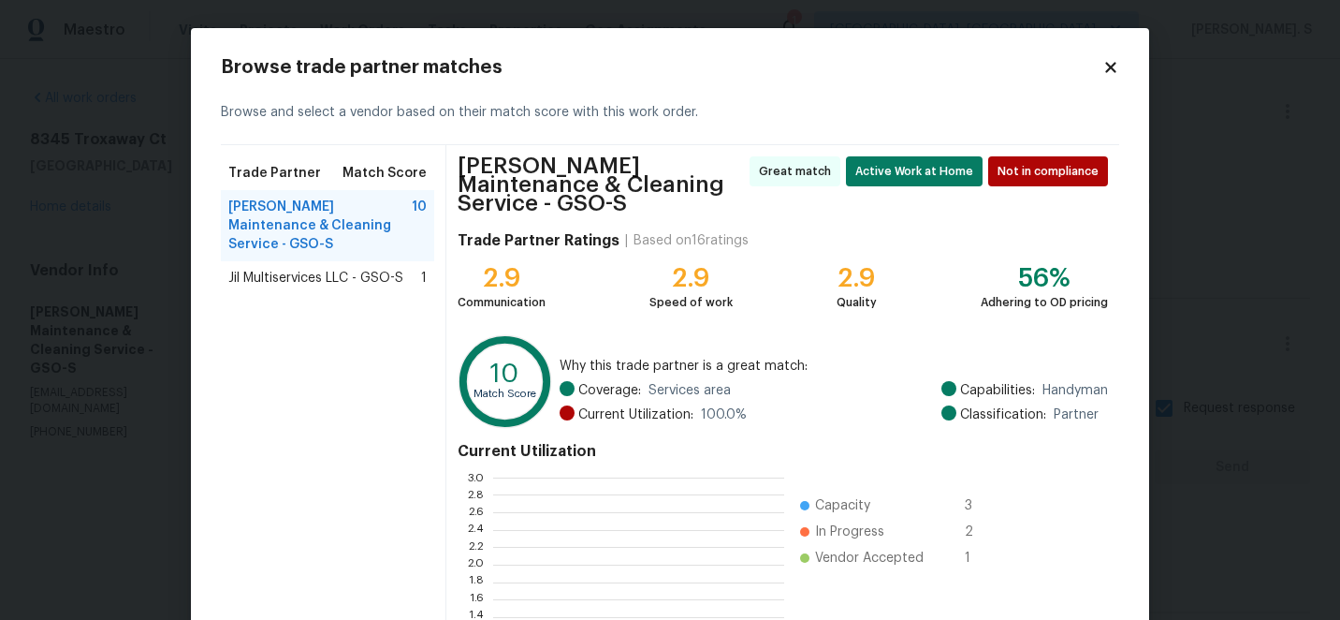
scroll to position [262, 291]
click at [273, 269] on span "Jil Multiservices LLC - GSO-S" at bounding box center [315, 278] width 175 height 19
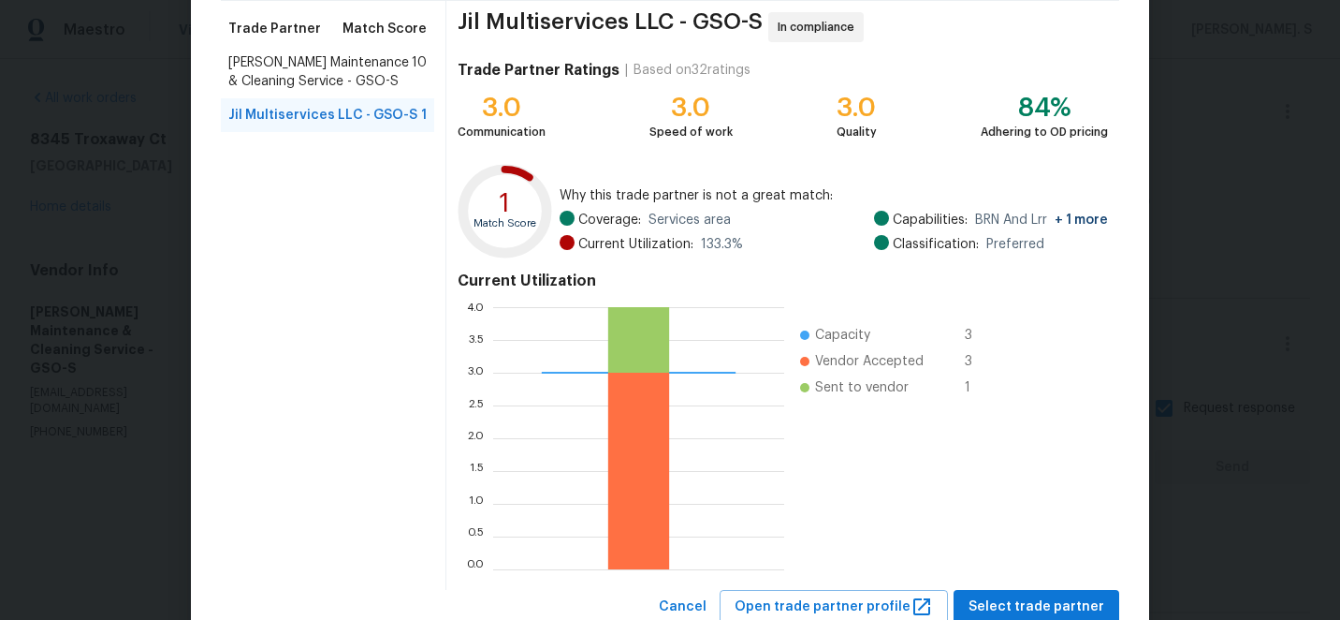
scroll to position [206, 0]
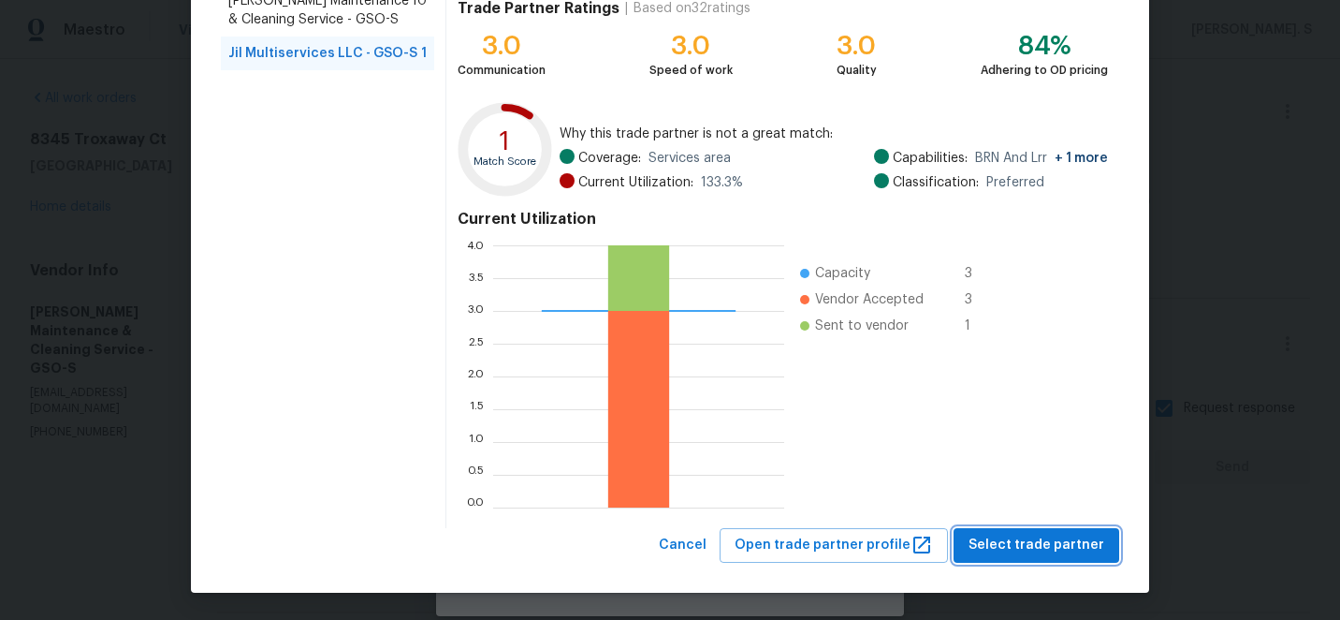
click at [1001, 538] on span "Select trade partner" at bounding box center [1037, 544] width 136 height 23
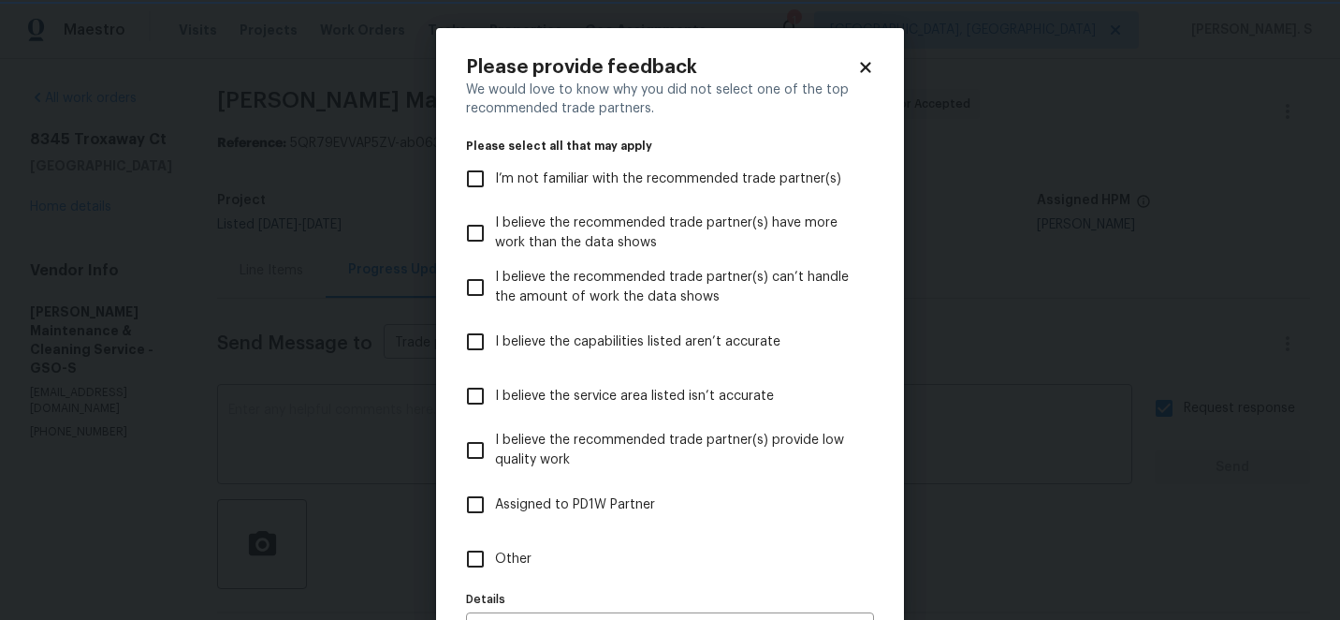
scroll to position [0, 0]
click at [564, 546] on label "Other" at bounding box center [657, 559] width 403 height 54
click at [495, 546] on input "Other" at bounding box center [475, 558] width 39 height 39
checkbox input "true"
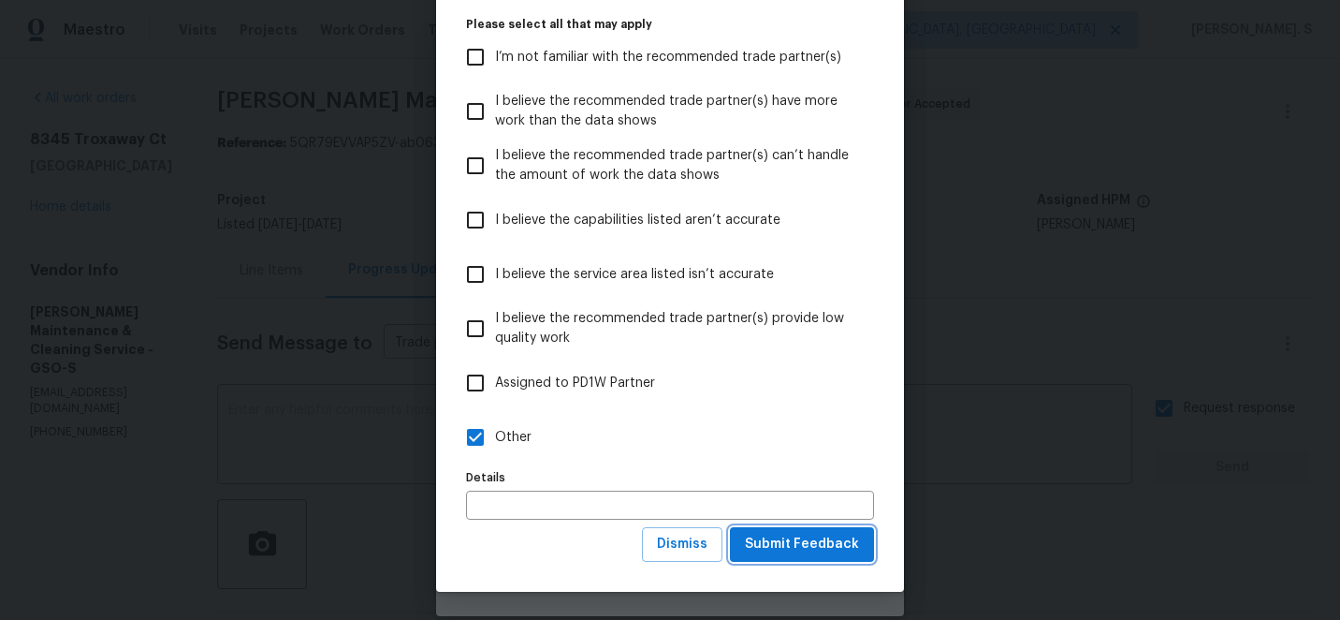
click at [841, 554] on span "Submit Feedback" at bounding box center [802, 543] width 114 height 23
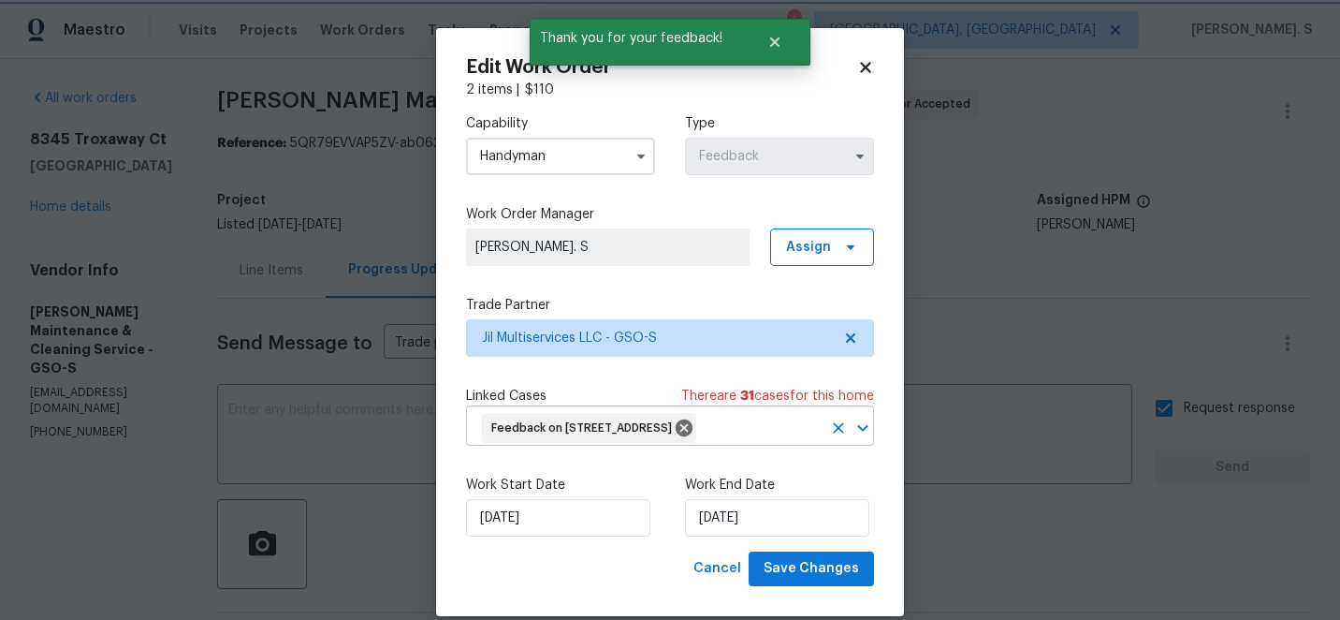
scroll to position [0, 0]
click at [699, 443] on input "text" at bounding box center [760, 428] width 123 height 29
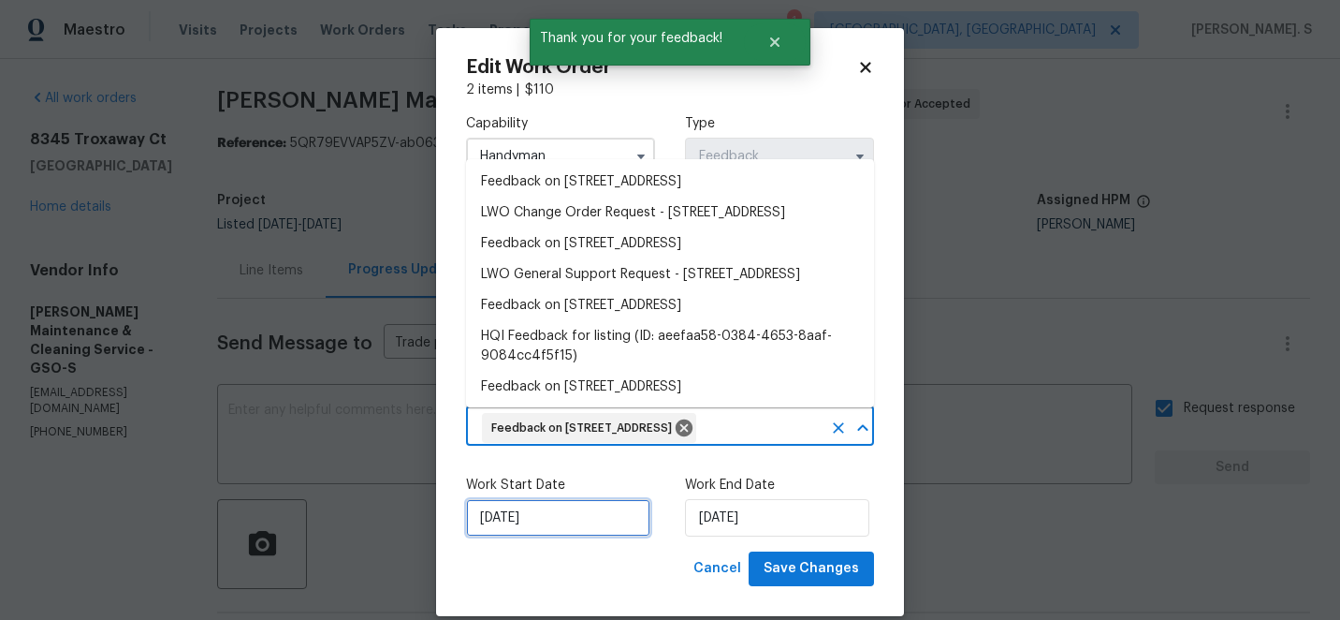
click at [566, 536] on input "9/23/2025" at bounding box center [558, 517] width 184 height 37
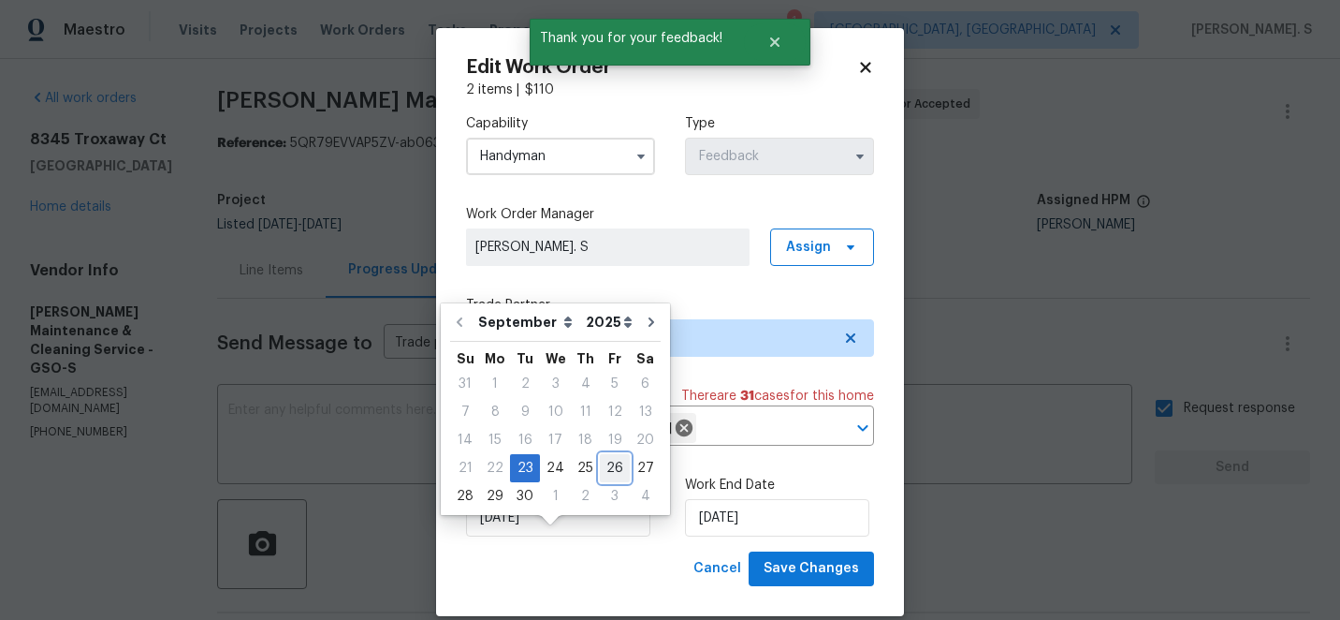
click at [614, 465] on div "26" at bounding box center [615, 468] width 30 height 26
type input "[DATE]"
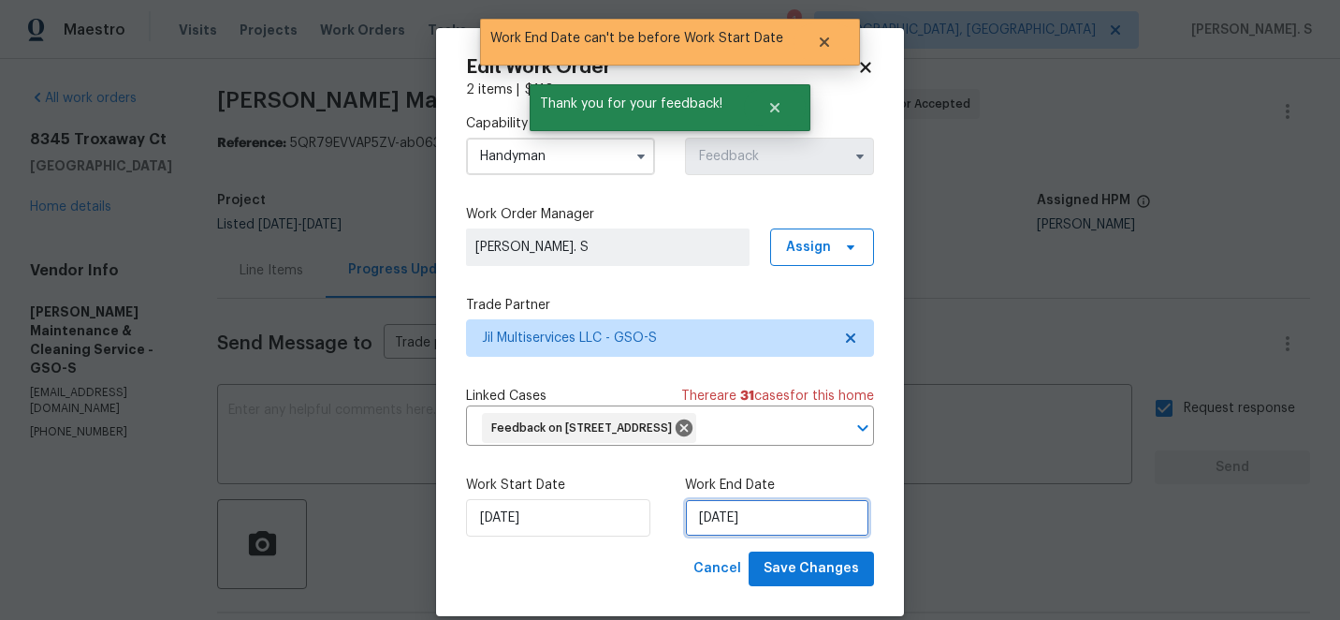
click at [779, 536] on input "[DATE]" at bounding box center [777, 517] width 184 height 37
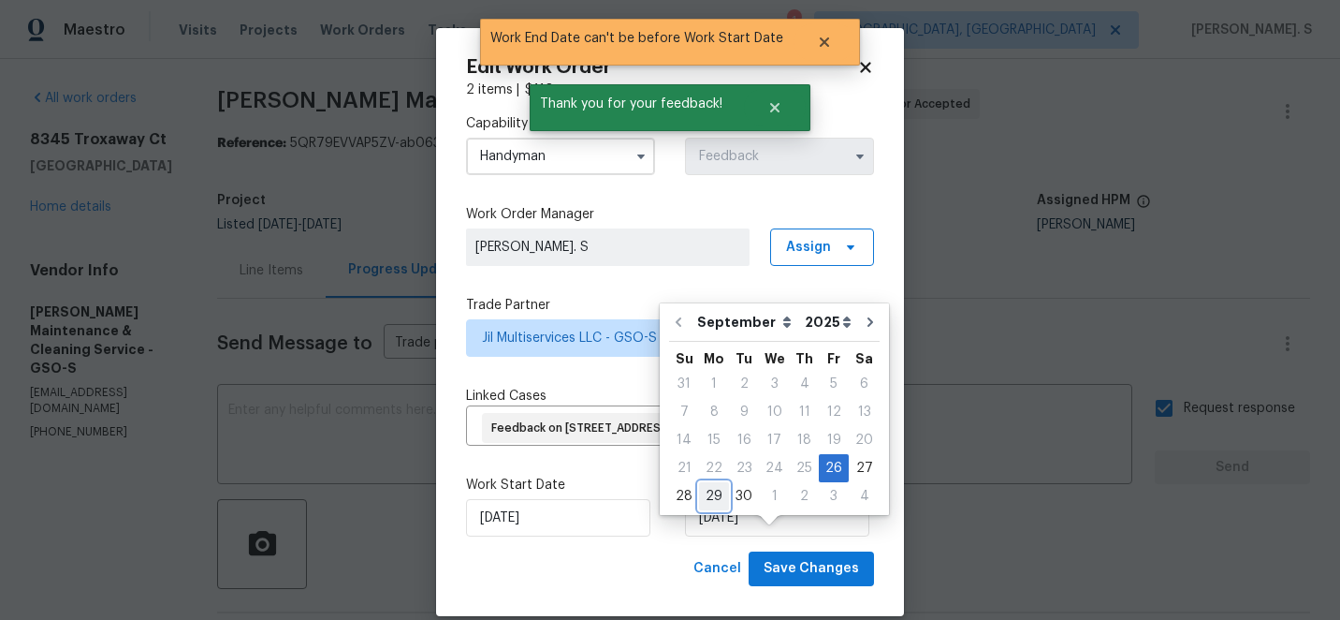
click at [717, 503] on div "29" at bounding box center [714, 496] width 30 height 26
type input "9/29/2025"
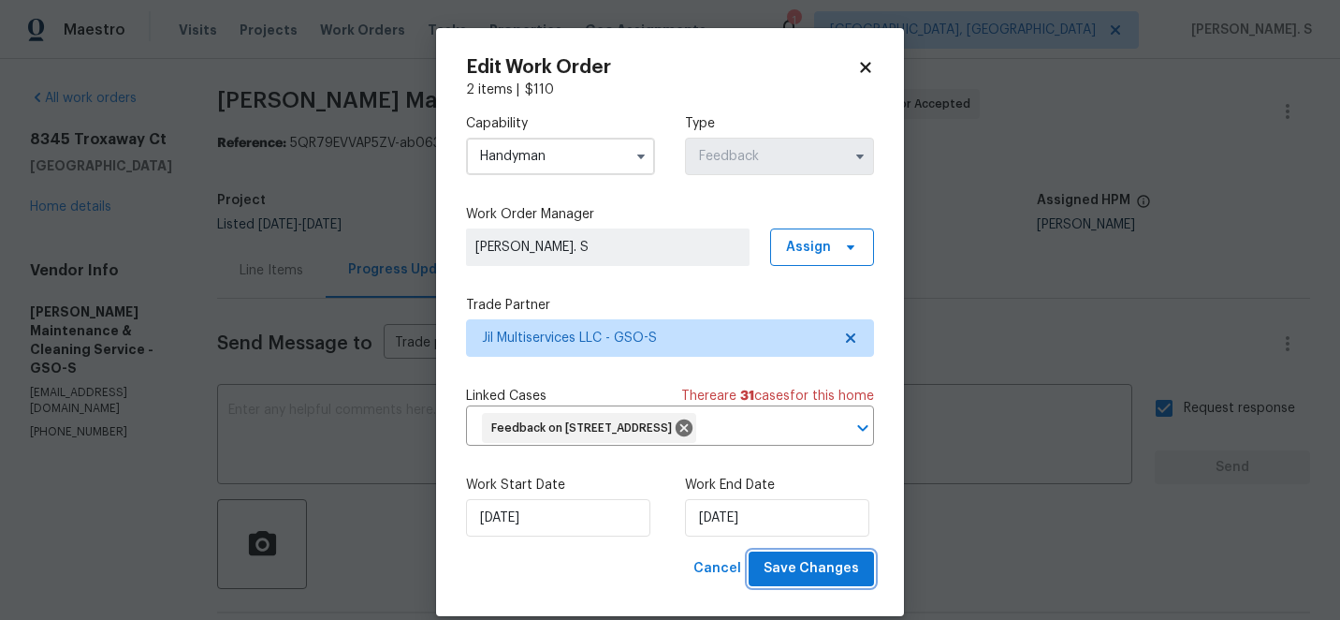
click at [806, 580] on span "Save Changes" at bounding box center [811, 568] width 95 height 23
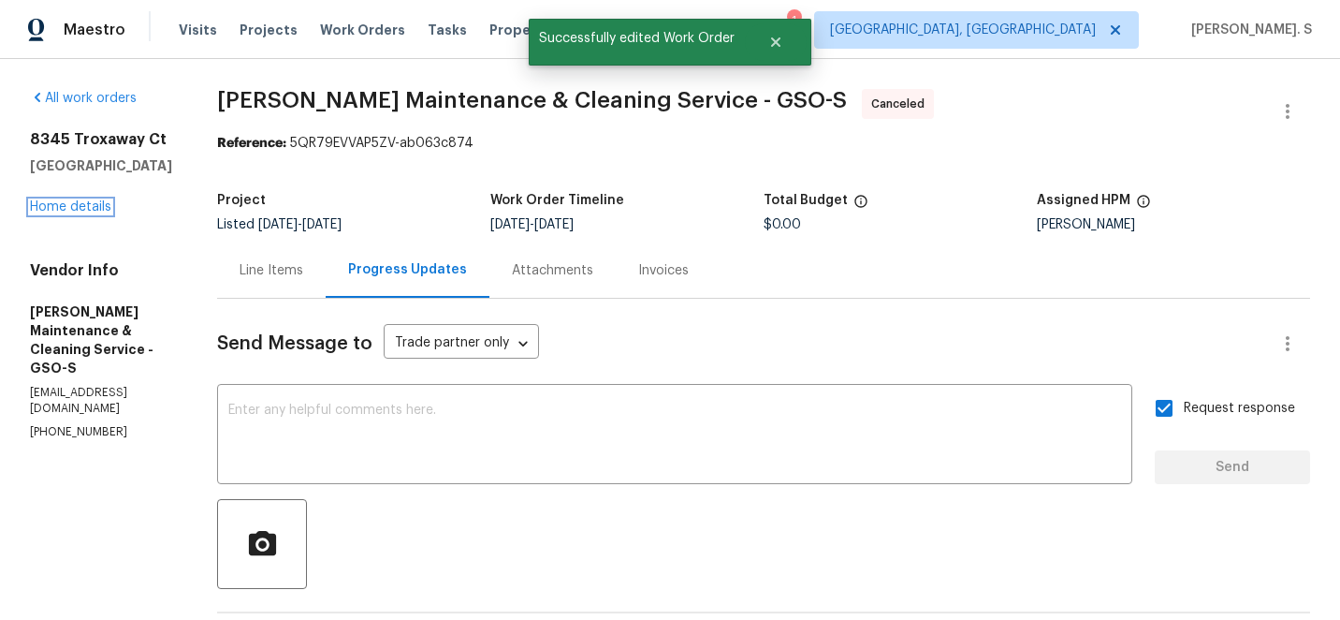
click at [69, 212] on link "Home details" at bounding box center [70, 206] width 81 height 13
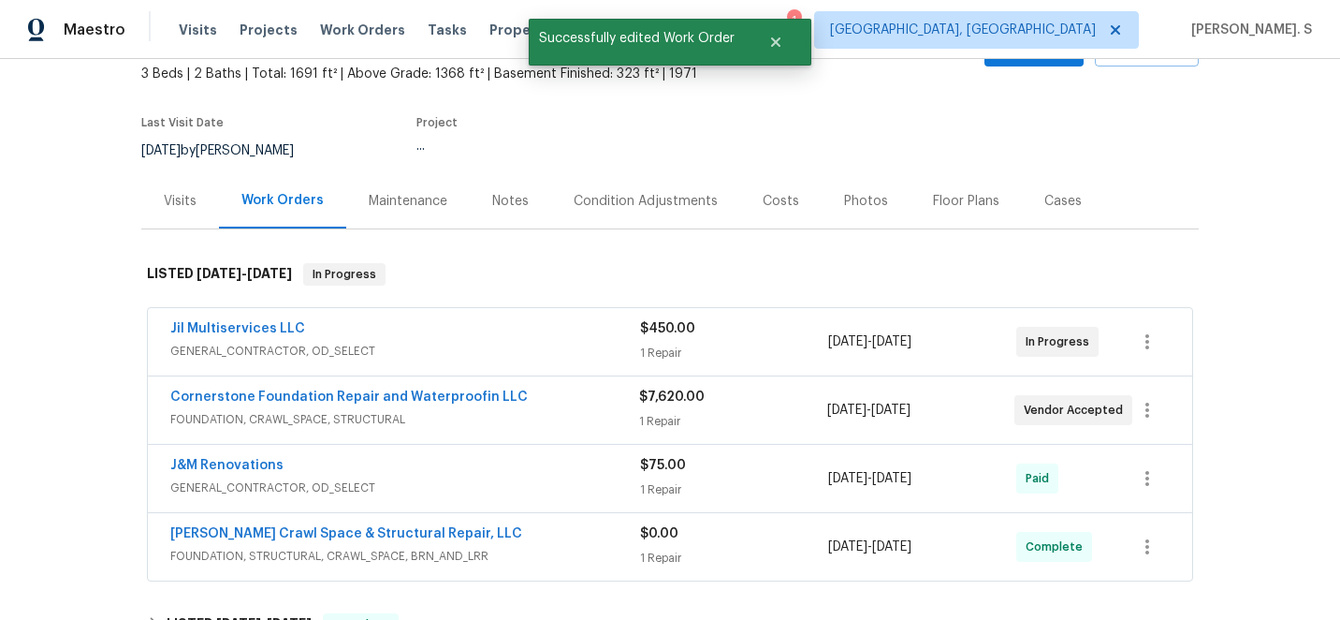
scroll to position [177, 0]
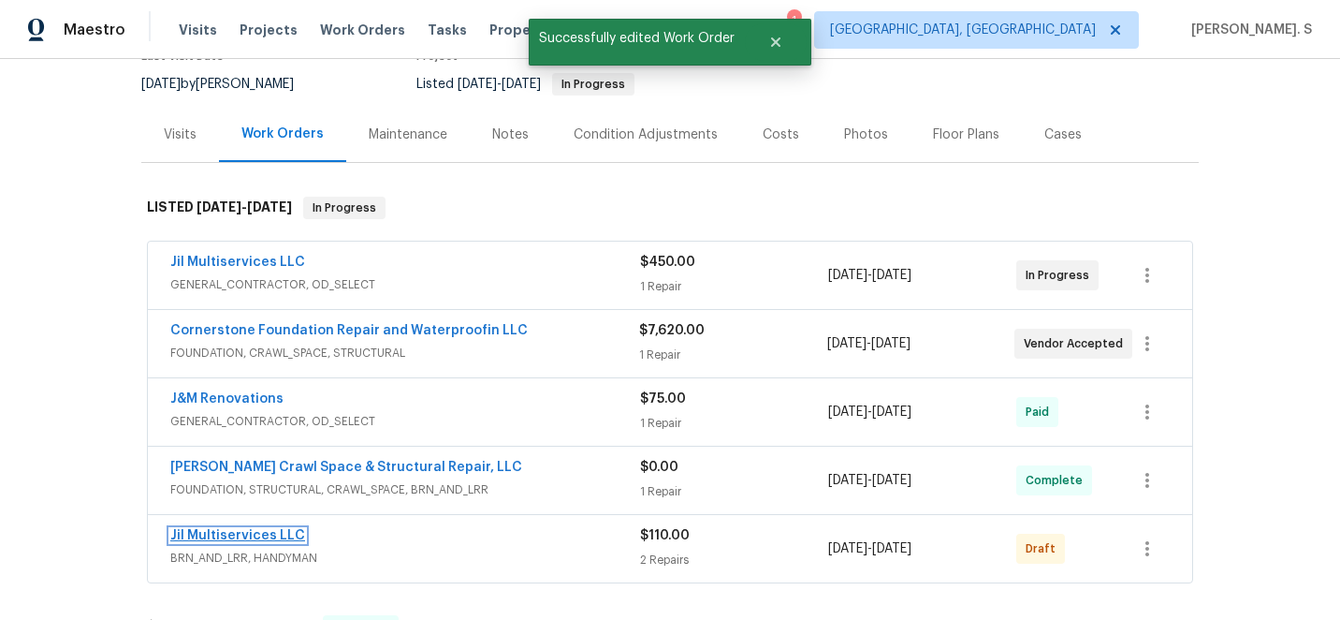
click at [266, 533] on link "Jil Multiservices LLC" at bounding box center [237, 535] width 135 height 13
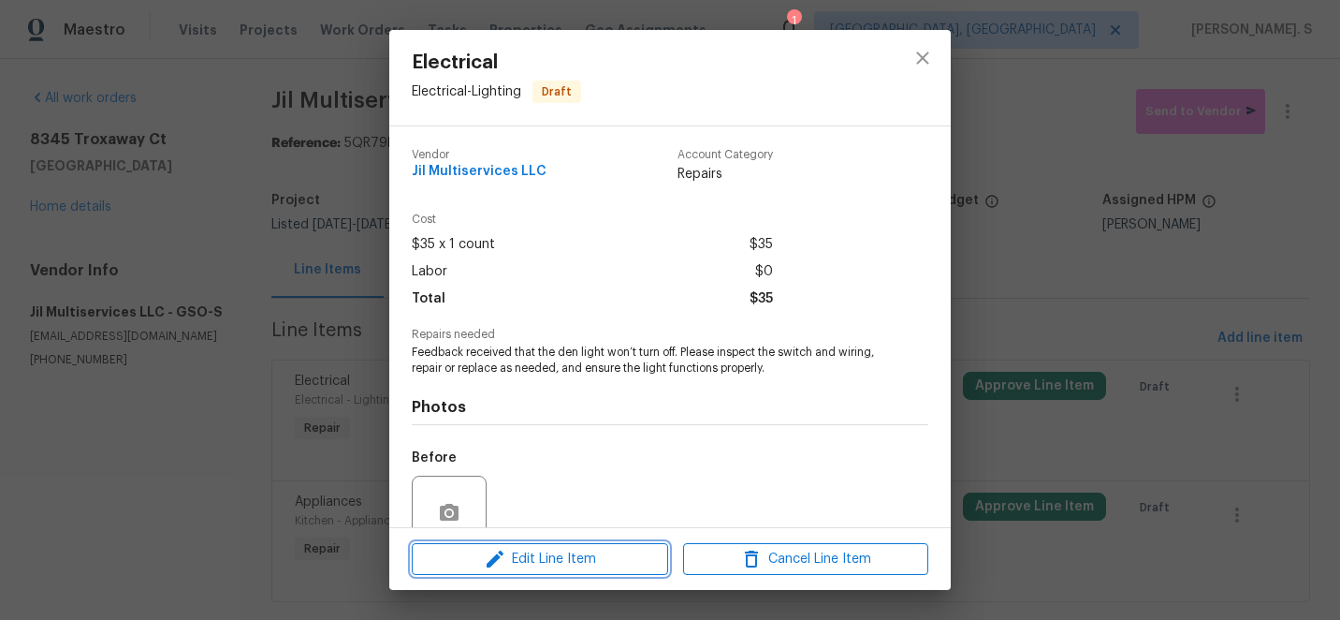
click at [618, 571] on button "Edit Line Item" at bounding box center [540, 559] width 256 height 33
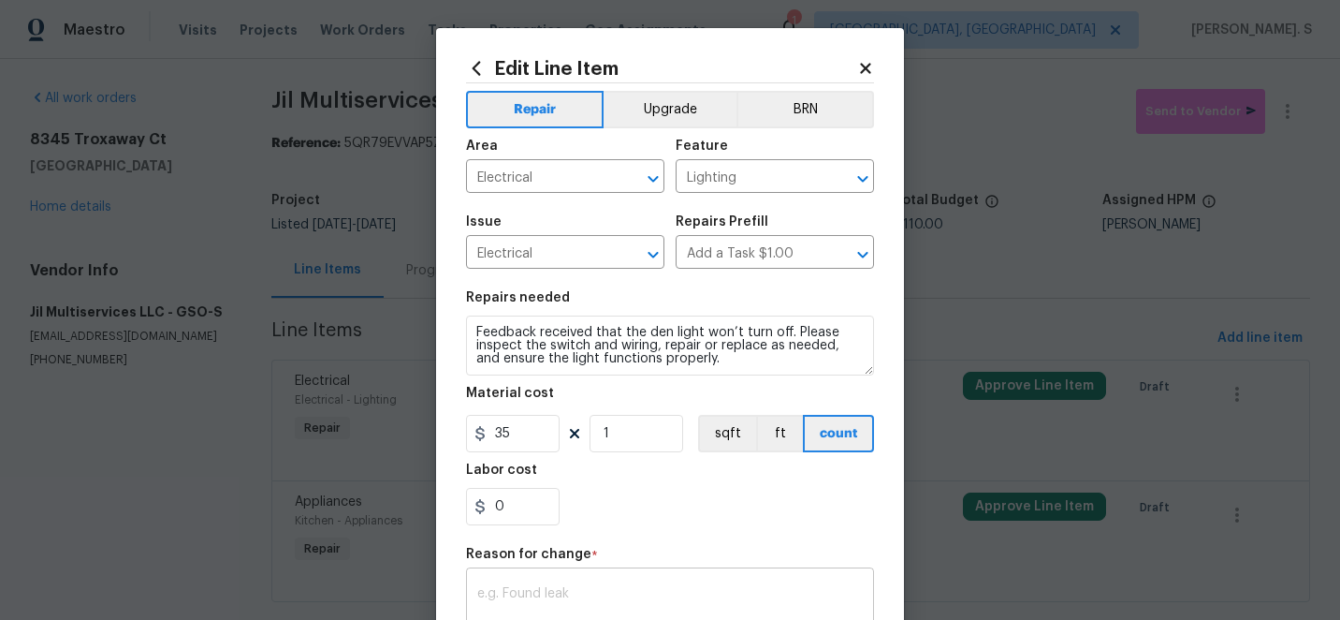
click at [544, 591] on textarea at bounding box center [670, 606] width 386 height 39
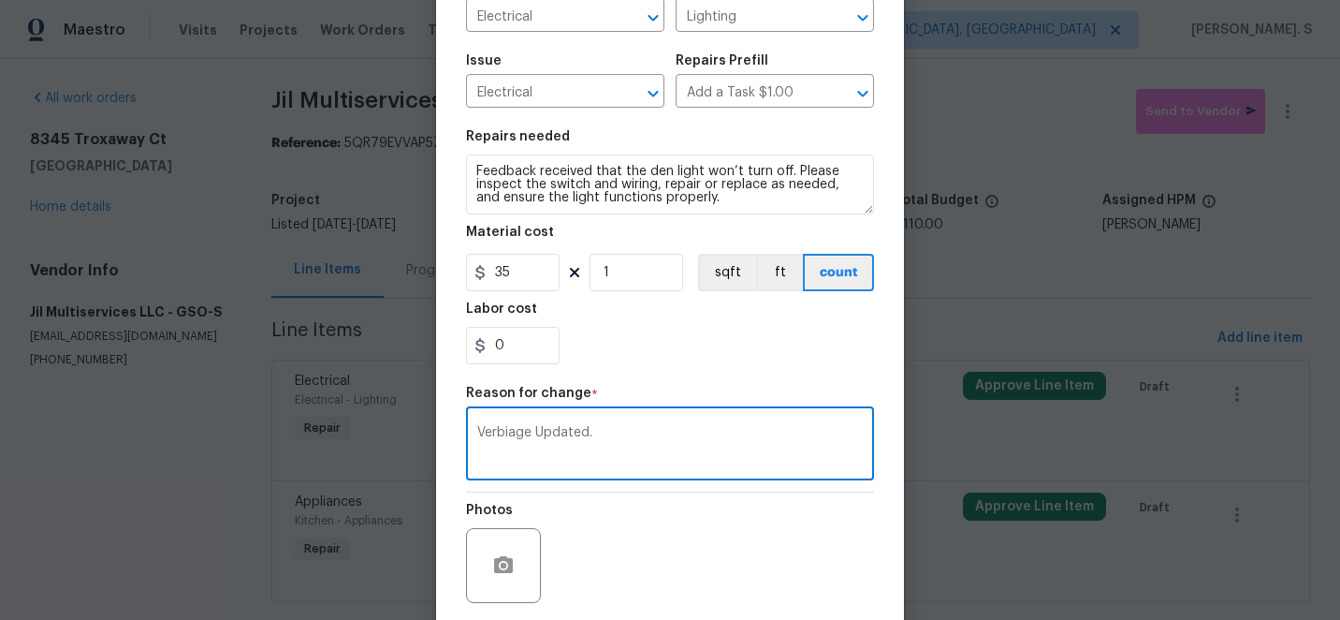
scroll to position [303, 0]
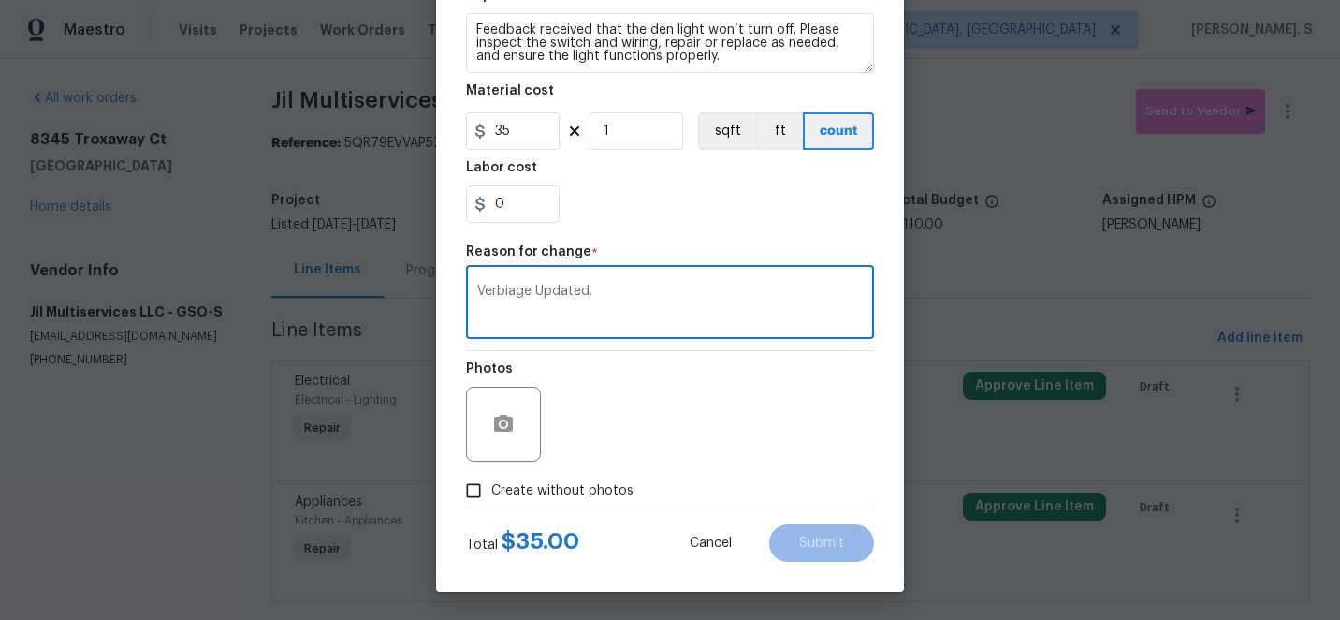
type textarea "Verbiage Updated."
click at [536, 499] on span "Create without photos" at bounding box center [562, 491] width 142 height 20
click at [491, 499] on input "Create without photos" at bounding box center [474, 491] width 36 height 36
checkbox input "true"
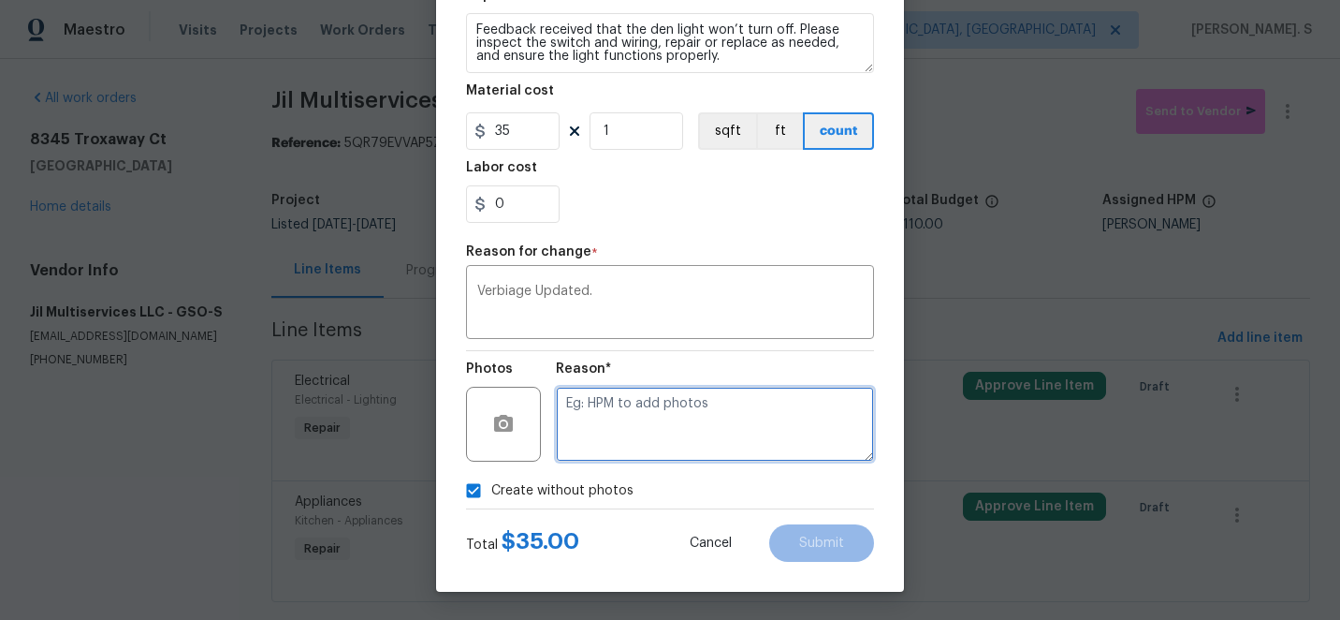
click at [703, 421] on textarea at bounding box center [715, 424] width 318 height 75
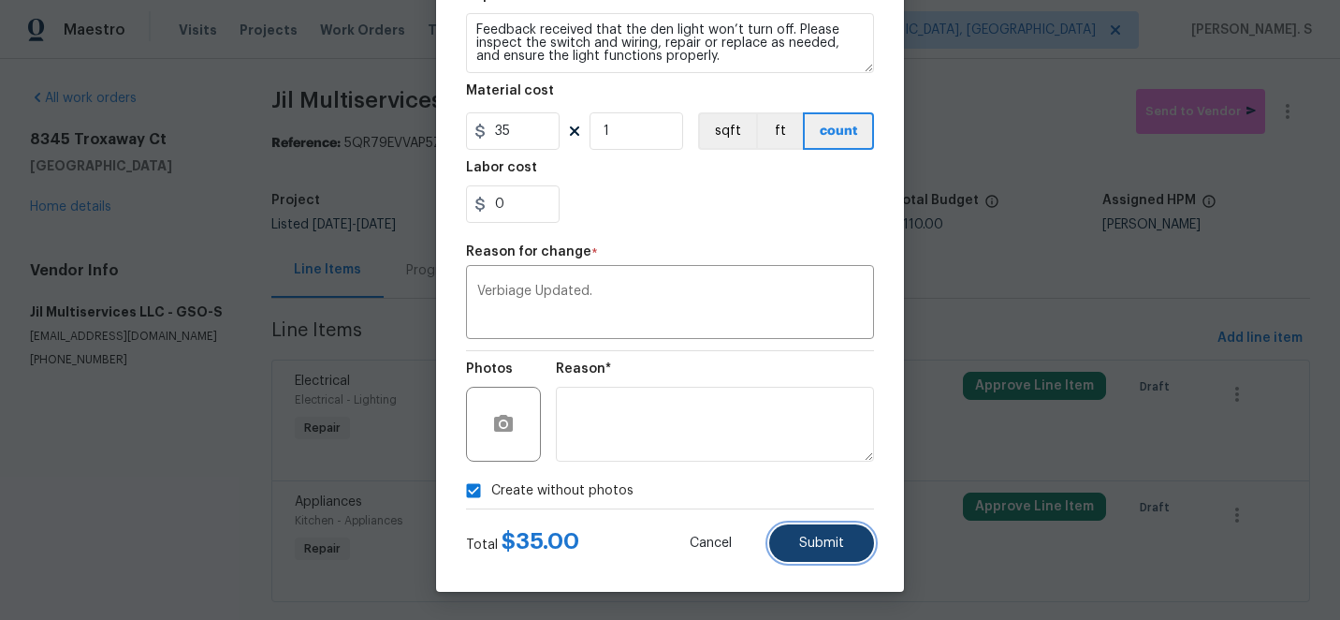
click at [809, 536] on span "Submit" at bounding box center [821, 543] width 45 height 14
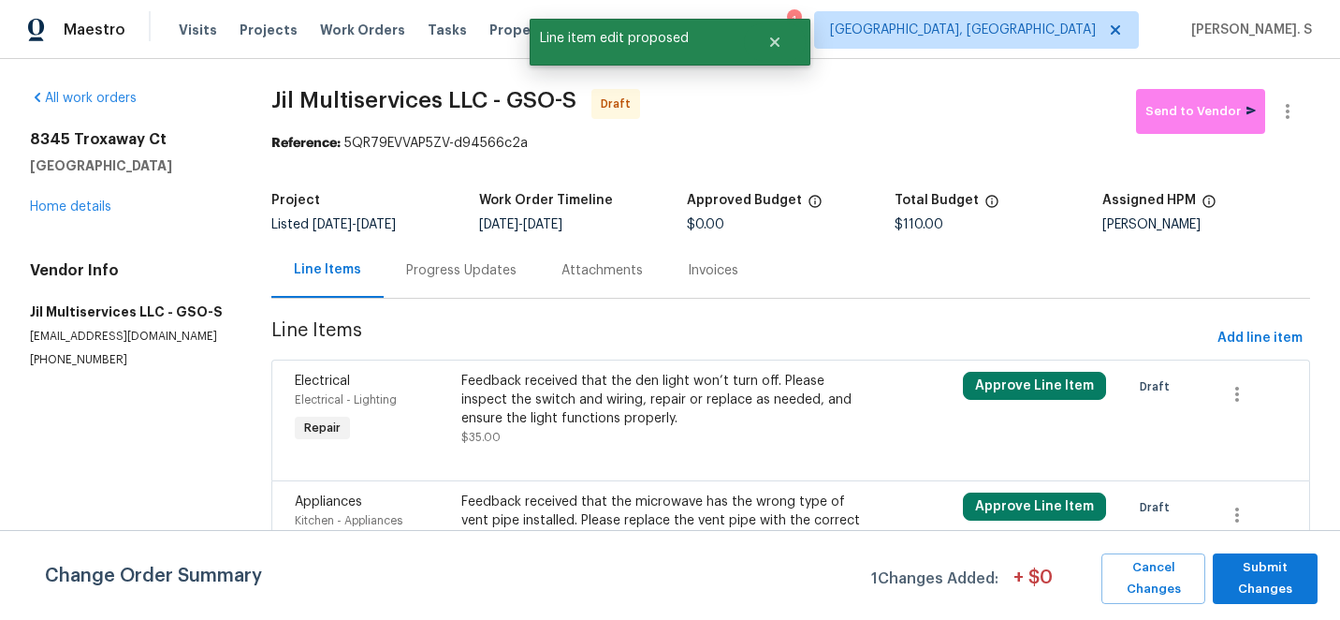
scroll to position [36, 0]
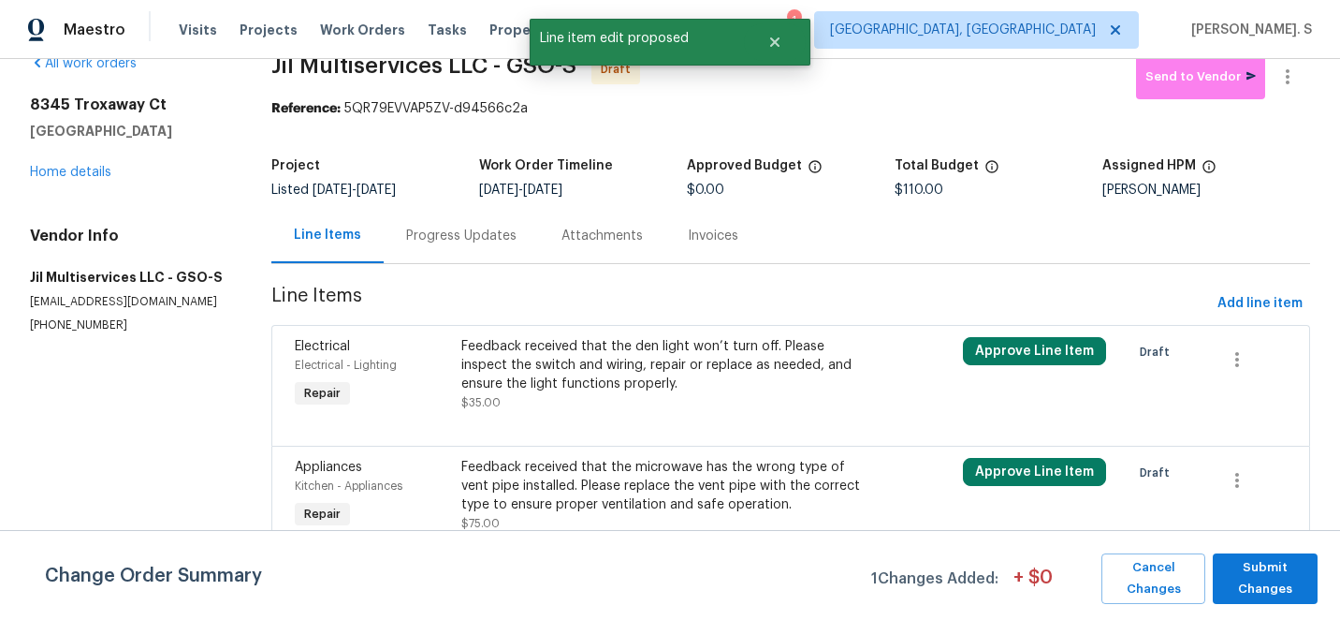
click at [532, 489] on div "Feedback received that the microwave has the wrong type of vent pipe installed.…" at bounding box center [664, 486] width 407 height 56
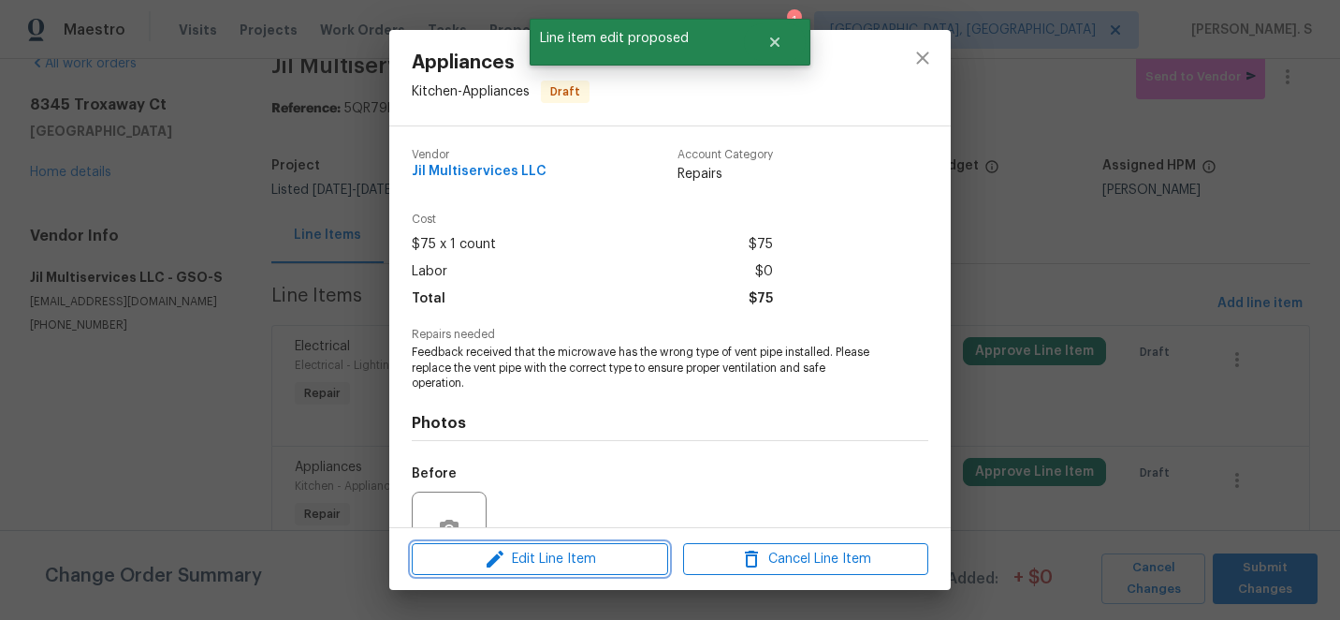
click at [528, 553] on span "Edit Line Item" at bounding box center [539, 558] width 245 height 23
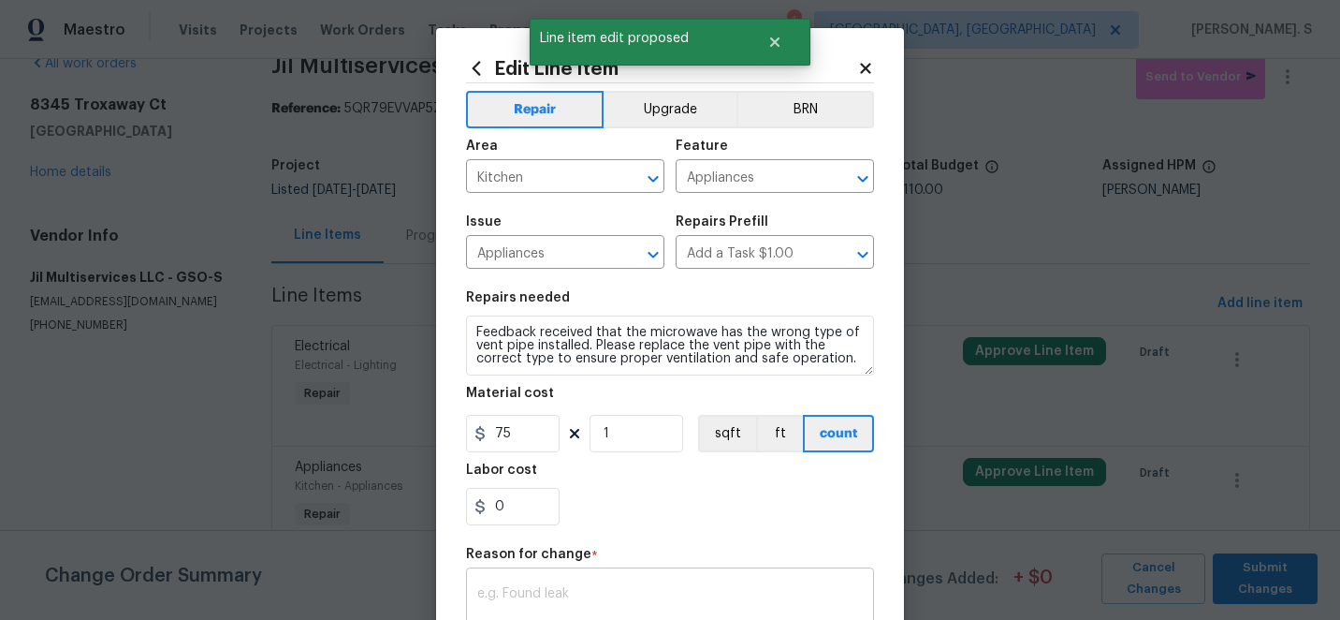
click at [507, 585] on div "x ​" at bounding box center [670, 606] width 408 height 69
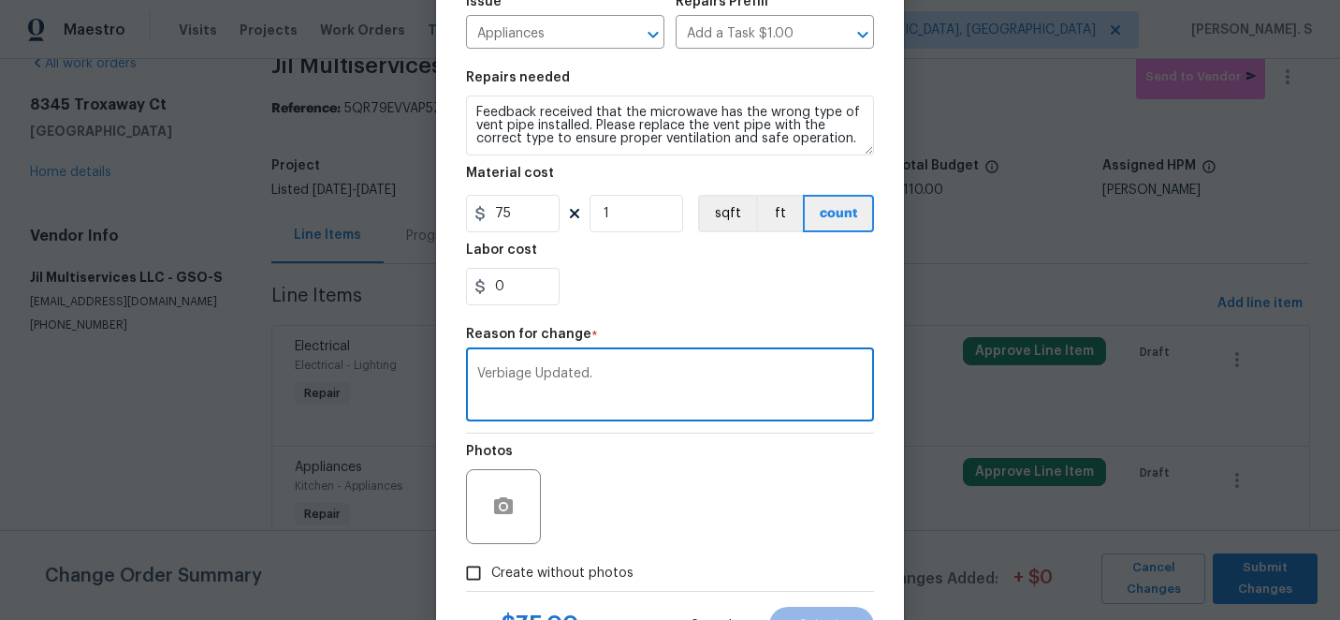
scroll to position [303, 0]
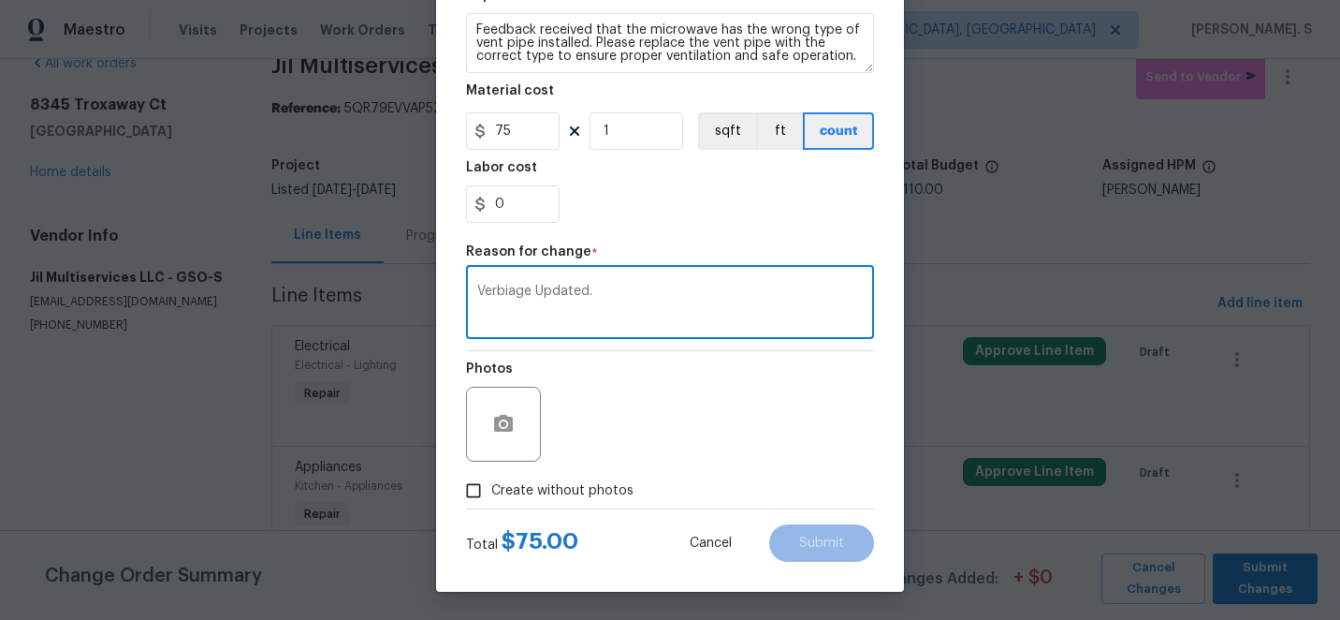
type textarea "Verbiage Updated."
click at [478, 489] on input "Create without photos" at bounding box center [474, 491] width 36 height 36
checkbox input "true"
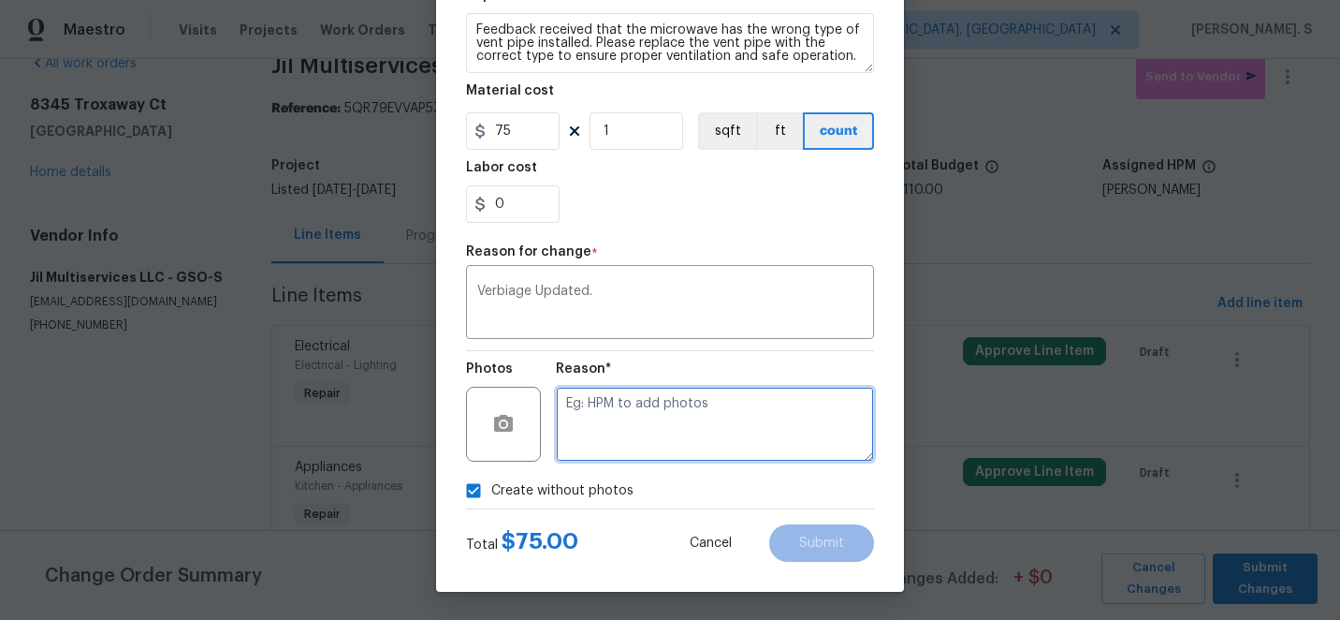
click at [728, 420] on textarea at bounding box center [715, 424] width 318 height 75
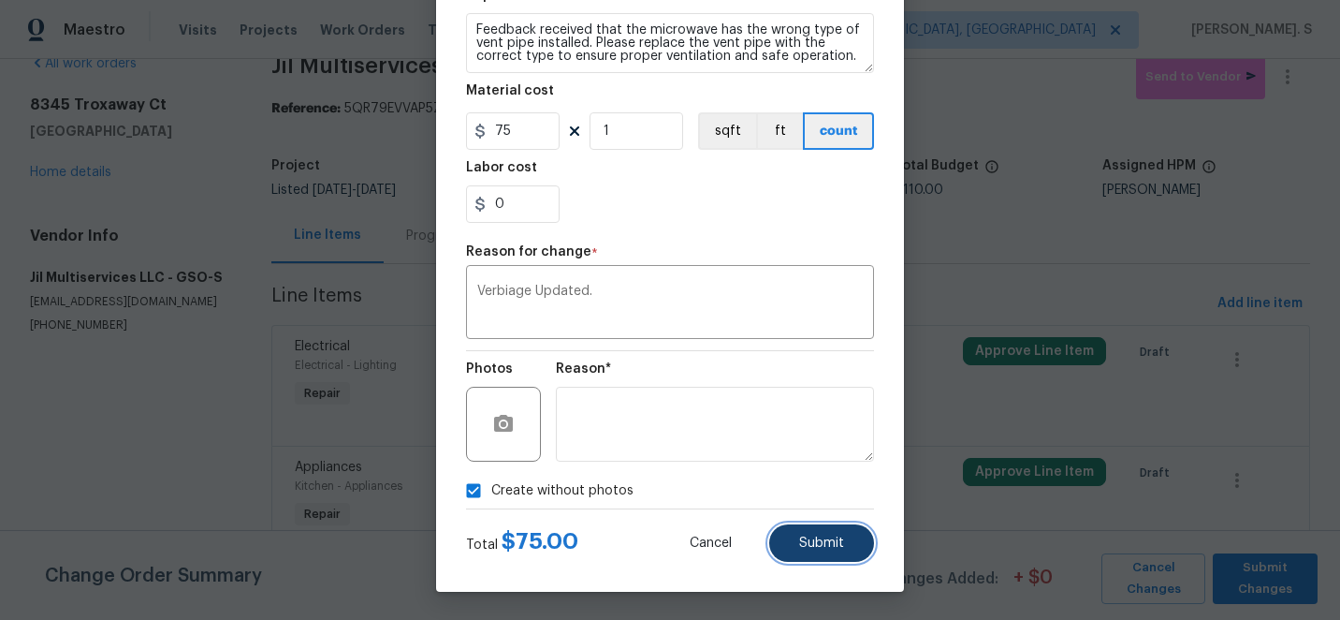
click at [825, 534] on button "Submit" at bounding box center [821, 542] width 105 height 37
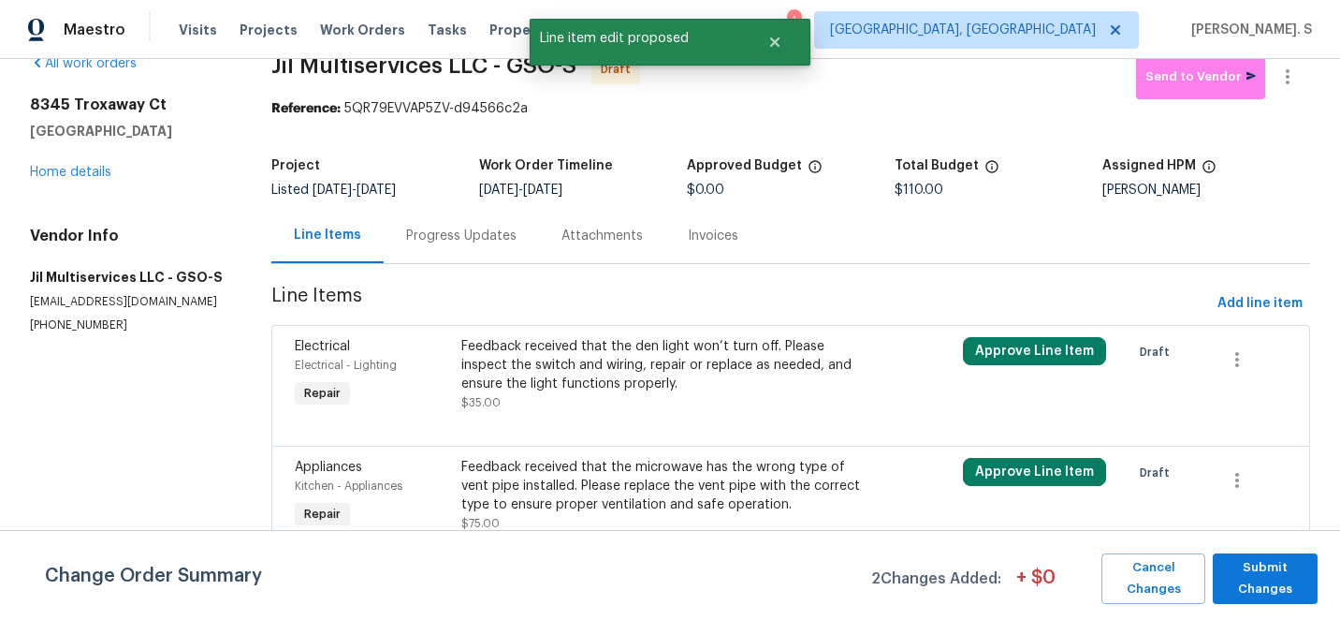
scroll to position [0, 0]
click at [1262, 576] on span "Submit Changes" at bounding box center [1265, 578] width 86 height 43
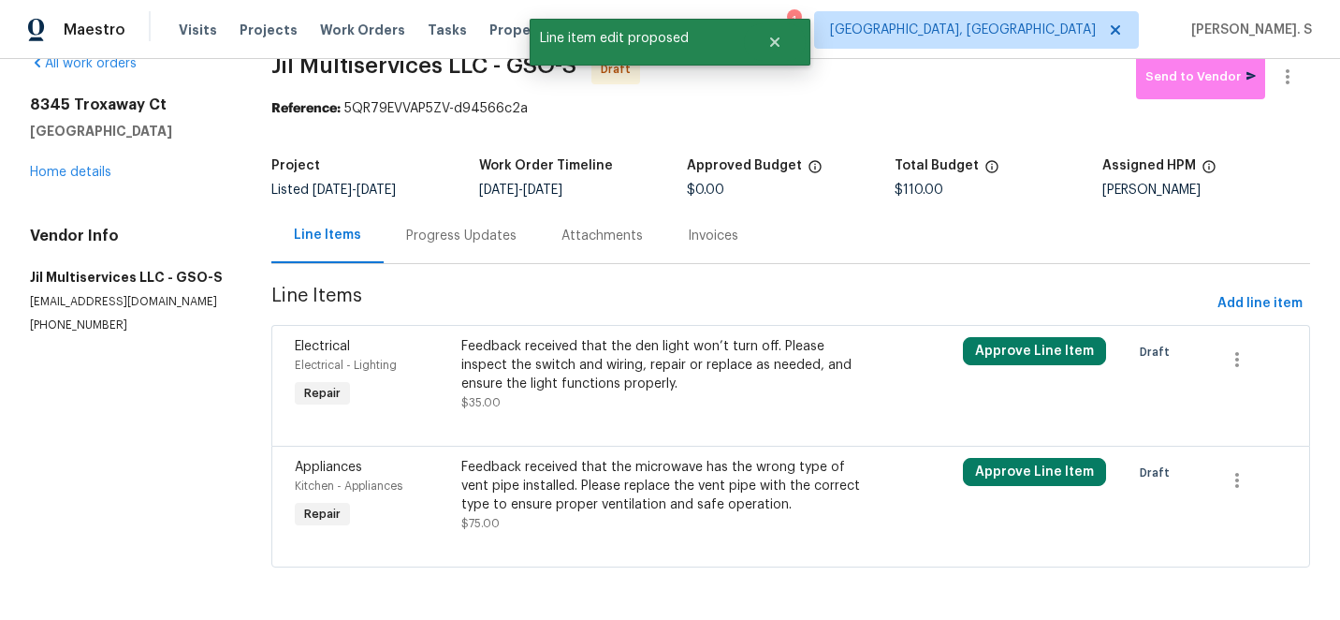
click at [437, 255] on div "Progress Updates" at bounding box center [461, 235] width 155 height 55
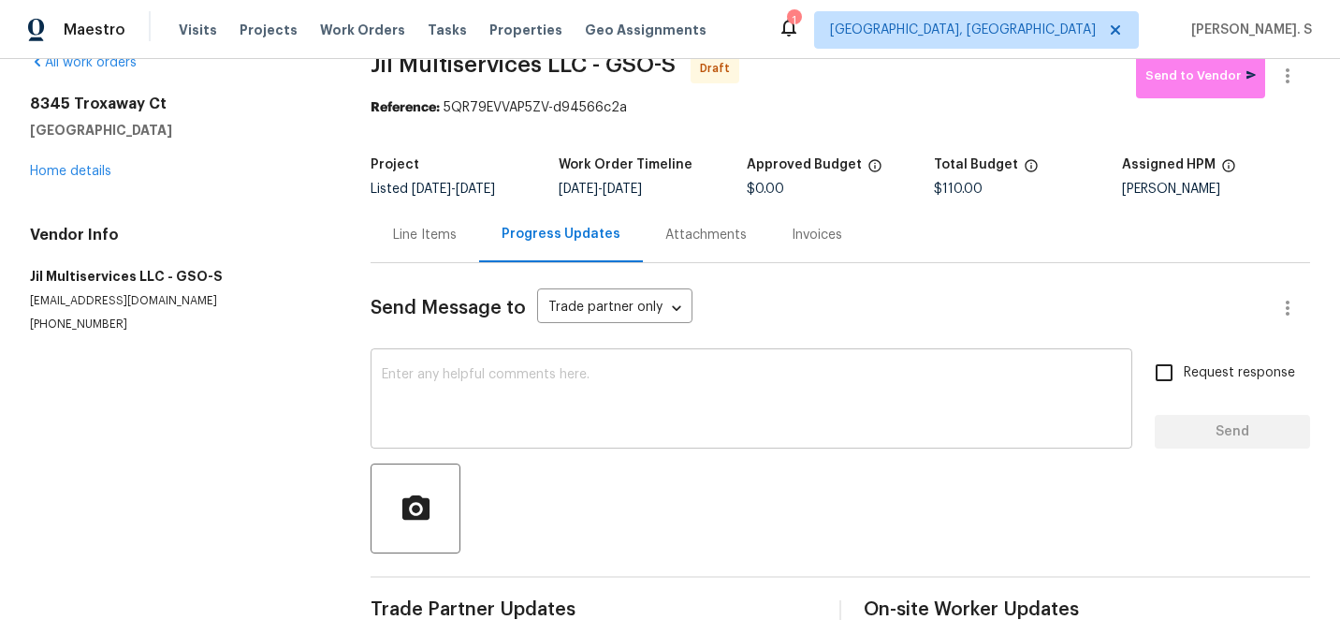
click at [635, 387] on textarea at bounding box center [751, 401] width 739 height 66
paste textarea "Hi this is Glory with Opendoor. I’m confirming you received the WO for the prop…"
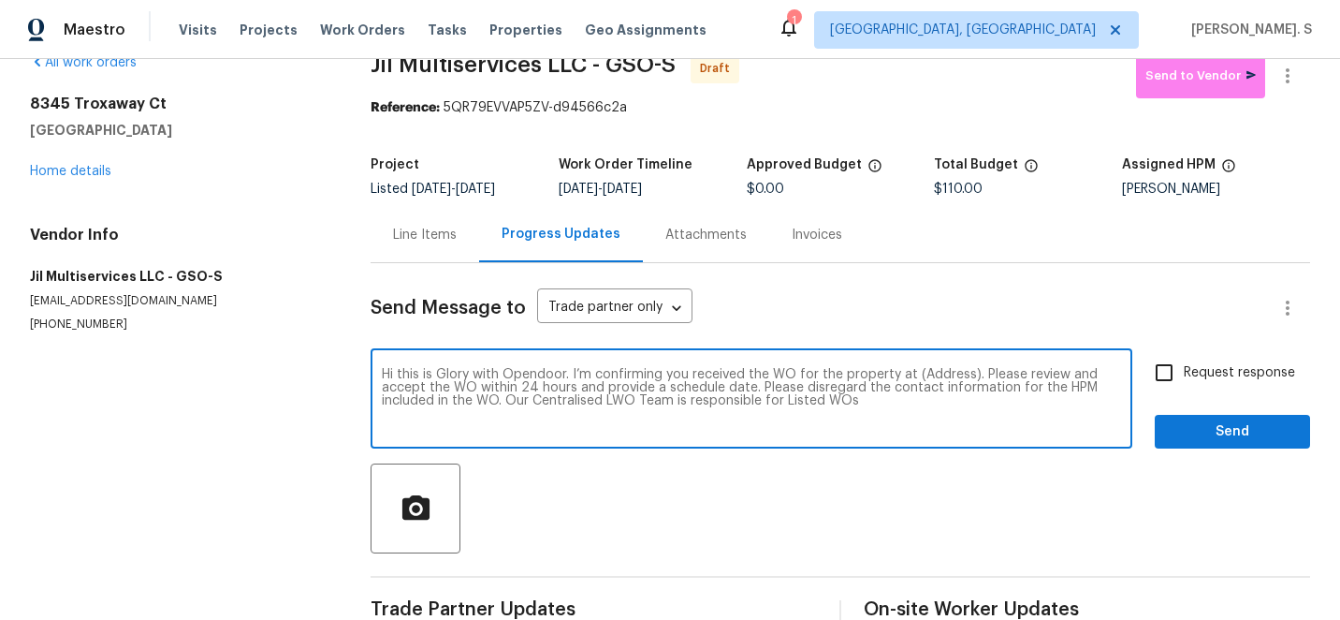
click at [934, 373] on textarea "Hi this is Glory with Opendoor. I’m confirming you received the WO for the prop…" at bounding box center [751, 401] width 739 height 66
paste textarea "8345 Troxaway Ct, Lewisville, NC 27023"
type textarea "Hi this is Glory with Opendoor. I’m confirming you received the WO for the prop…"
click at [1186, 401] on div "Request response Send" at bounding box center [1232, 400] width 155 height 95
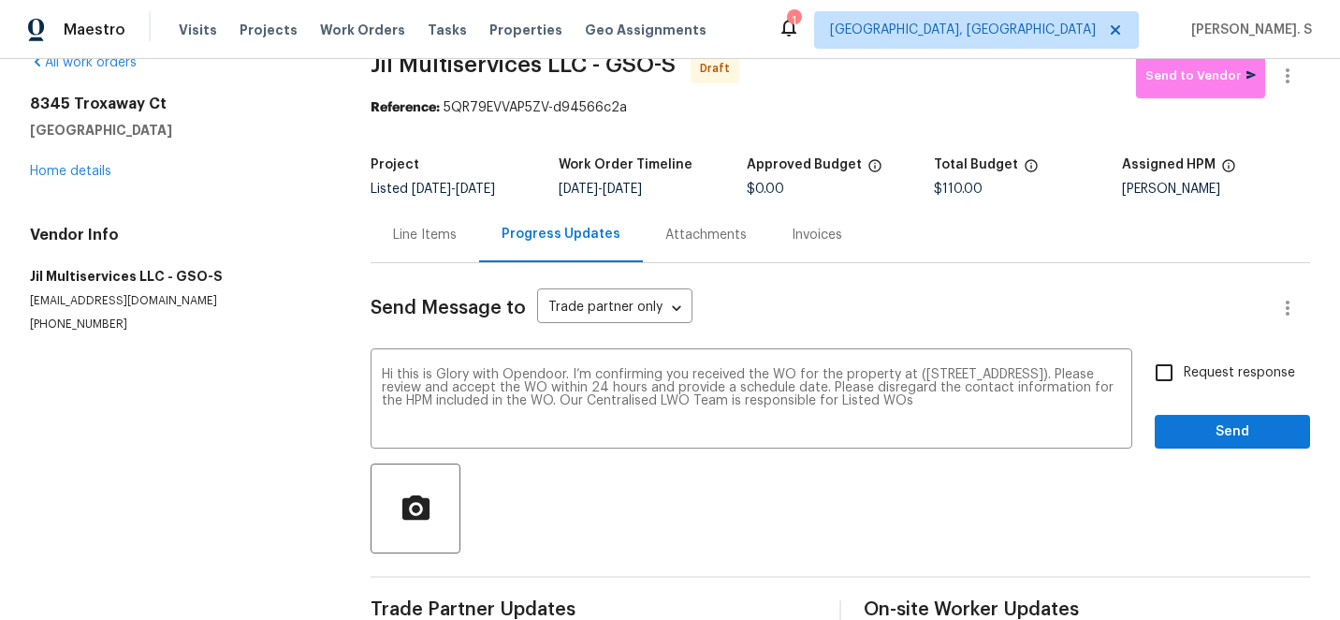
click at [1222, 363] on span "Request response" at bounding box center [1239, 373] width 111 height 20
click at [1184, 362] on input "Request response" at bounding box center [1164, 372] width 39 height 39
checkbox input "true"
click at [1202, 436] on span "Send" at bounding box center [1232, 431] width 125 height 23
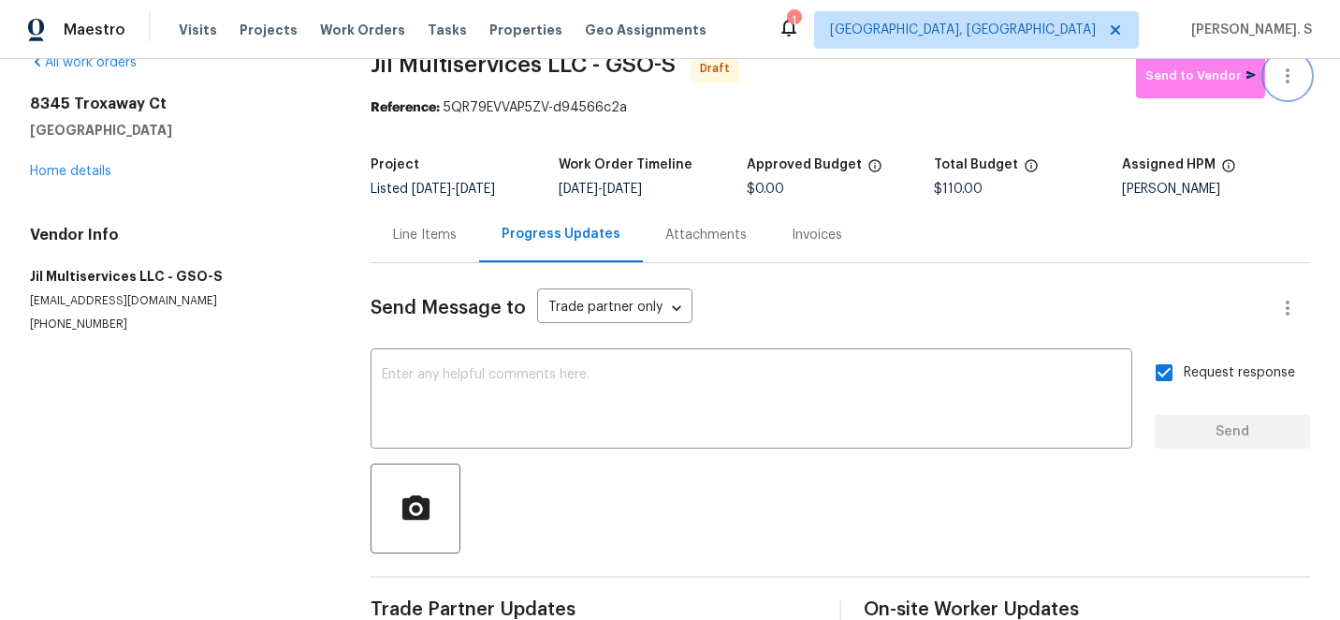
click at [1281, 69] on icon "button" at bounding box center [1287, 76] width 22 height 22
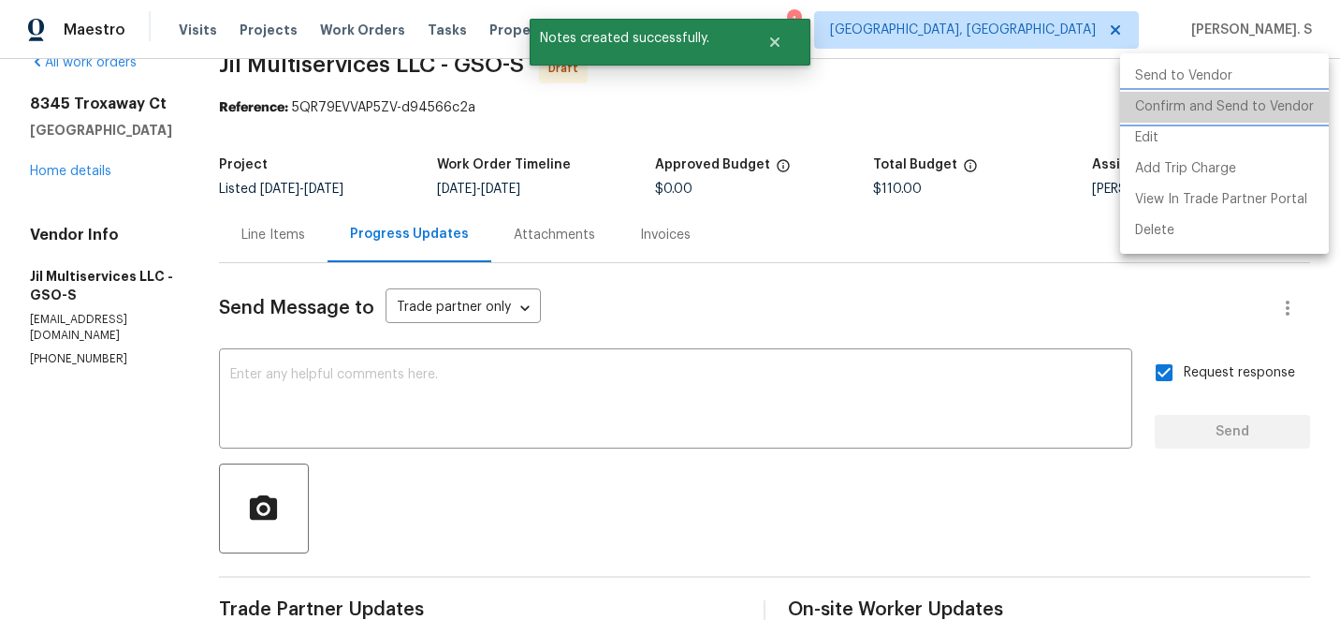
click at [1273, 100] on li "Confirm and Send to Vendor" at bounding box center [1224, 107] width 209 height 31
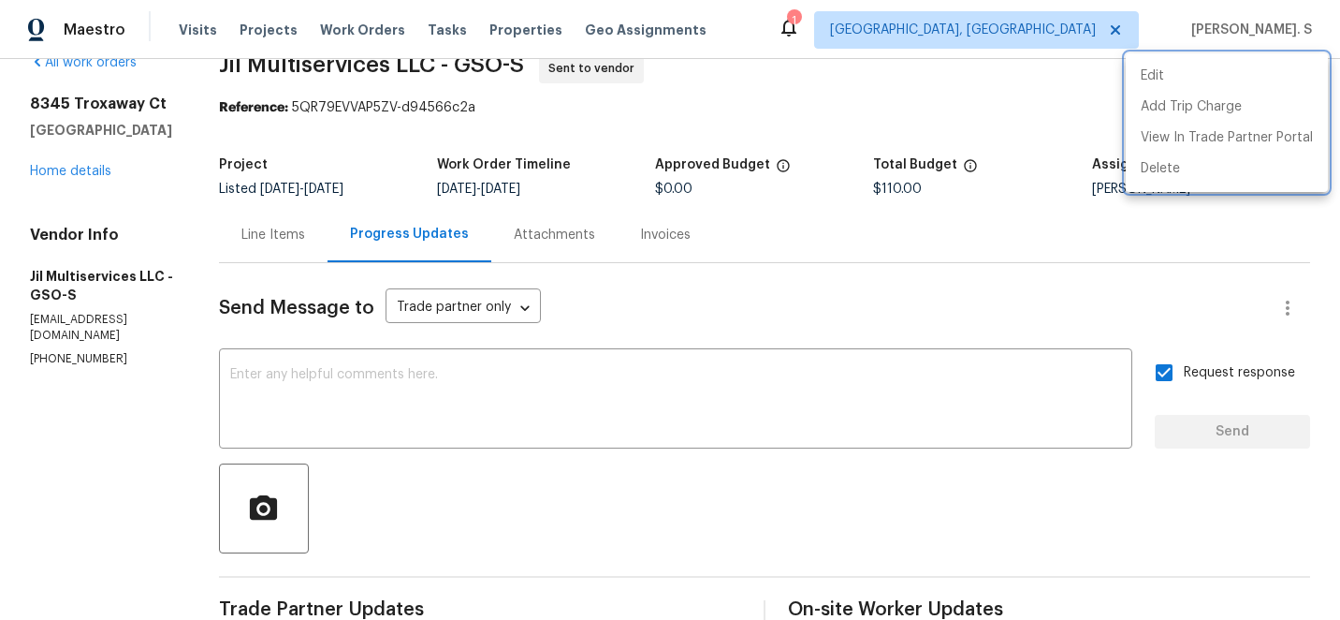
click at [571, 410] on div at bounding box center [670, 310] width 1340 height 620
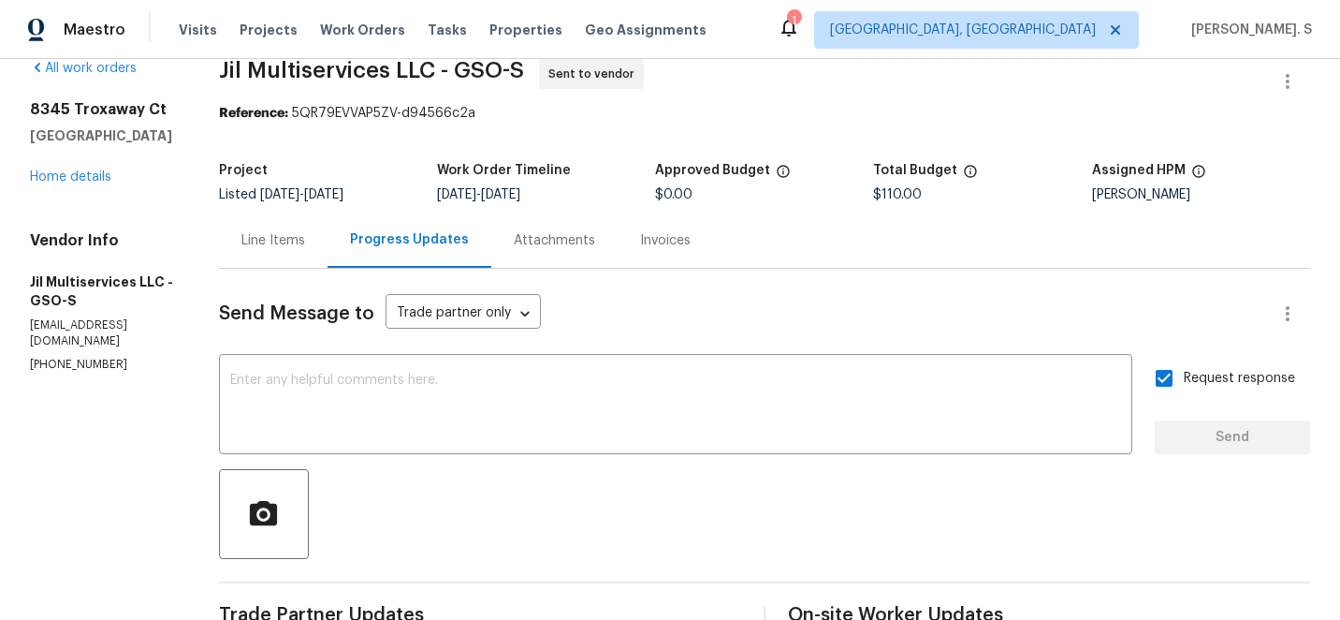
click at [576, 409] on div "Edit Add Trip Charge View In Trade Partner Portal Delete" at bounding box center [670, 310] width 1340 height 620
click at [842, 431] on textarea at bounding box center [675, 406] width 891 height 66
paste textarea "The Work Orders must include before-photos (both close-up and wide-angle) and a…"
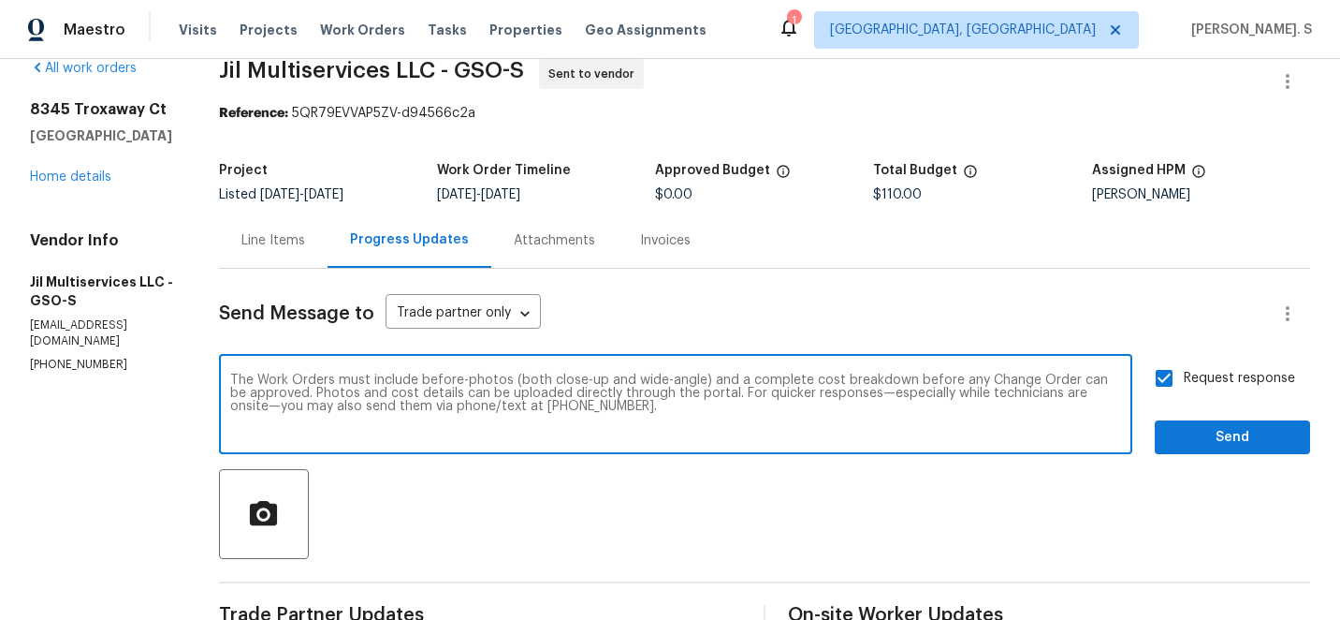
type textarea "The Work Orders must include before-photos (both close-up and wide-angle) and a…"
click at [1238, 449] on button "Send" at bounding box center [1232, 437] width 155 height 35
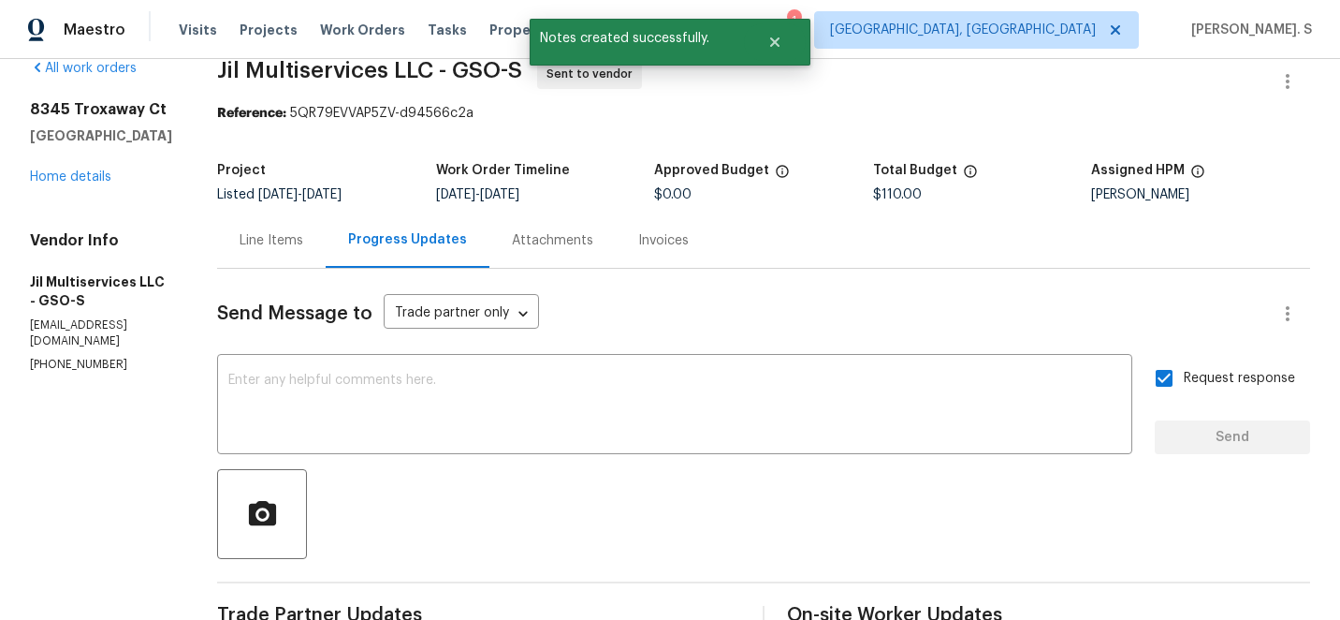
click at [445, 64] on span "Jil Multiservices LLC - GSO-S" at bounding box center [369, 70] width 305 height 22
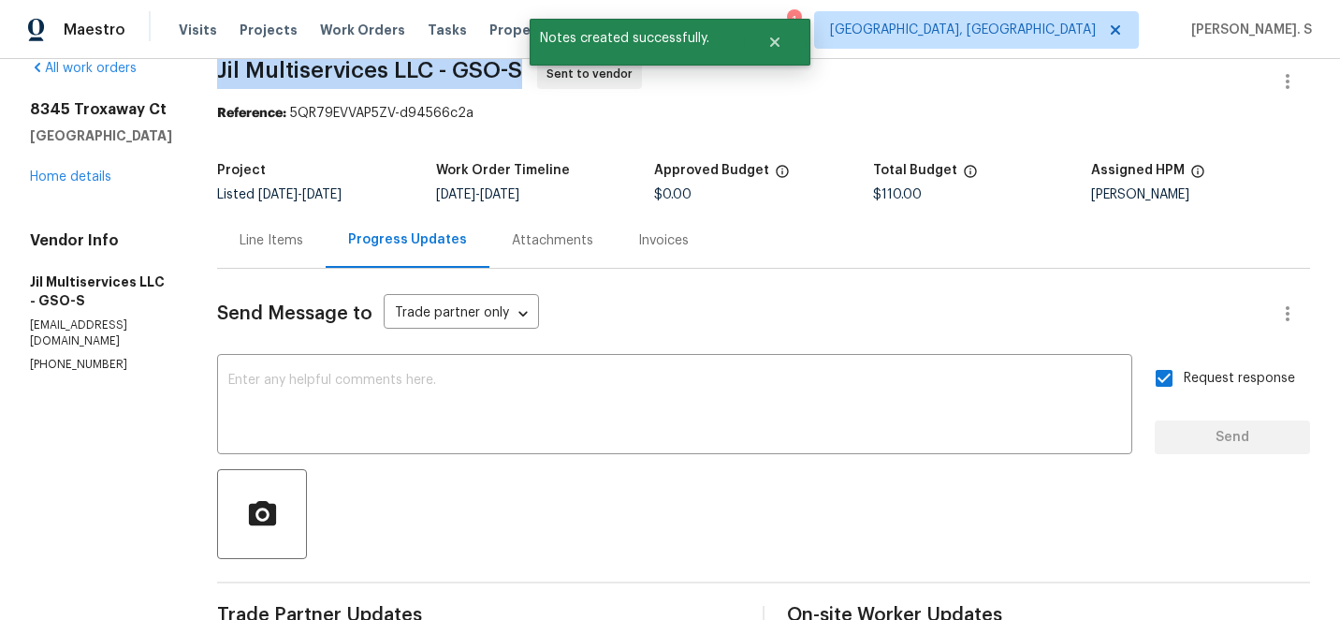
copy span "Jil Multiservices LLC - GSO-S"
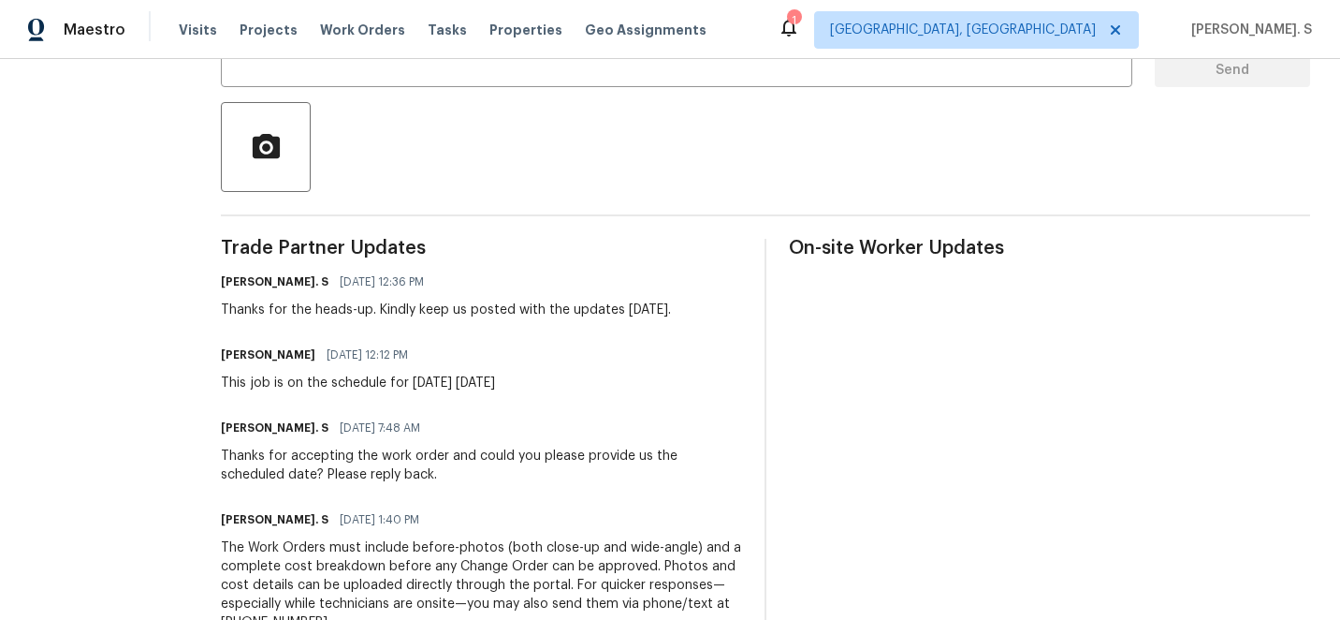
scroll to position [99, 0]
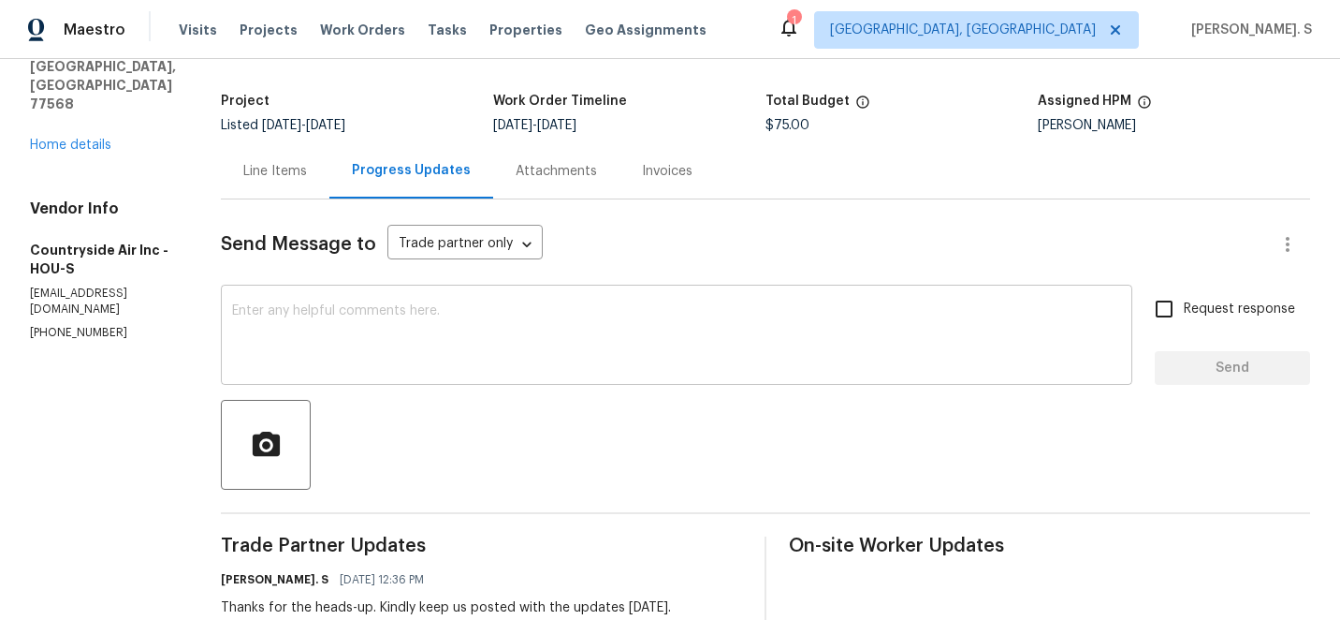
click at [347, 307] on textarea at bounding box center [676, 337] width 889 height 66
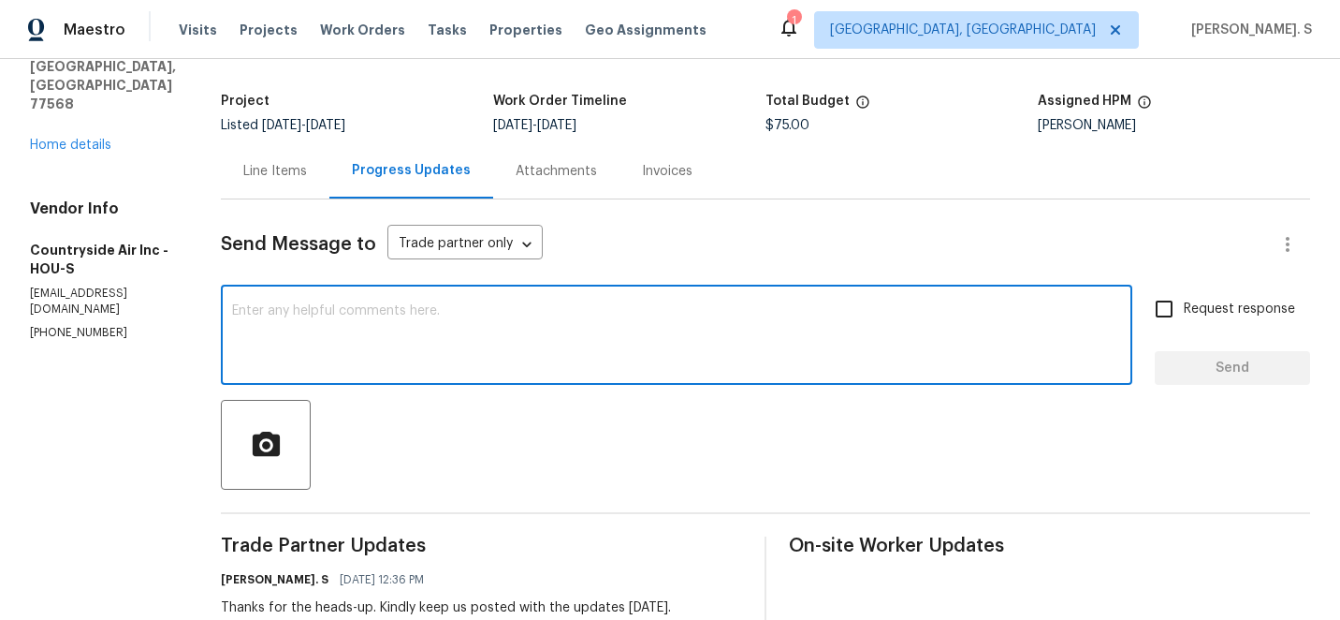
paste textarea "May we have an update on the progress of the work order?"
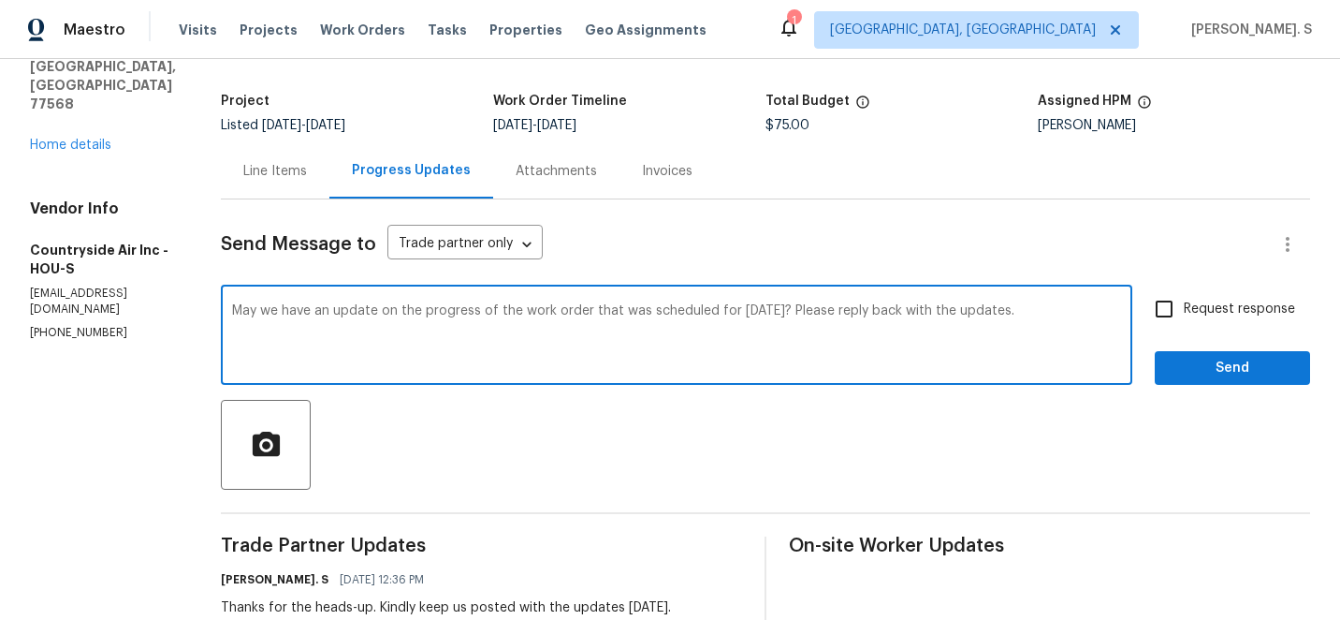
type textarea "May we have an update on the progress of the work order that was scheduled for …"
click at [1259, 313] on span "Request response" at bounding box center [1239, 309] width 111 height 20
click at [1184, 313] on input "Request response" at bounding box center [1164, 308] width 39 height 39
checkbox input "true"
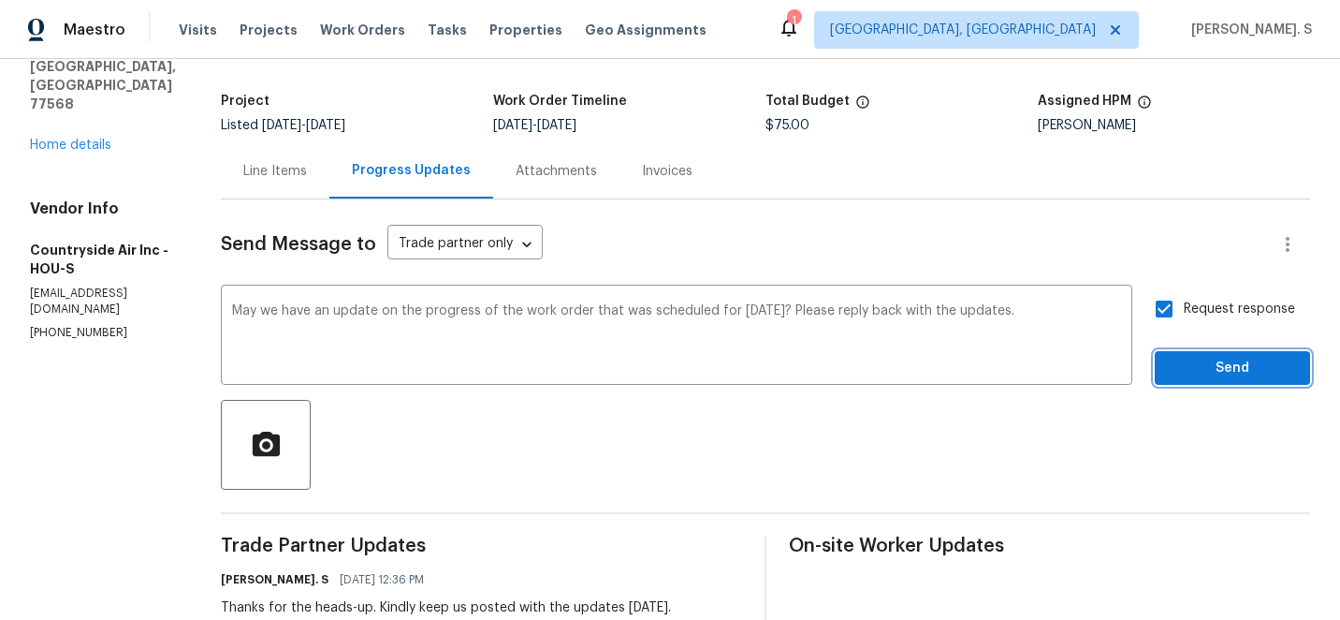
click at [1231, 367] on span "Send" at bounding box center [1232, 368] width 125 height 23
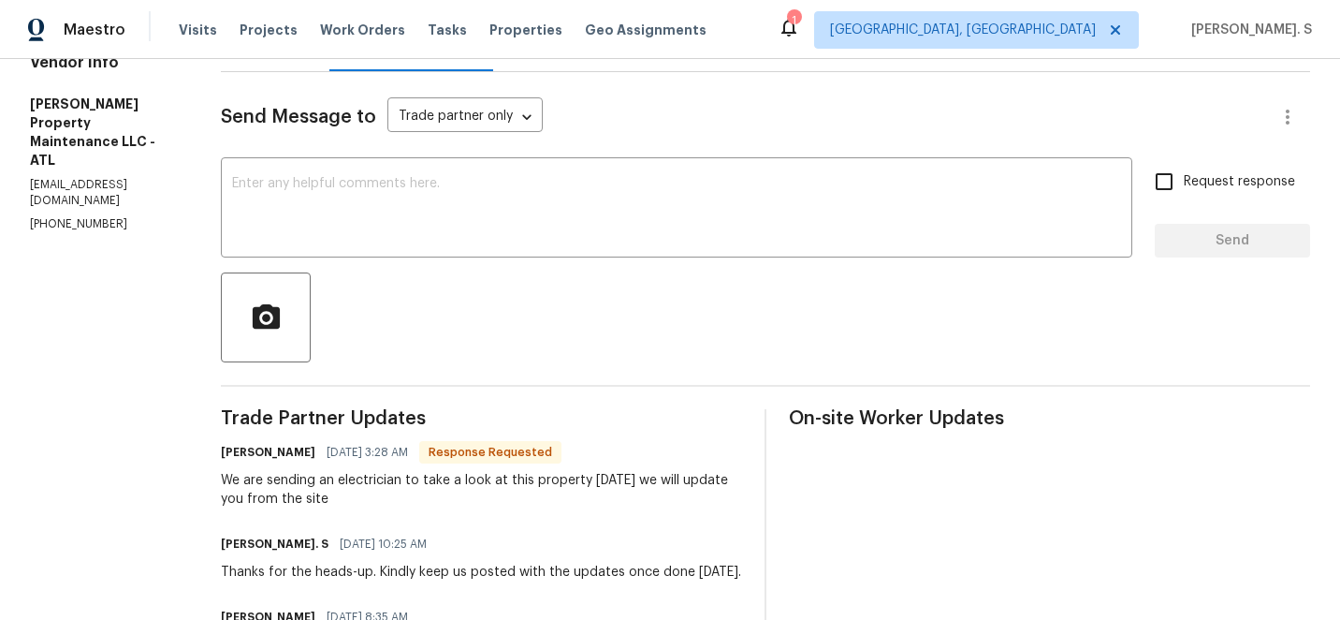
scroll to position [310, 0]
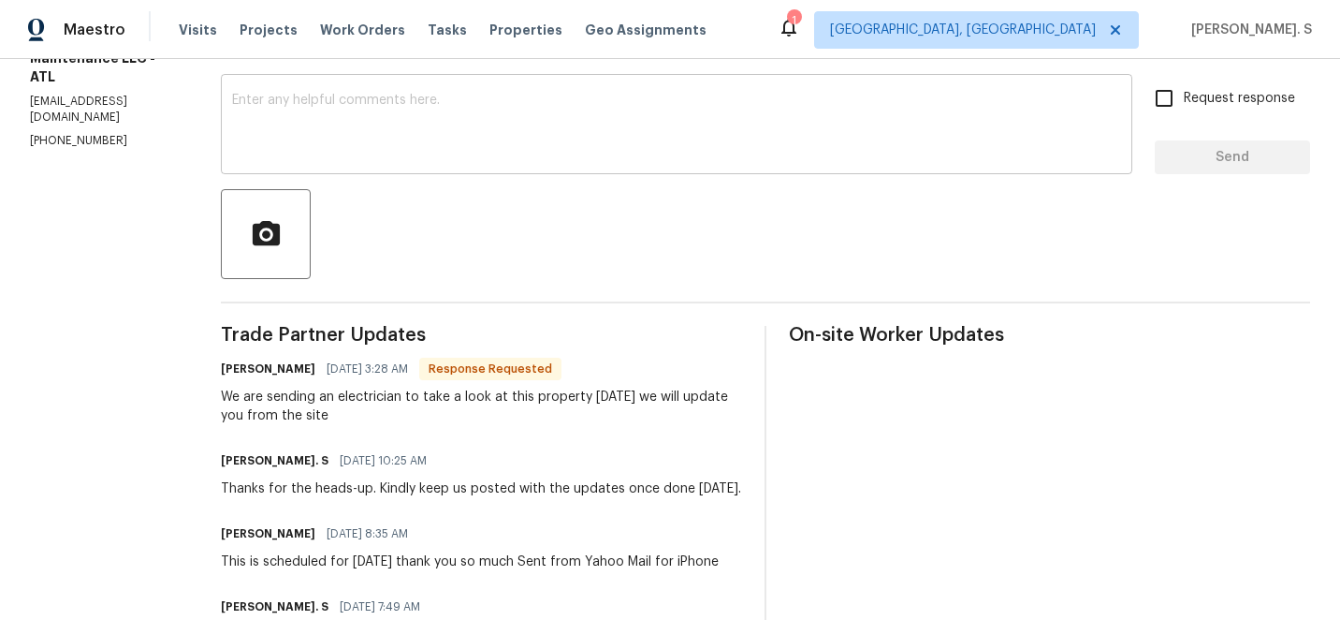
click at [372, 123] on textarea at bounding box center [676, 127] width 889 height 66
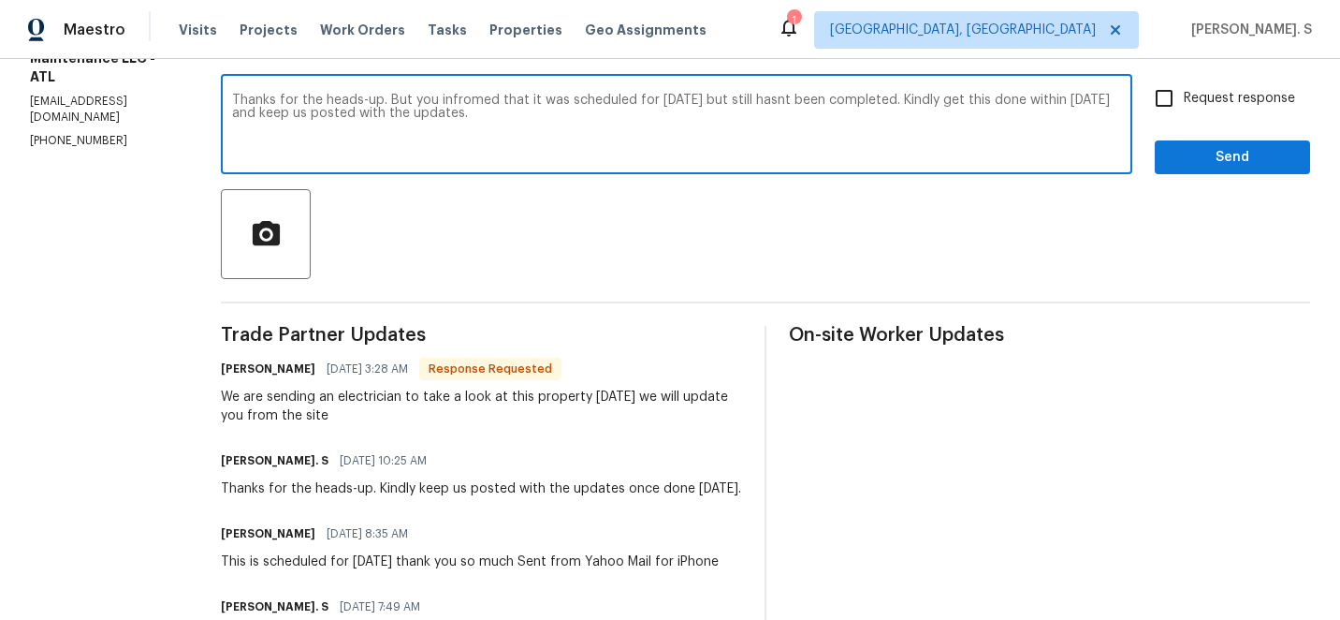
click at [315, 415] on div "We are sending an electrician to take a look at this property [DATE] we will up…" at bounding box center [481, 405] width 521 height 37
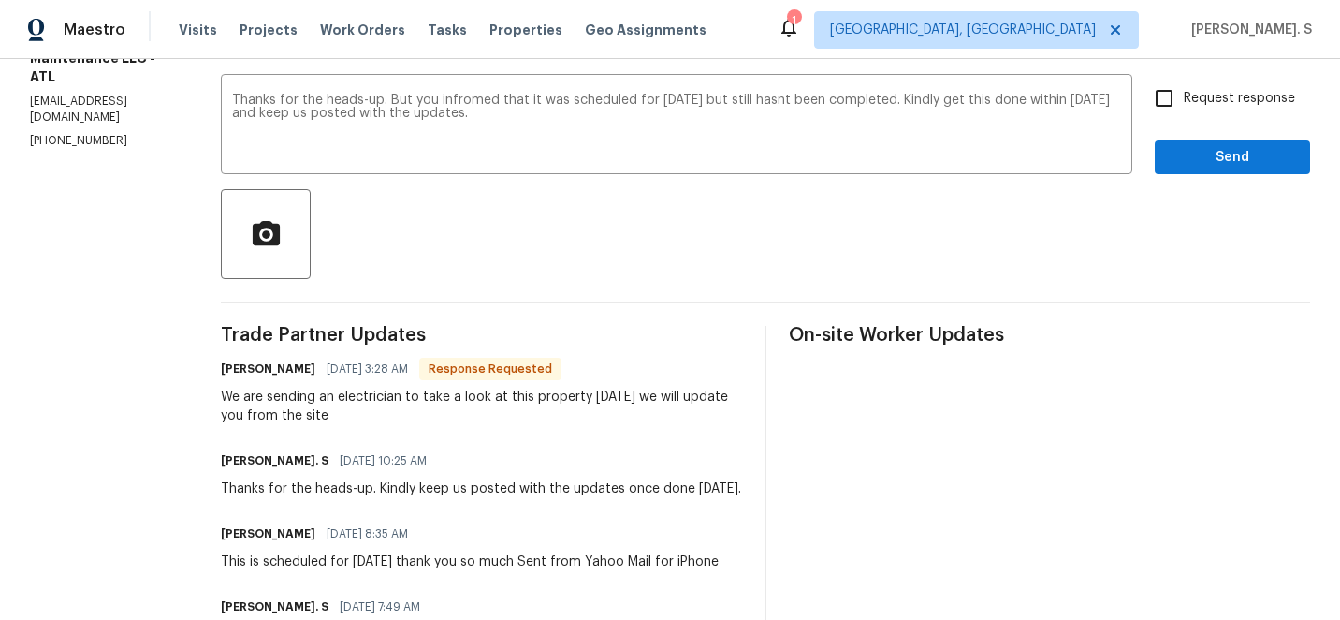
click at [315, 415] on div "We are sending an electrician to take a look at this property [DATE] we will up…" at bounding box center [481, 405] width 521 height 37
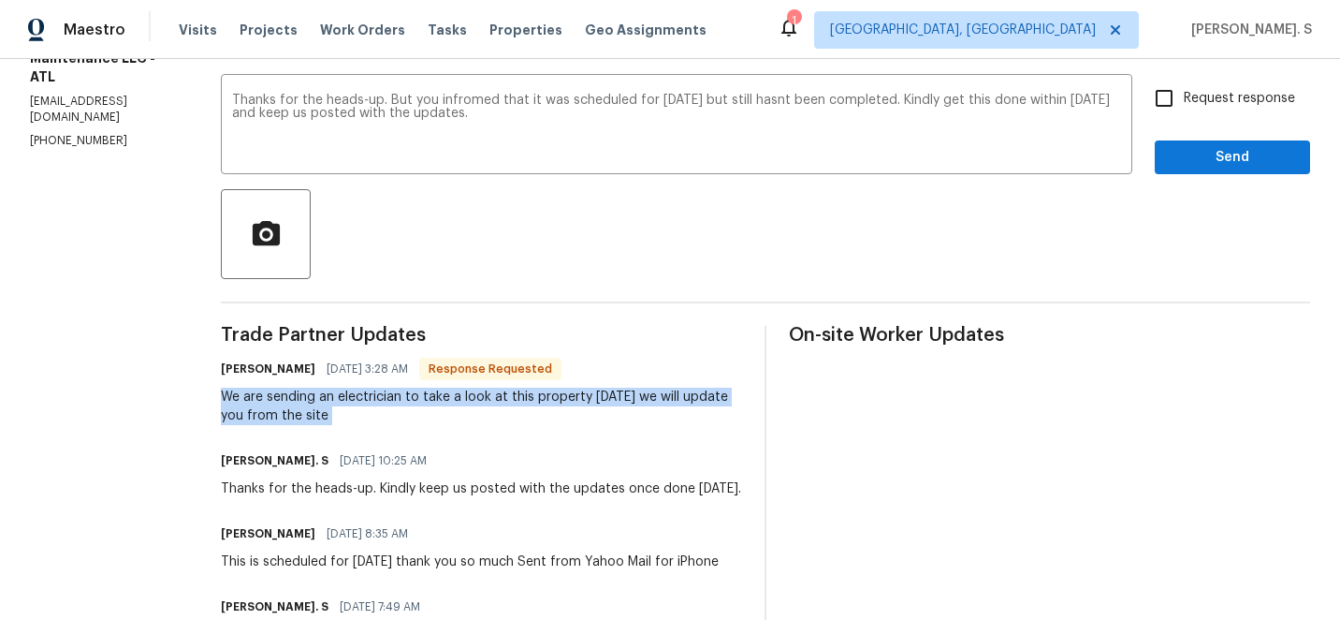
copy div "We are sending an electrician to take a look at this property [DATE] we will up…"
click at [0, 0] on span "were" at bounding box center [0, 0] width 0 height 0
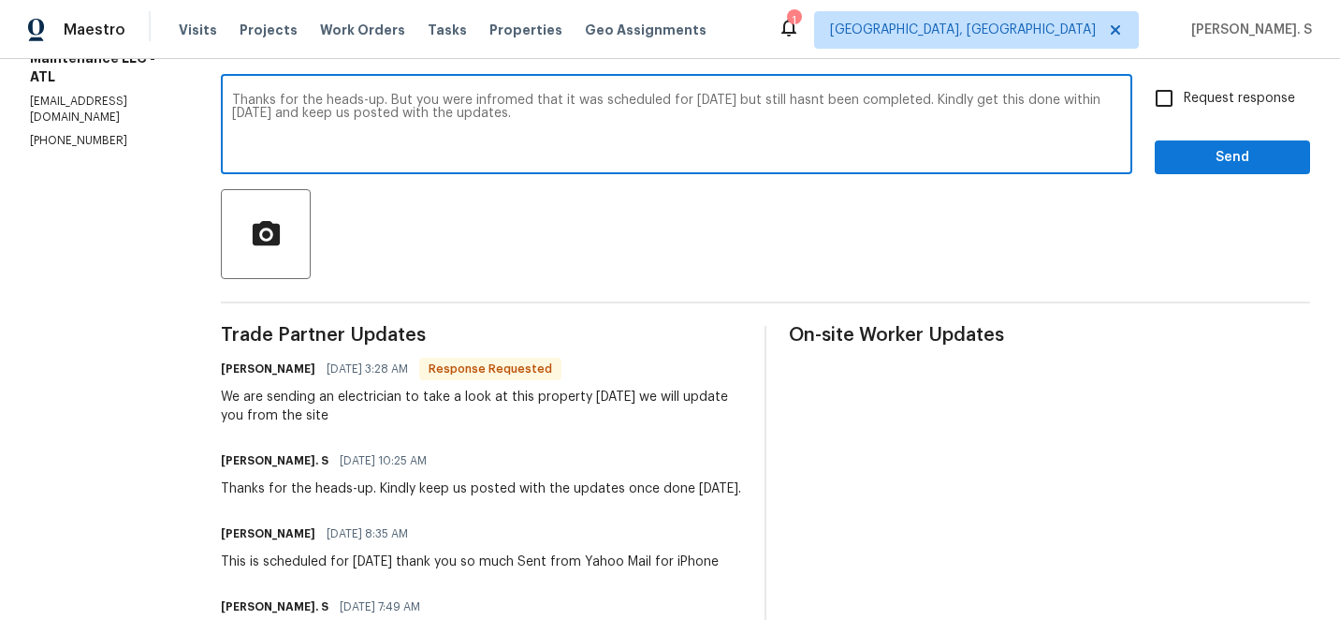
click at [0, 0] on div "Correct the spelling error" at bounding box center [0, 0] width 0 height 0
click at [455, 97] on textarea "Thanks for the heads-up. But you were informed that it was scheduled for [DATE]…" at bounding box center [676, 127] width 889 height 66
click at [0, 0] on div "Ignore" at bounding box center [0, 0] width 0 height 0
click at [783, 98] on textarea "Thanks for the heads-up. But you informed that it was scheduled for [DATE] but …" at bounding box center [676, 127] width 889 height 66
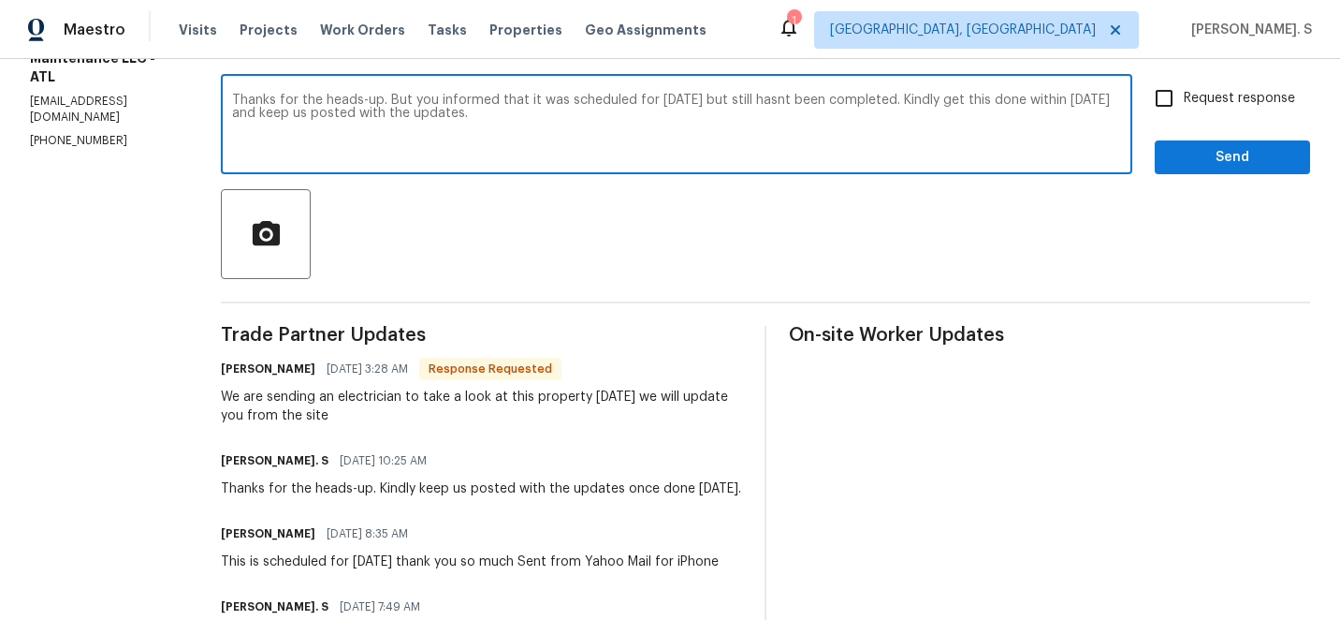
click at [783, 98] on textarea "Thanks for the heads-up. But you informed that it was scheduled for [DATE] but …" at bounding box center [676, 127] width 889 height 66
click at [0, 0] on span "within" at bounding box center [0, 0] width 0 height 0
drag, startPoint x: 419, startPoint y: 100, endPoint x: 767, endPoint y: 127, distance: 349.2
click at [767, 127] on textarea "Thanks for the heads-up. But you informed that it was scheduled for [DATE] but …" at bounding box center [676, 127] width 889 height 66
type textarea "Thanks for the heads-up. But you informed that it was scheduled for [DATE] but …"
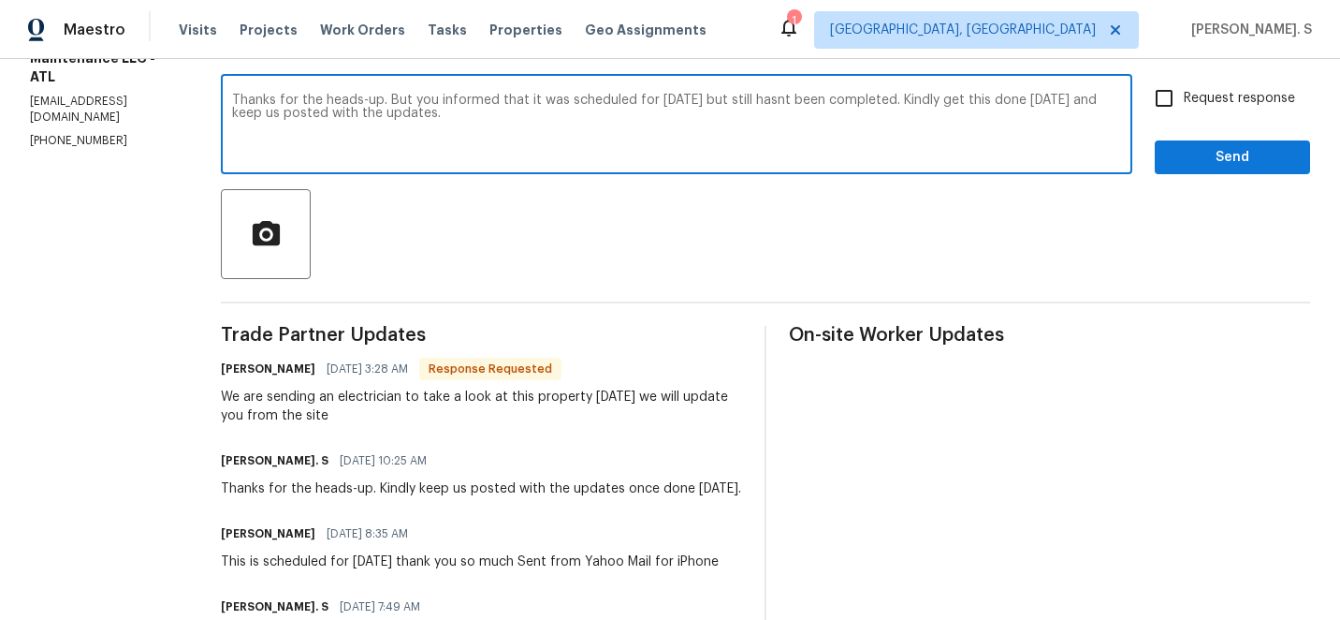
click at [1168, 89] on input "Request response" at bounding box center [1164, 98] width 39 height 39
checkbox input "true"
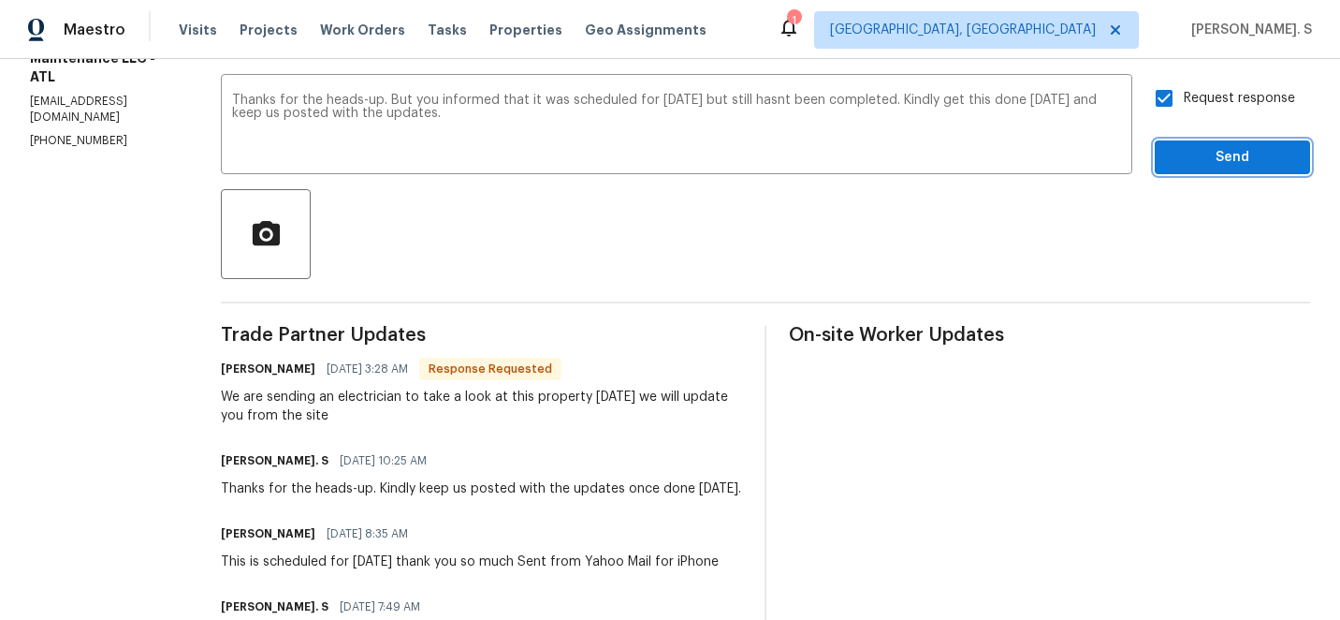
click at [1191, 147] on span "Send" at bounding box center [1232, 157] width 125 height 23
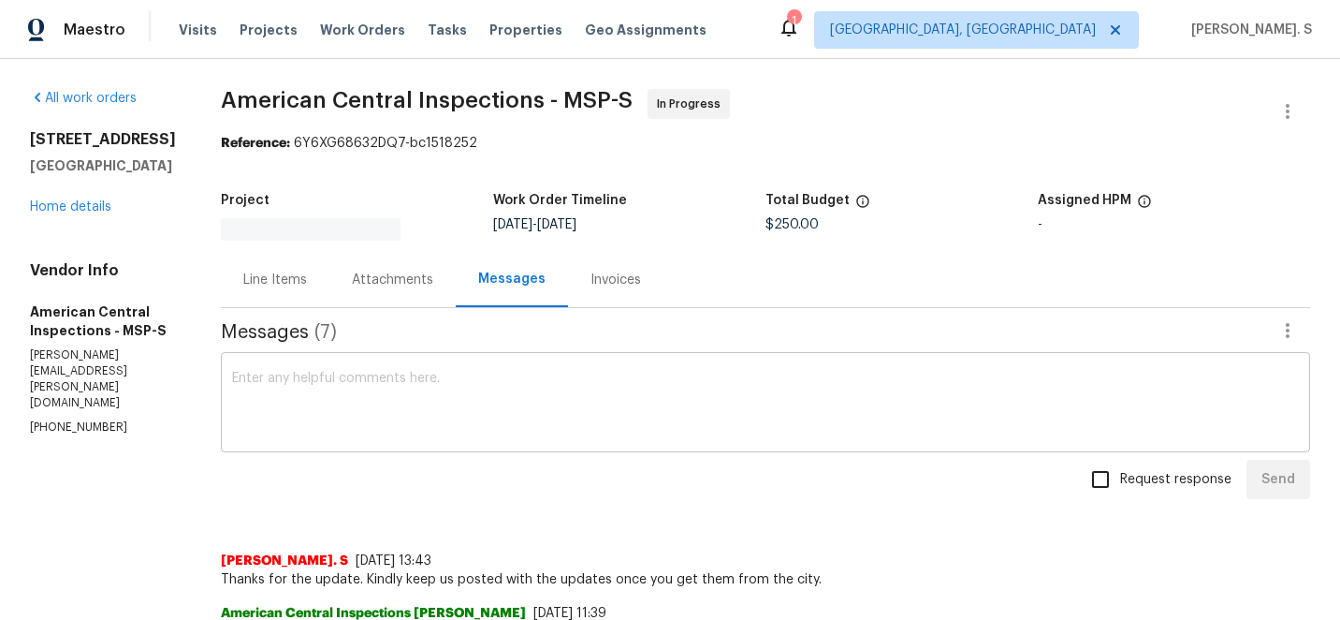
click at [368, 369] on div "x ​" at bounding box center [765, 404] width 1089 height 95
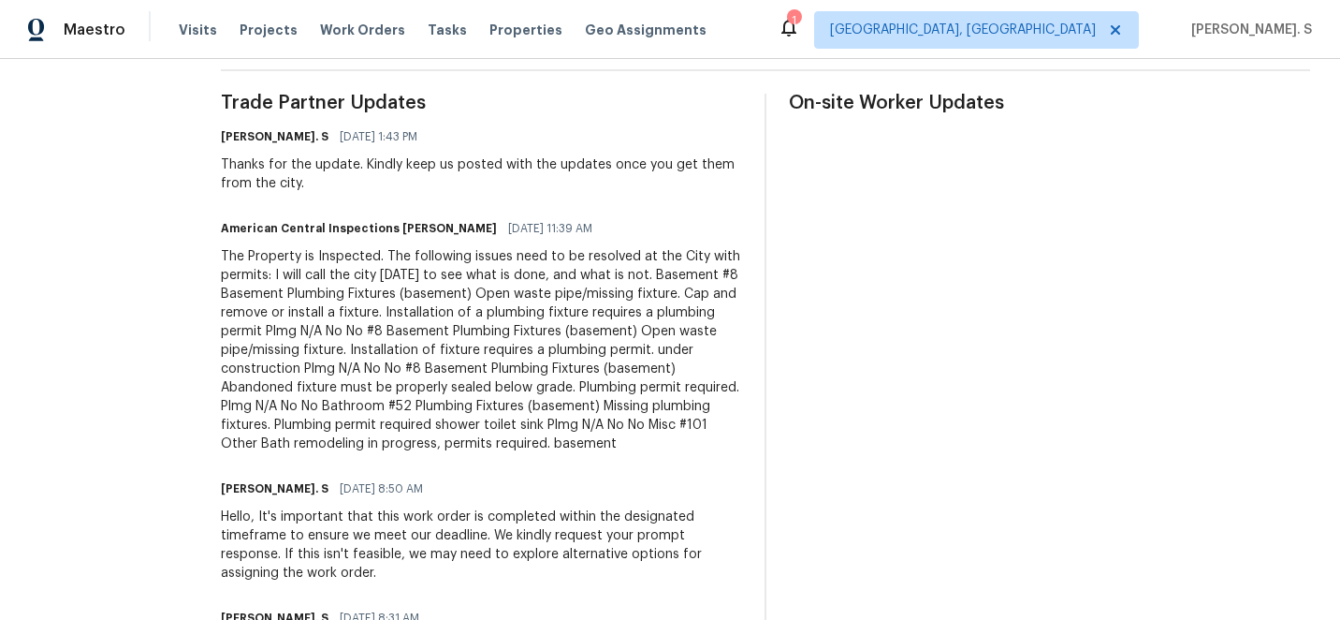
scroll to position [240, 0]
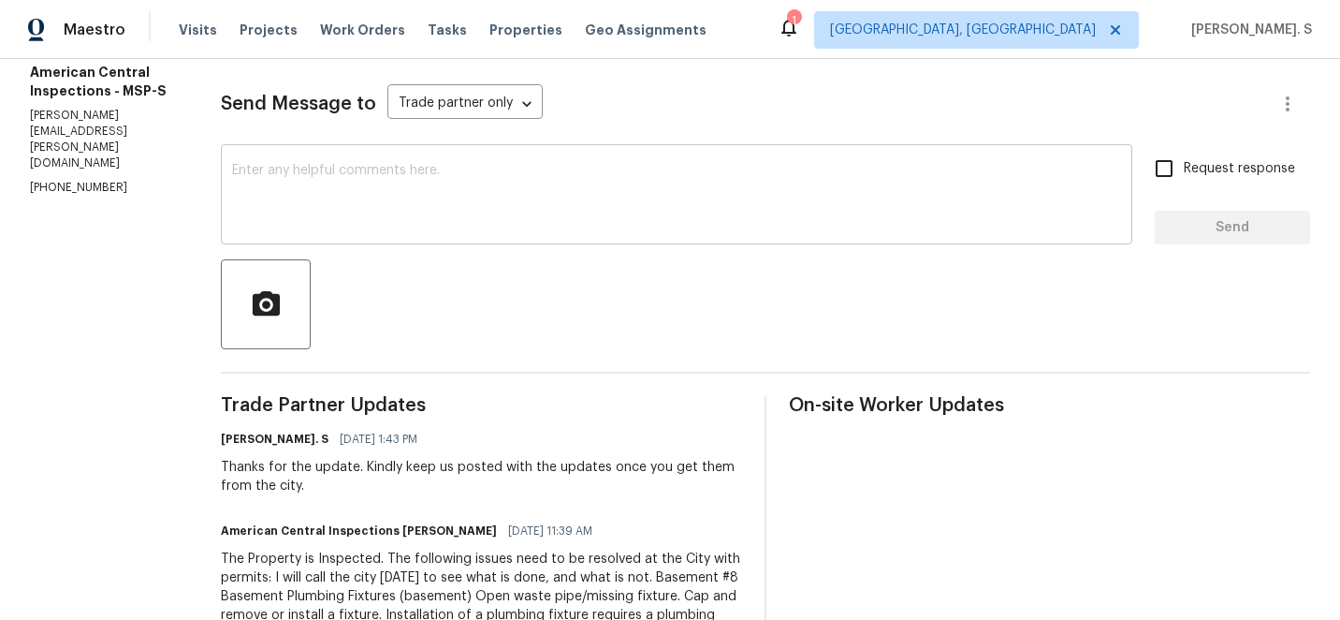
click at [367, 232] on div "x ​" at bounding box center [677, 196] width 912 height 95
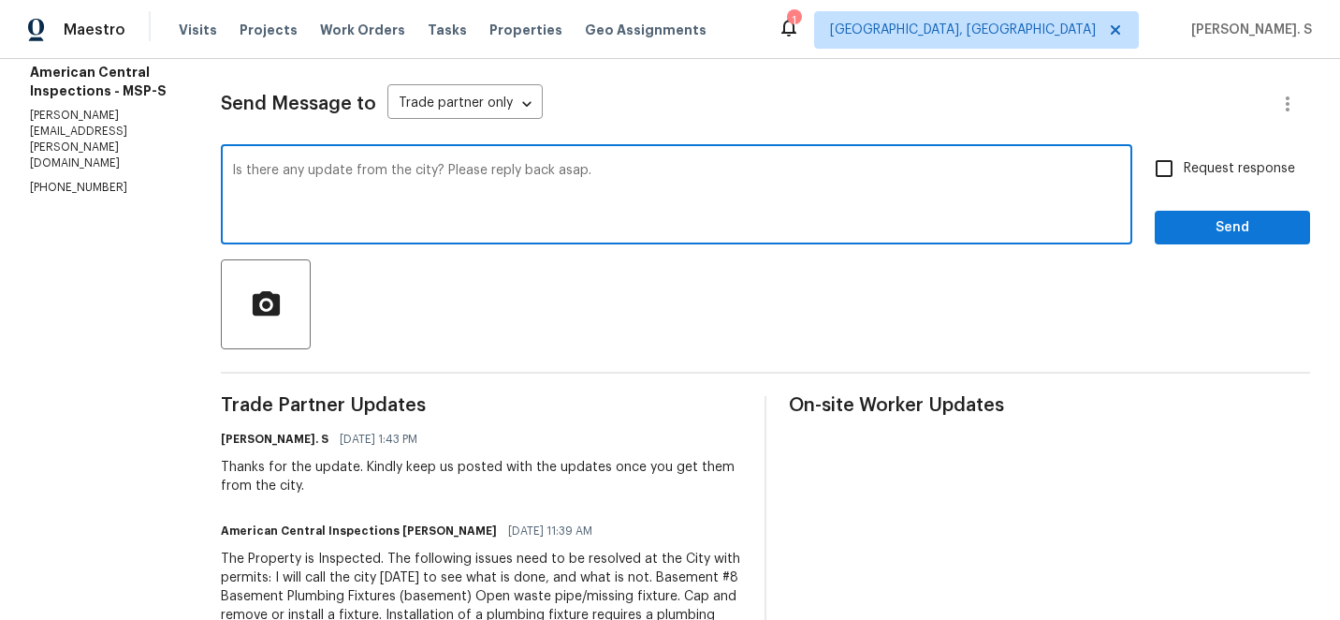
type textarea "Is there any update from the city? Please reply back asap."
click at [1184, 182] on input "Request response" at bounding box center [1164, 168] width 39 height 39
checkbox input "true"
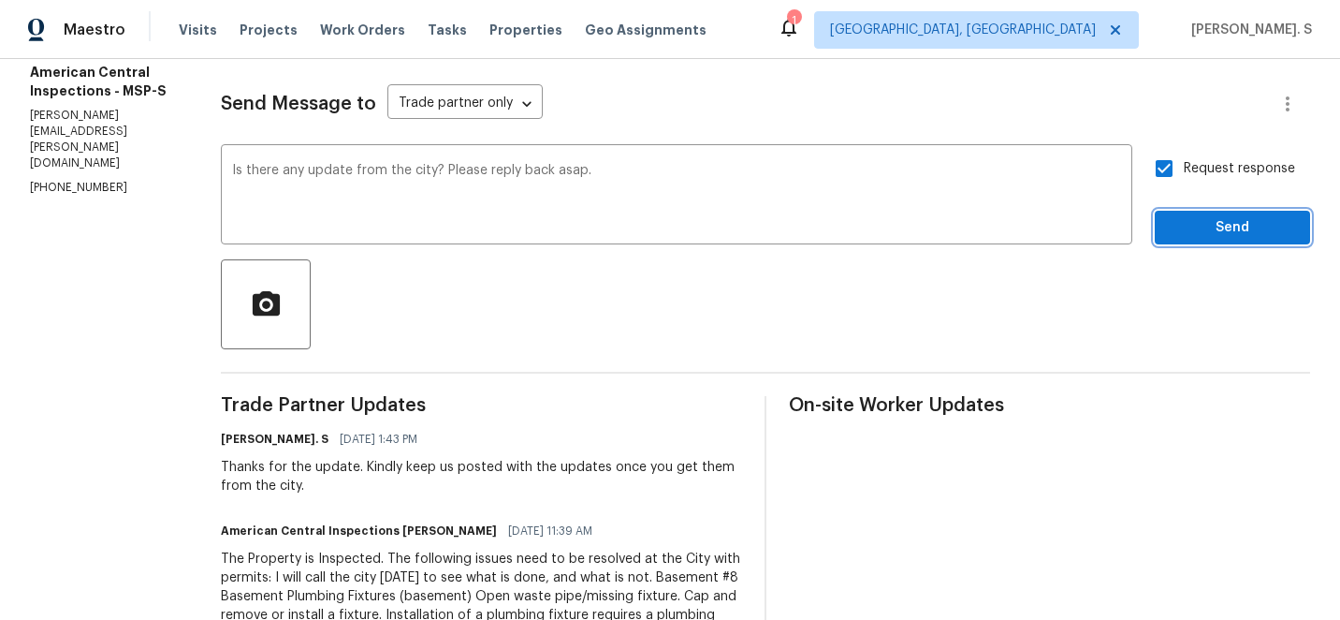
click at [1181, 223] on span "Send" at bounding box center [1232, 227] width 125 height 23
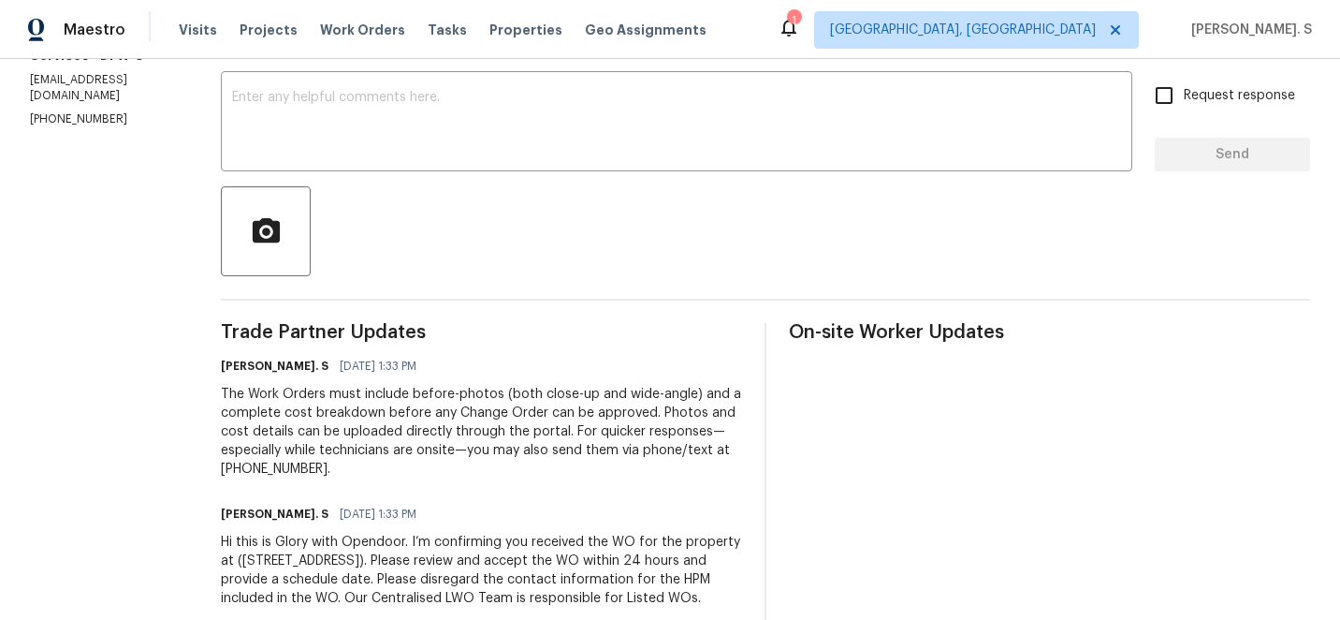
scroll to position [372, 0]
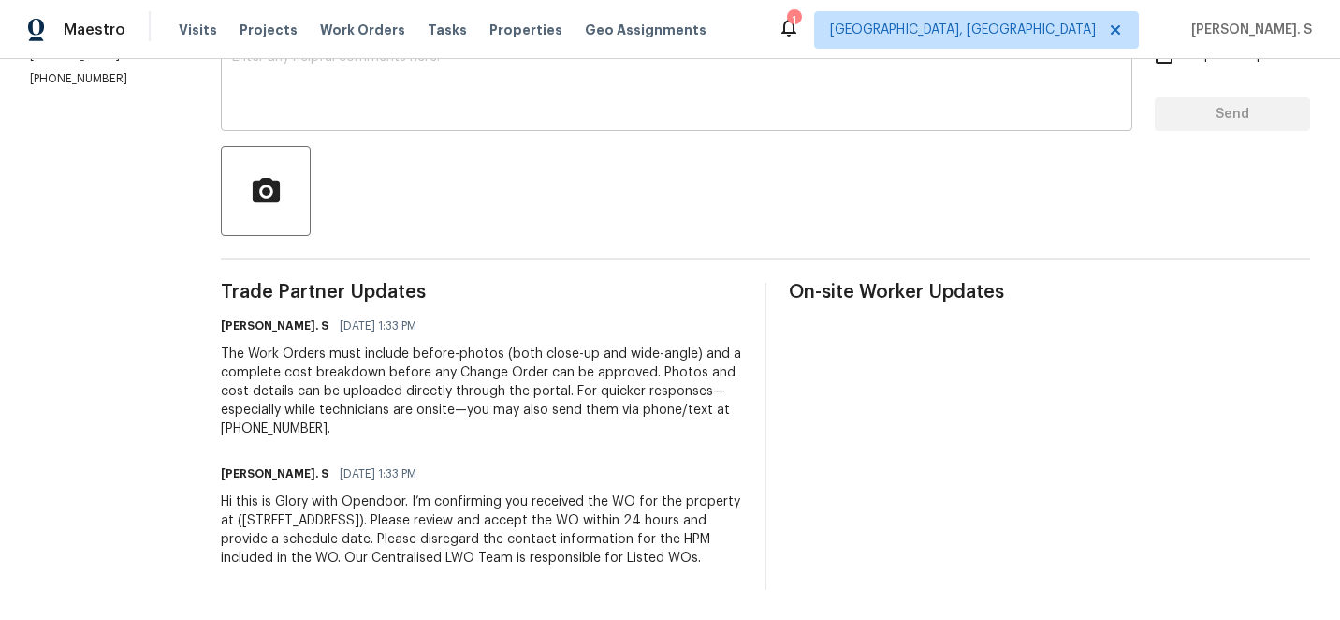
click at [464, 63] on textarea at bounding box center [676, 84] width 889 height 66
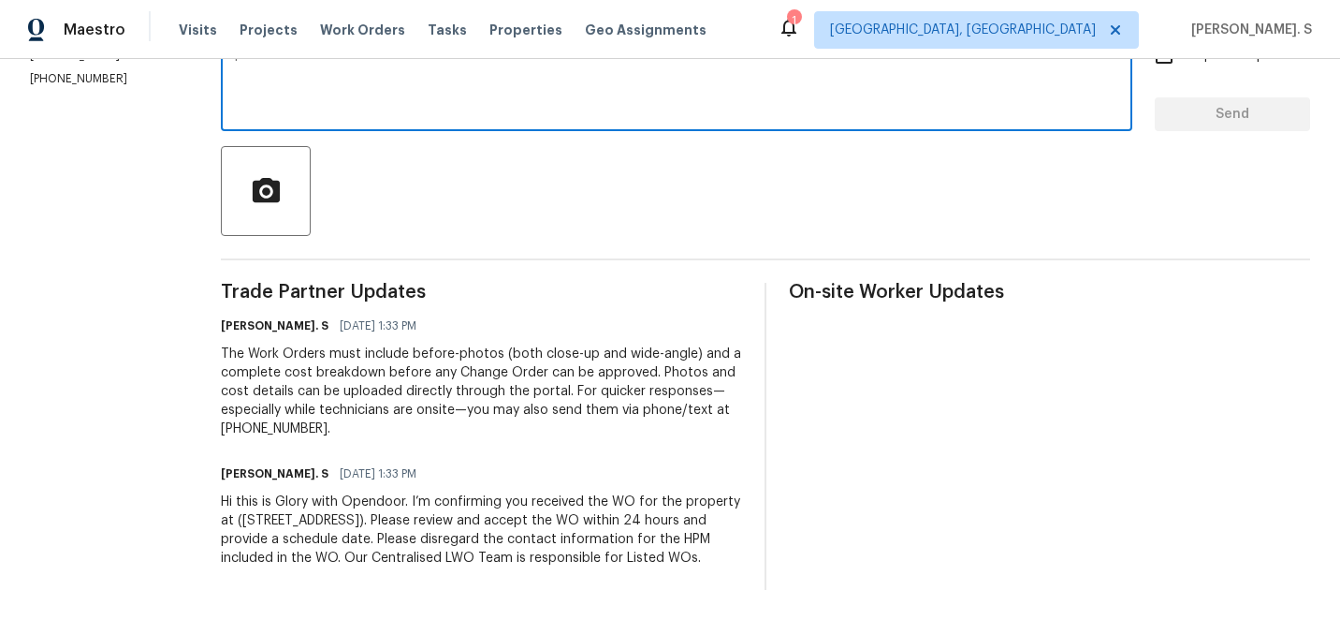
scroll to position [344, 0]
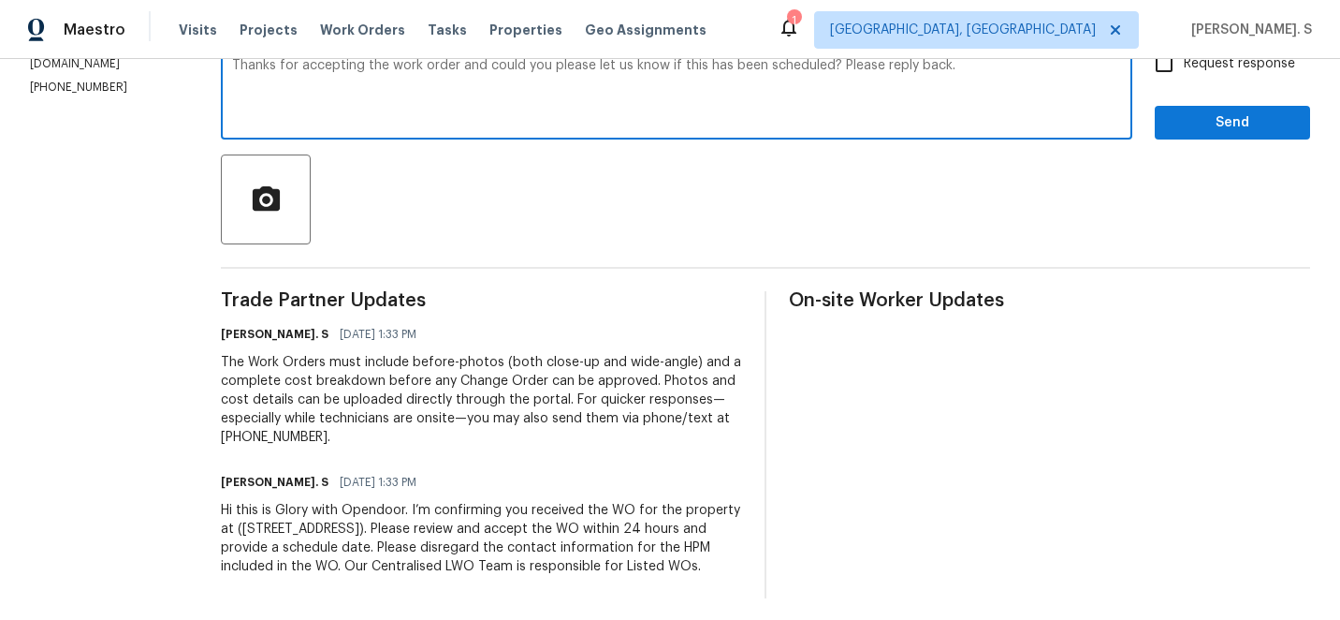
type textarea "Thanks for accepting the work order and could you please let us know if this ha…"
click at [1189, 74] on label "Request response" at bounding box center [1220, 63] width 151 height 39
click at [1184, 74] on input "Request response" at bounding box center [1164, 63] width 39 height 39
checkbox input "true"
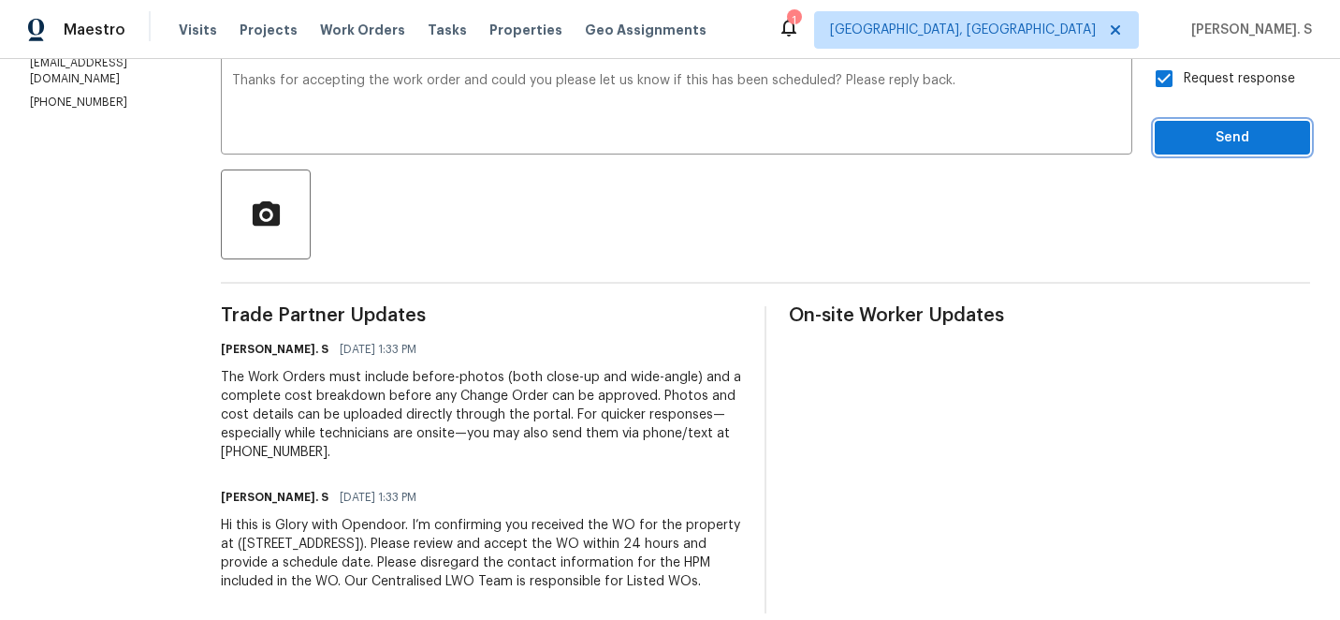
click at [1191, 124] on button "Send" at bounding box center [1232, 138] width 155 height 35
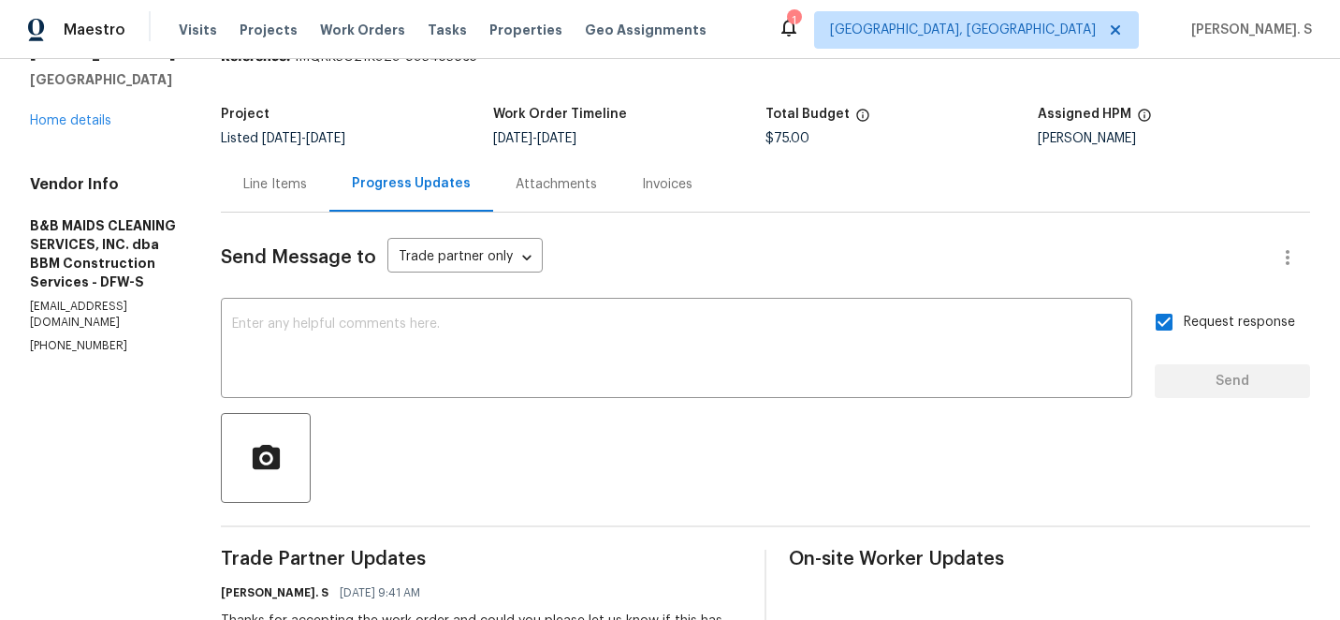
scroll to position [329, 0]
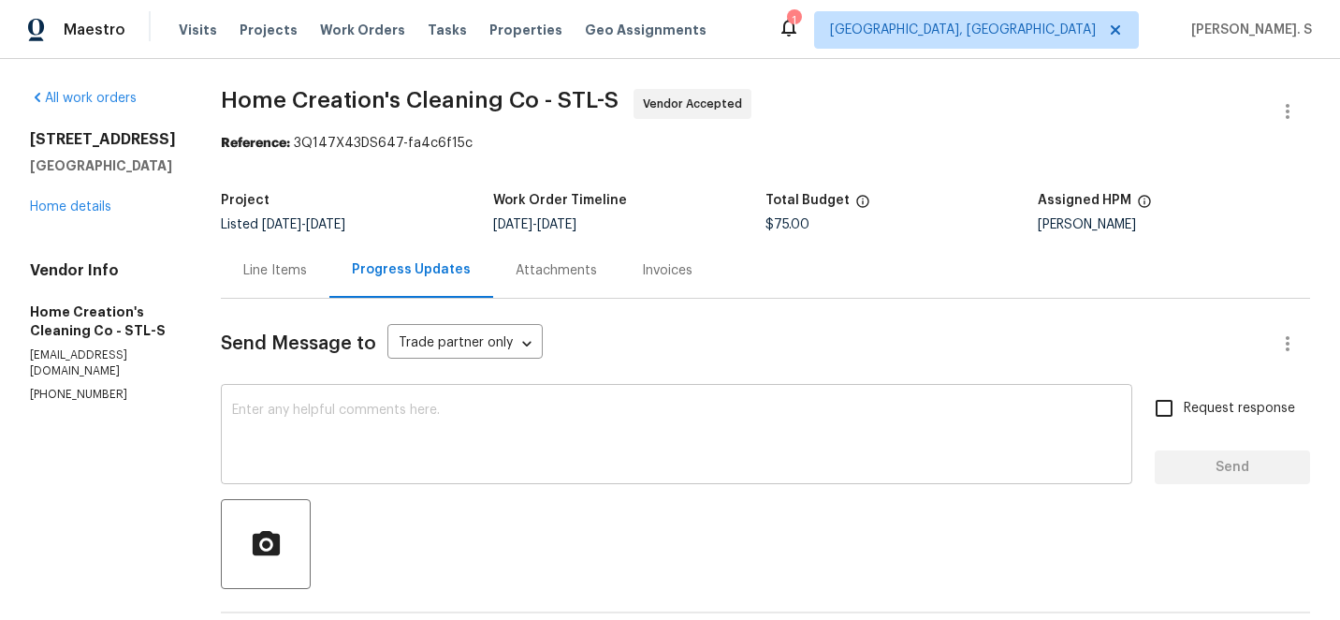
click at [450, 442] on textarea at bounding box center [676, 436] width 889 height 66
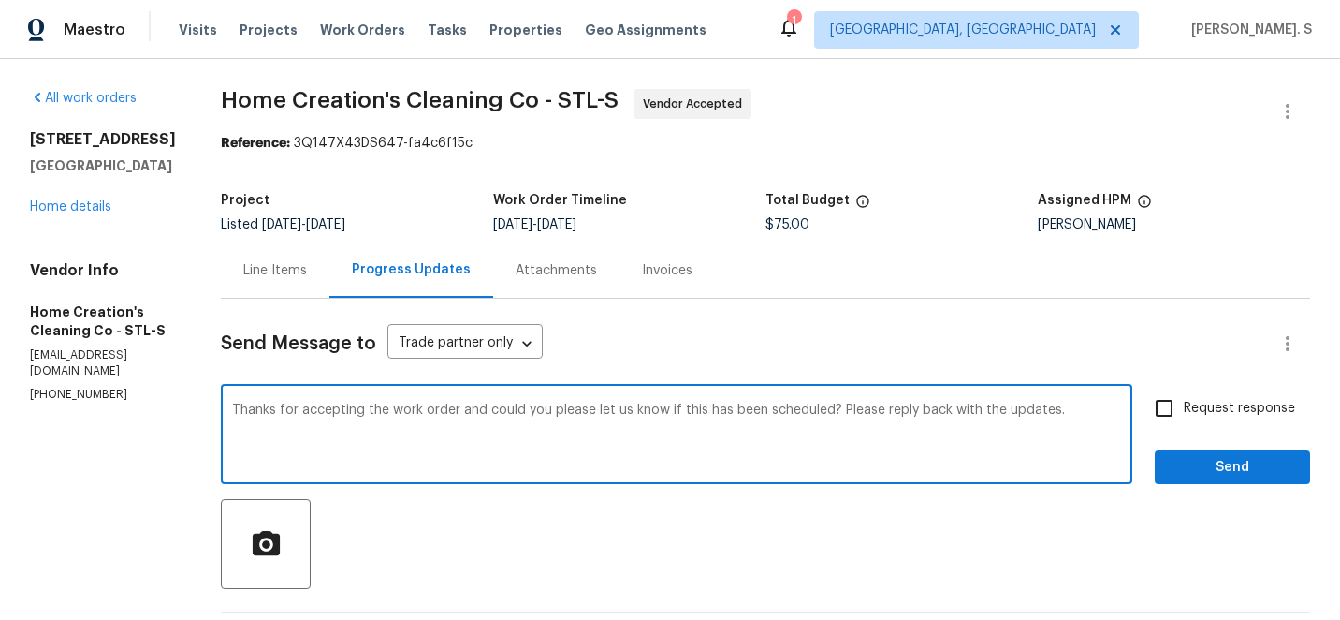
type textarea "Thanks for accepting the work order and could you please let us know if this ha…"
click at [1184, 417] on input "Request response" at bounding box center [1164, 407] width 39 height 39
checkbox input "true"
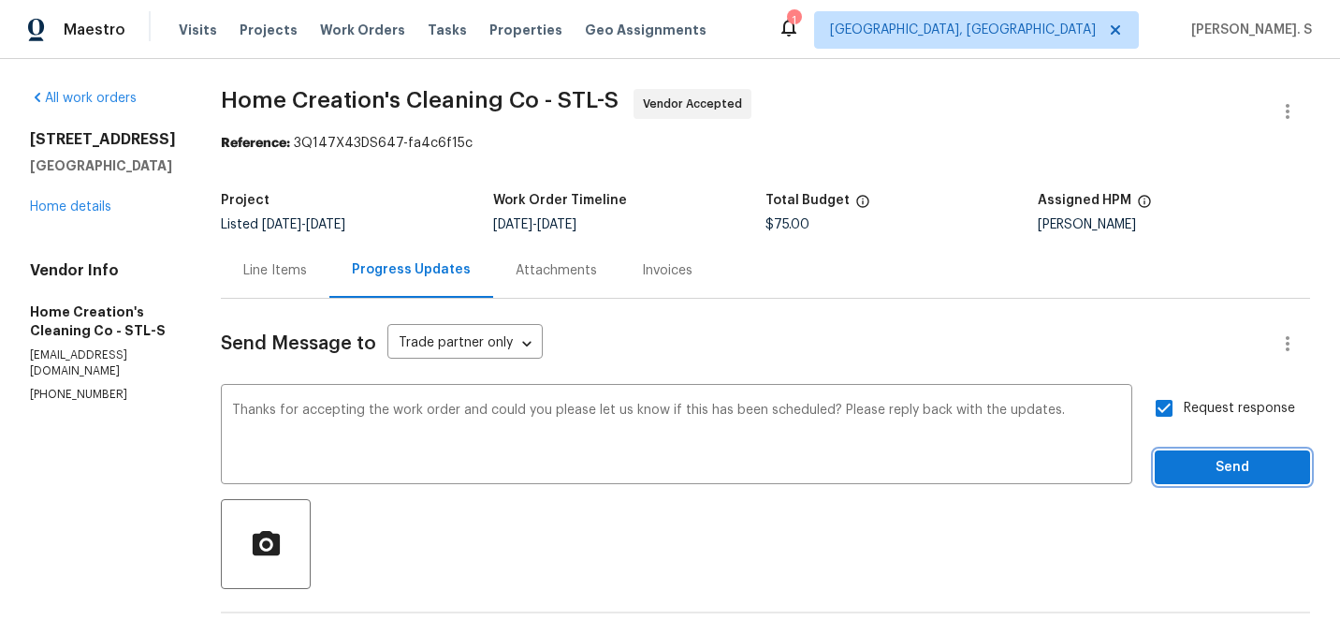
click at [1191, 464] on span "Send" at bounding box center [1232, 467] width 125 height 23
